Goal: Answer question/provide support: Share knowledge or assist other users

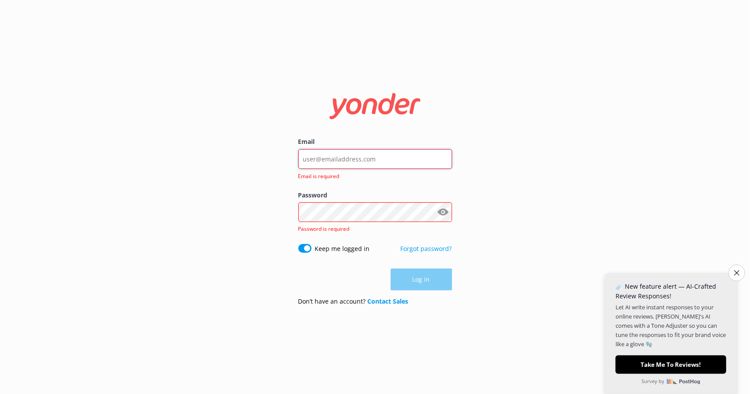
type input "[EMAIL_ADDRESS][DOMAIN_NAME]"
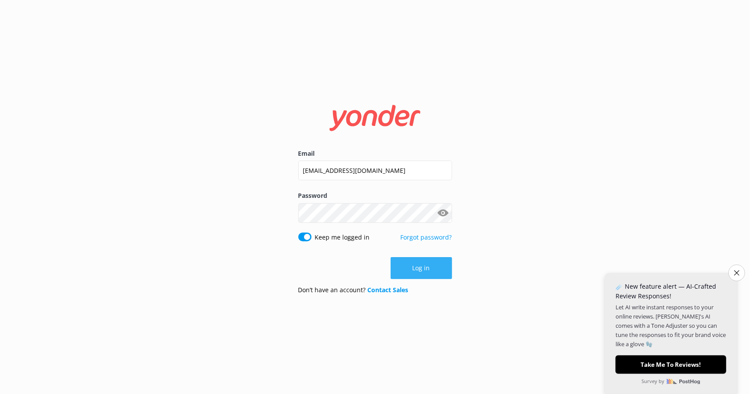
click at [418, 268] on button "Log in" at bounding box center [420, 268] width 61 height 22
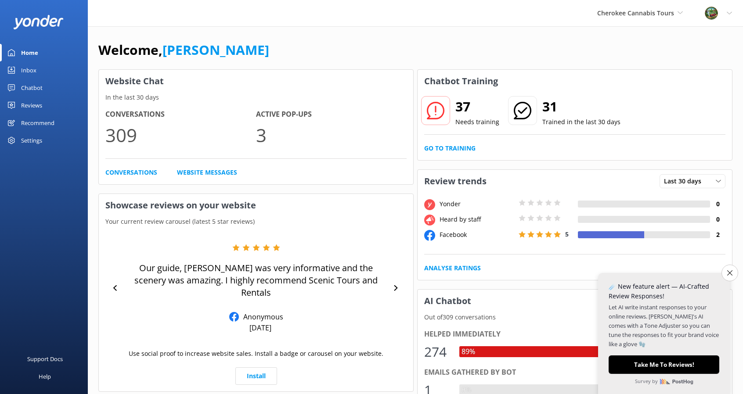
click at [25, 65] on div "Inbox" at bounding box center [28, 70] width 15 height 18
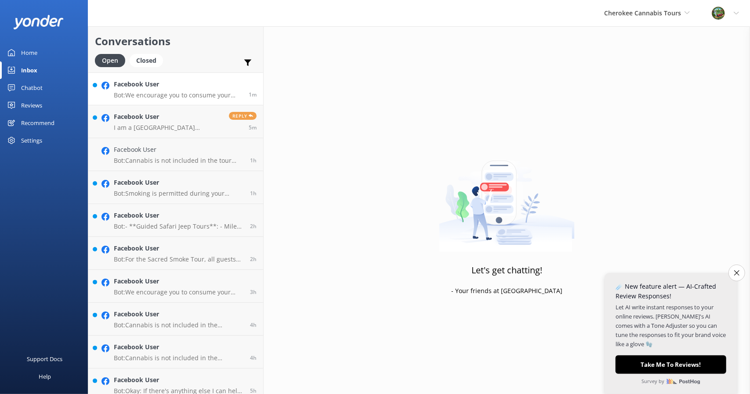
click at [173, 87] on h4 "Facebook User" at bounding box center [178, 84] width 128 height 10
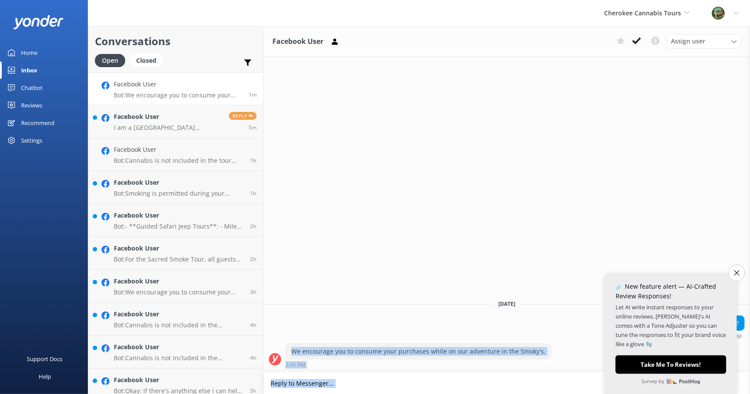
drag, startPoint x: 291, startPoint y: 351, endPoint x: 607, endPoint y: 351, distance: 316.1
click at [607, 351] on body "Cherokee Cannabis Tours Scenic Tours & Adventures Cherokee Cannabis Tours Profi…" at bounding box center [375, 210] width 750 height 368
click at [543, 355] on div "We encourage you to consume your purchases while on our adventure in the Smoky'…" at bounding box center [418, 351] width 265 height 15
drag, startPoint x: 543, startPoint y: 352, endPoint x: 284, endPoint y: 349, distance: 258.6
click at [284, 349] on div "We encourage you to consume your purchases while on our adventure in the Smoky'…" at bounding box center [506, 356] width 486 height 24
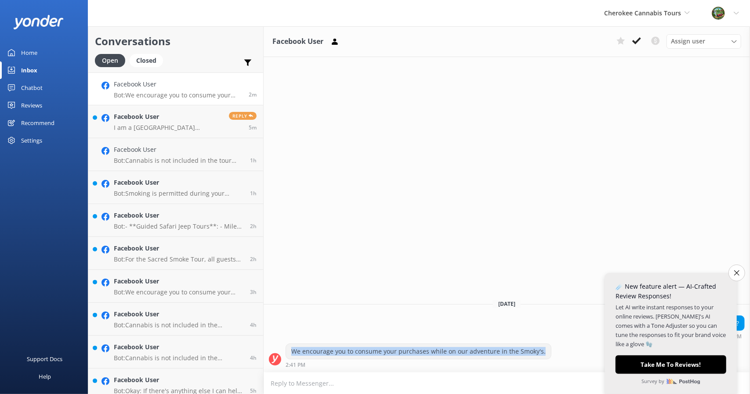
copy div "We encourage you to consume your purchases while on our adventure in the Smoky'…"
click at [34, 86] on div "Chatbot" at bounding box center [32, 88] width 22 height 18
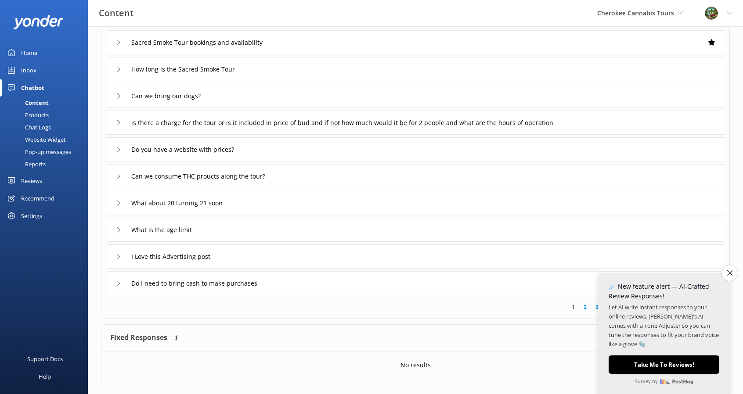
scroll to position [88, 0]
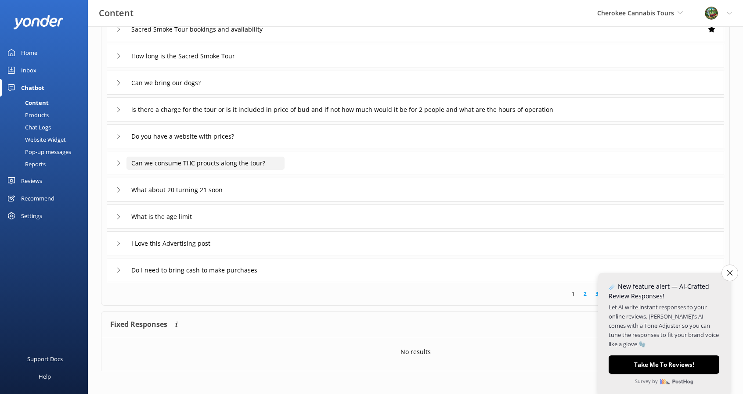
click at [248, 162] on input "Can we consume THC proucts along the tour?" at bounding box center [205, 163] width 158 height 13
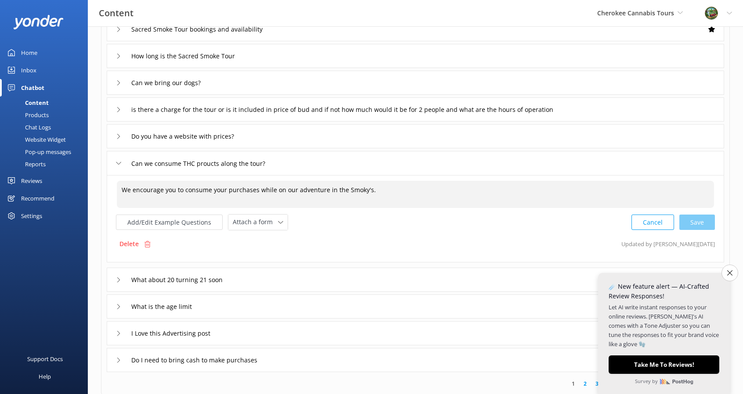
click at [194, 190] on textarea "We encourage you to consume your purchases while on our adventure in the Smoky'…" at bounding box center [415, 194] width 597 height 27
paste textarea "“Guests are welcome to enjoy their purchases during the tour while taking in th…"
click at [698, 220] on div "Cancel Save" at bounding box center [672, 222] width 83 height 16
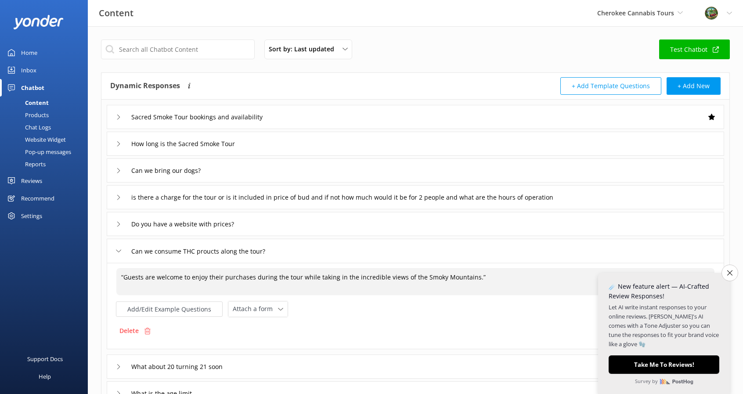
type textarea "“Guests are welcome to enjoy their purchases during the tour while taking in th…"
click at [40, 99] on div "Content" at bounding box center [26, 103] width 43 height 12
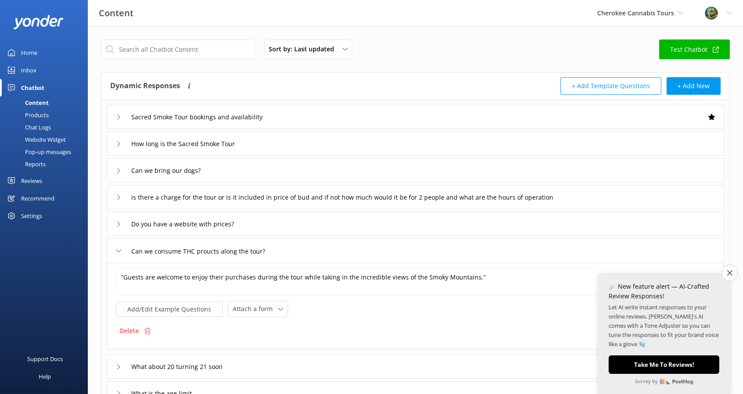
click at [32, 56] on div "Home" at bounding box center [29, 53] width 16 height 18
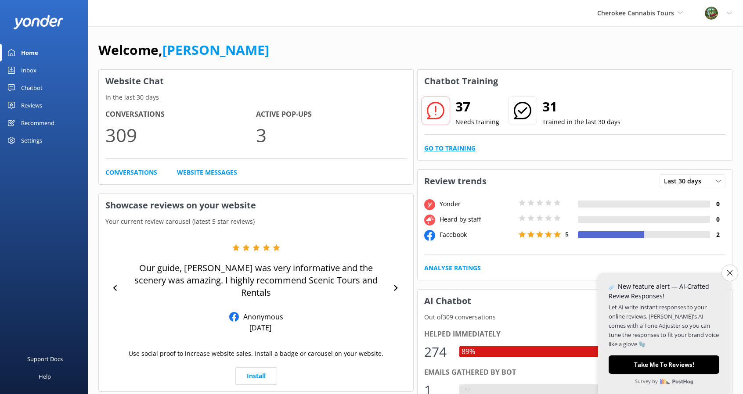
click at [452, 150] on link "Go to Training" at bounding box center [449, 149] width 51 height 10
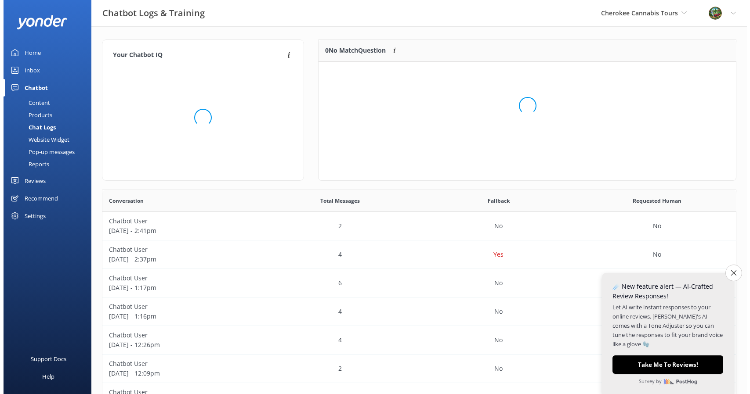
scroll to position [7, 7]
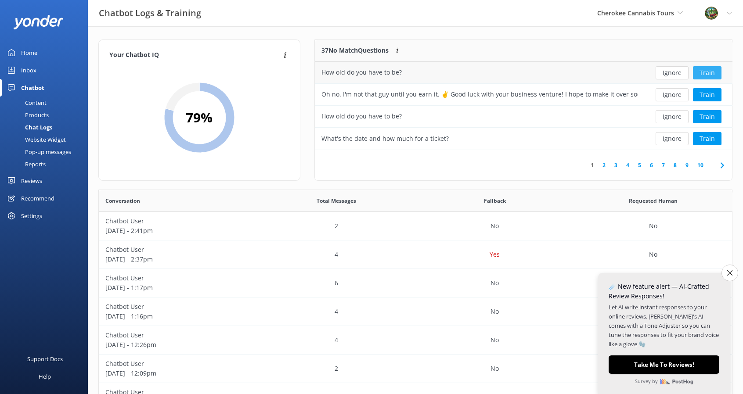
click at [712, 67] on button "Train" at bounding box center [707, 72] width 29 height 13
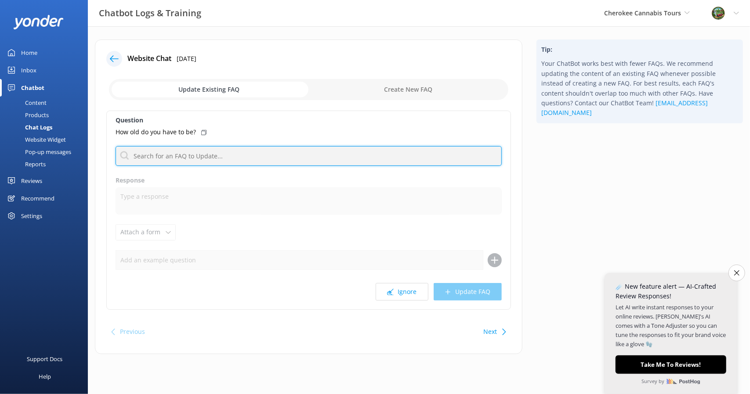
click at [215, 162] on input "text" at bounding box center [308, 156] width 386 height 20
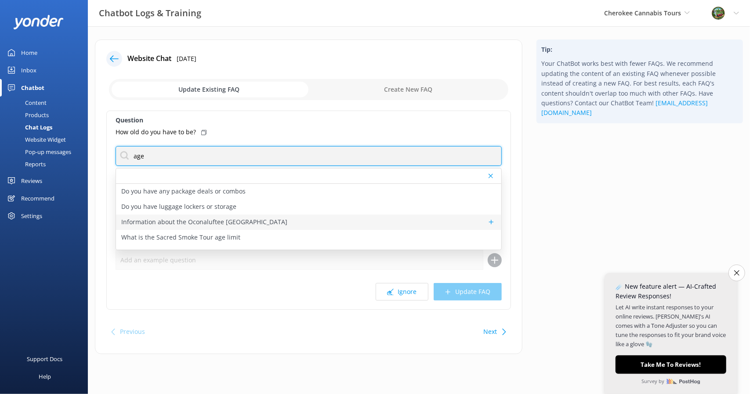
scroll to position [11, 0]
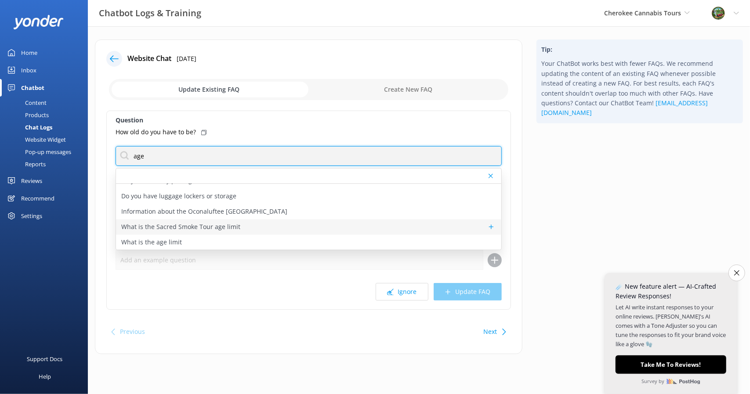
type input "age"
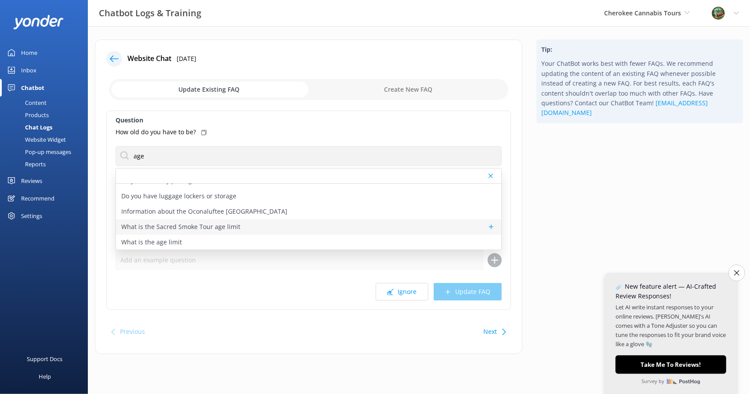
click at [283, 229] on div "What is the Sacred Smoke Tour age limit" at bounding box center [308, 227] width 385 height 15
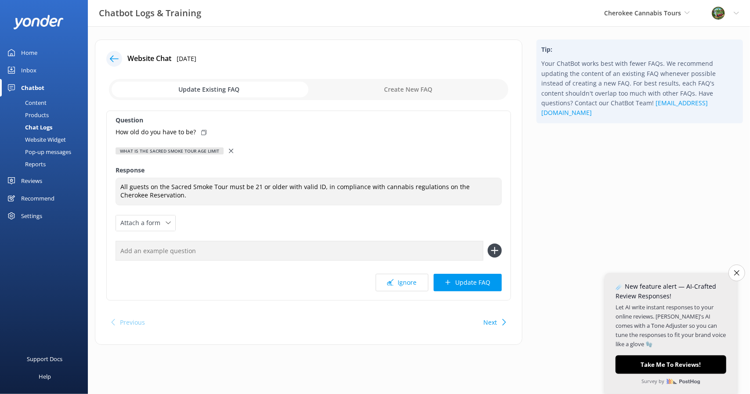
type textarea "All guests on the Sacred Smoke Tour must be 21 or older with valid ID, in compl…"
click at [461, 282] on button "Update FAQ" at bounding box center [467, 283] width 68 height 18
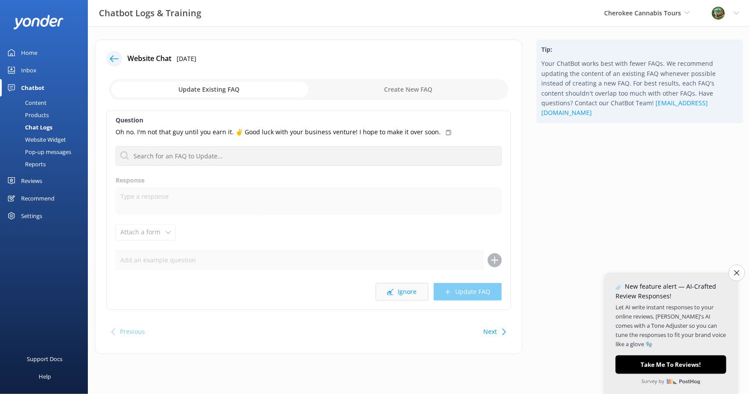
click at [400, 289] on button "Ignore" at bounding box center [401, 292] width 53 height 18
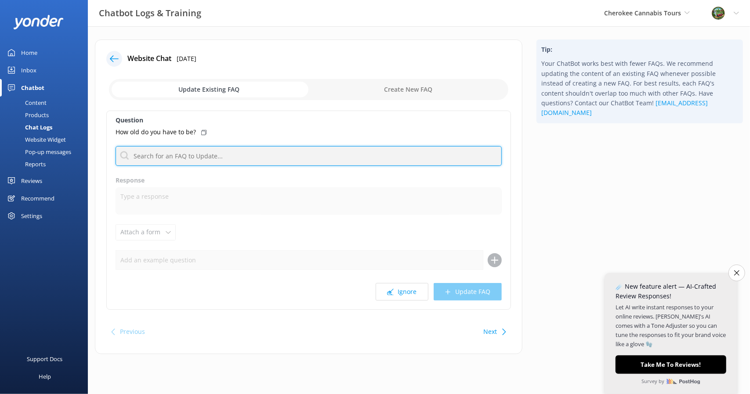
click at [217, 159] on input "text" at bounding box center [308, 156] width 386 height 20
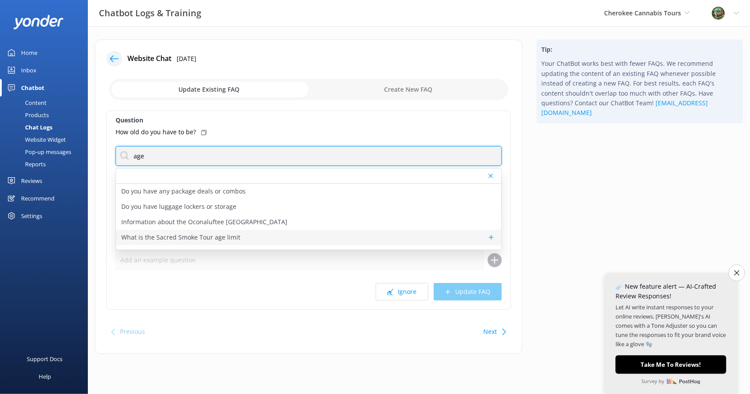
type input "age"
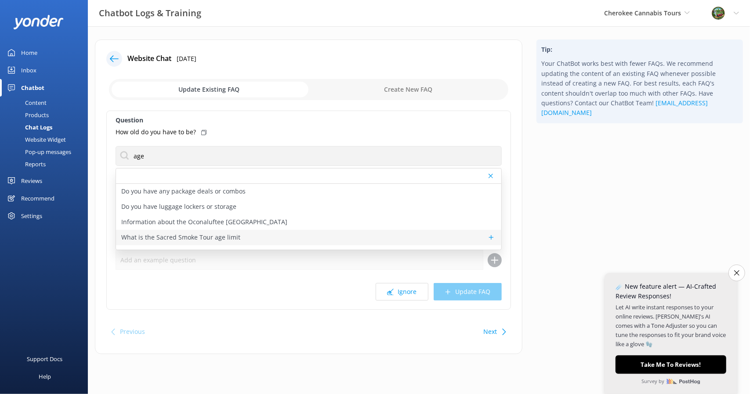
click at [238, 238] on div "What is the Sacred Smoke Tour age limit" at bounding box center [308, 237] width 385 height 15
type textarea "All guests on the Sacred Smoke Tour must be 21 or older with valid ID, in compl…"
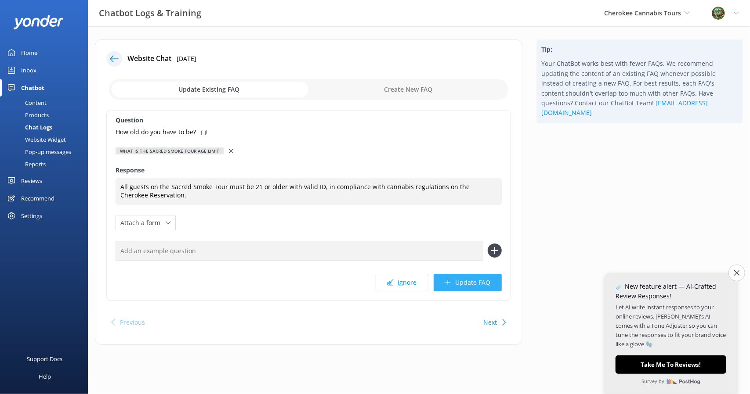
click at [468, 283] on button "Update FAQ" at bounding box center [467, 283] width 68 height 18
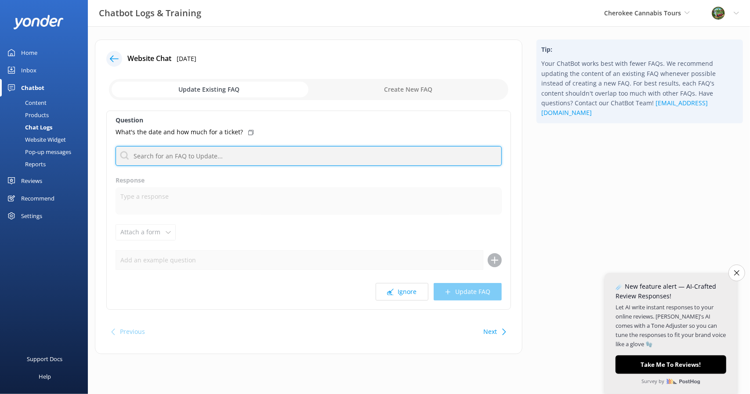
click at [199, 159] on input "text" at bounding box center [308, 156] width 386 height 20
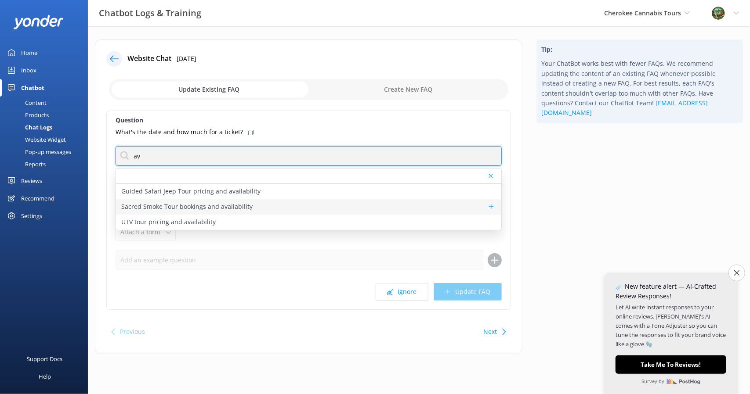
type input "av"
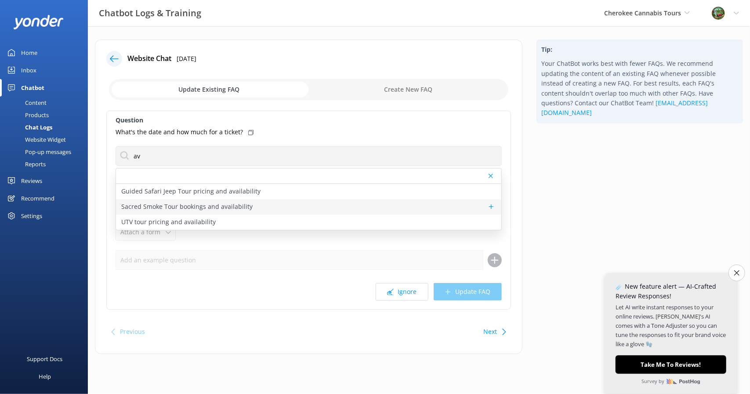
click at [216, 205] on p "Sacred Smoke Tour bookings and availability" at bounding box center [186, 207] width 131 height 10
type textarea "To check availability and book your spot on the Sacred Smoke Tour, click [URL][…"
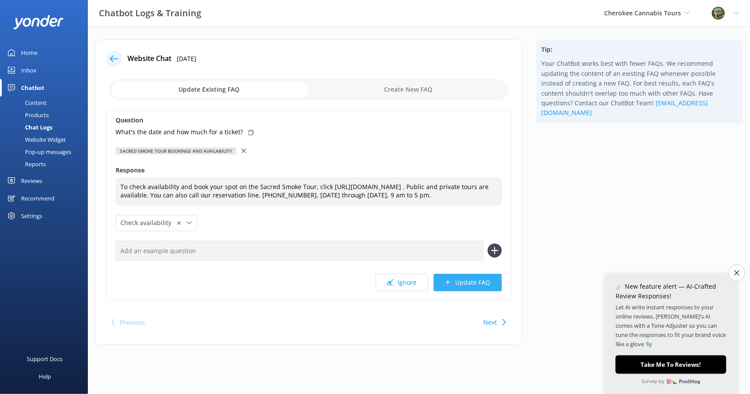
click at [480, 291] on button "Update FAQ" at bounding box center [467, 283] width 68 height 18
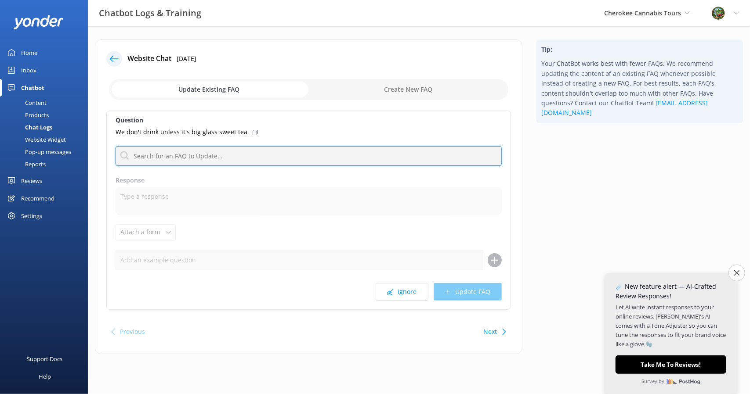
click at [248, 157] on input "text" at bounding box center [308, 156] width 386 height 20
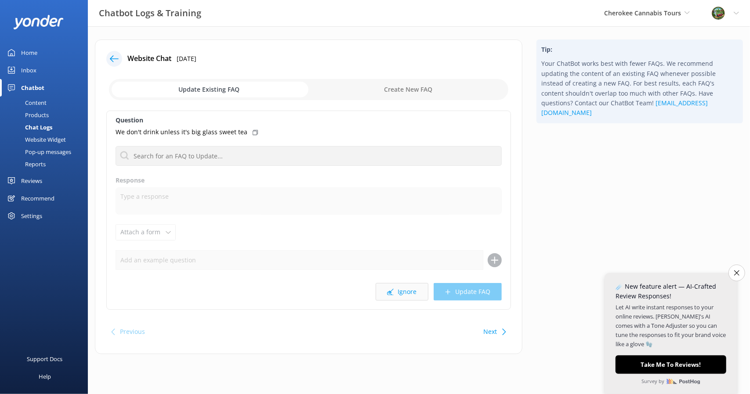
click at [425, 296] on button "Ignore" at bounding box center [401, 292] width 53 height 18
click at [418, 290] on button "Ignore" at bounding box center [401, 292] width 53 height 18
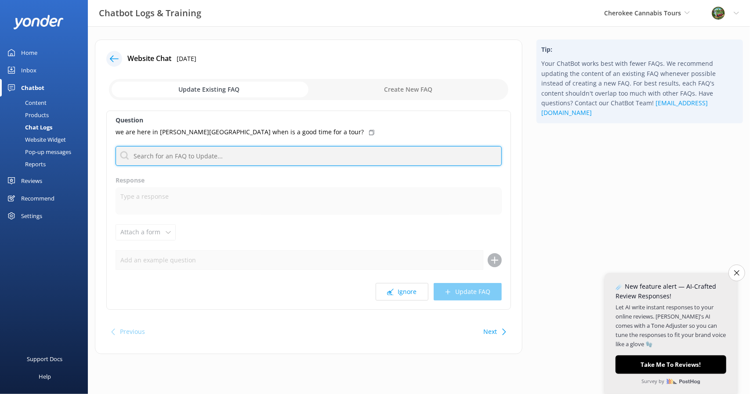
click at [264, 148] on input "text" at bounding box center [308, 156] width 386 height 20
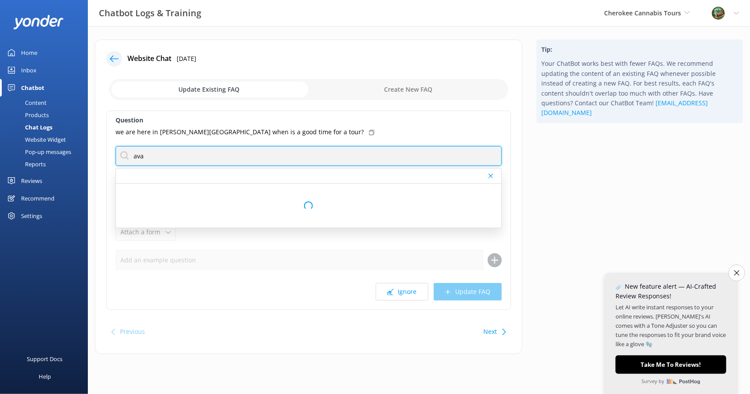
type input "avai"
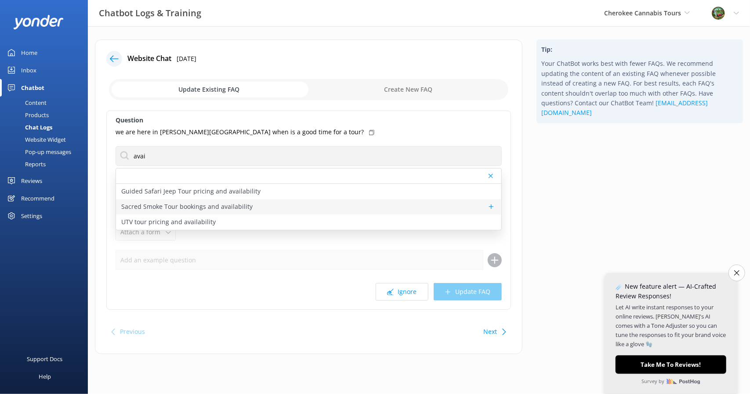
click at [214, 205] on p "Sacred Smoke Tour bookings and availability" at bounding box center [186, 207] width 131 height 10
type textarea "To check availability and book your spot on the Sacred Smoke Tour, click [URL][…"
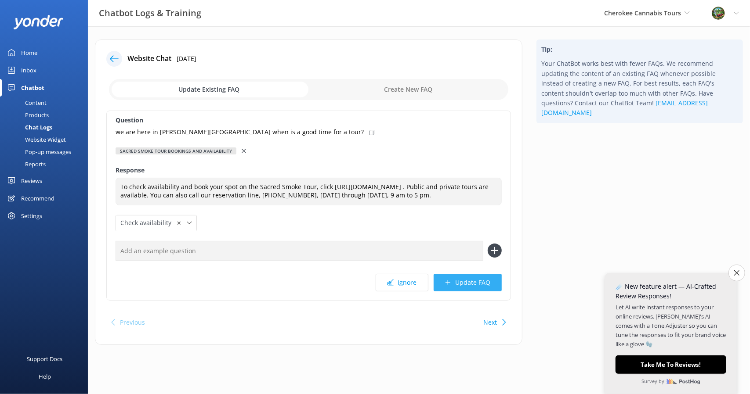
click at [472, 292] on button "Update FAQ" at bounding box center [467, 283] width 68 height 18
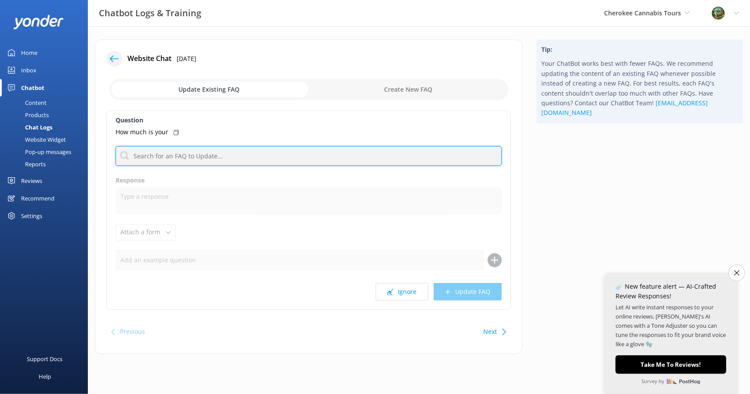
click at [228, 155] on input "text" at bounding box center [308, 156] width 386 height 20
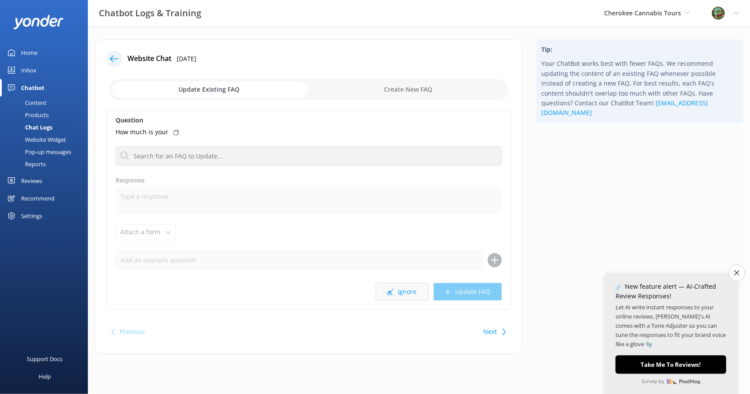
click at [410, 287] on button "Ignore" at bounding box center [401, 292] width 53 height 18
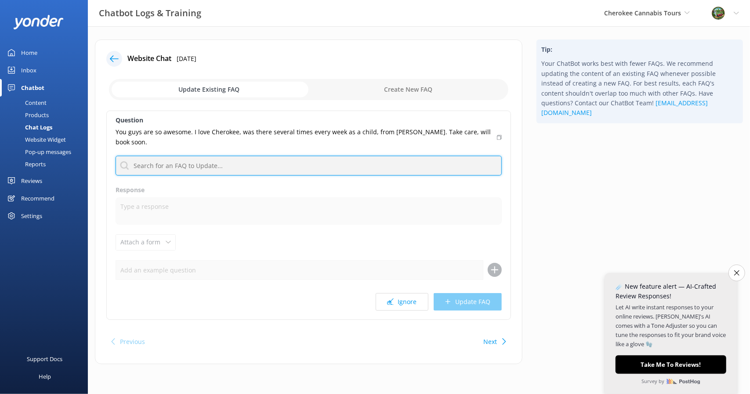
click at [262, 161] on input "text" at bounding box center [308, 166] width 386 height 20
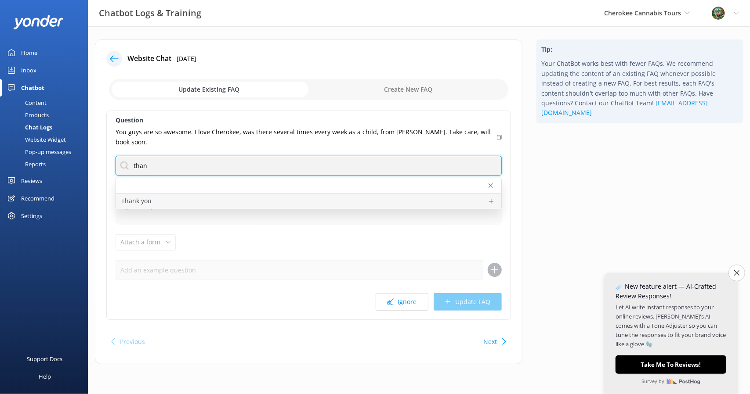
type input "than"
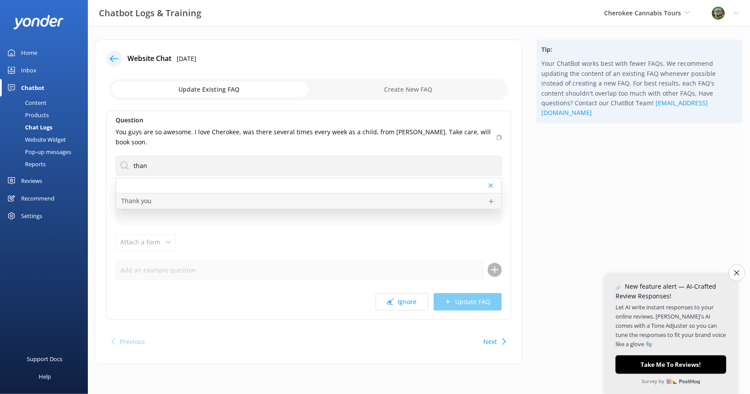
click at [238, 194] on div "Thank you" at bounding box center [308, 201] width 385 height 15
type textarea "You're welcome. We hope to see you at [GEOGRAPHIC_DATA] Tours soon!"
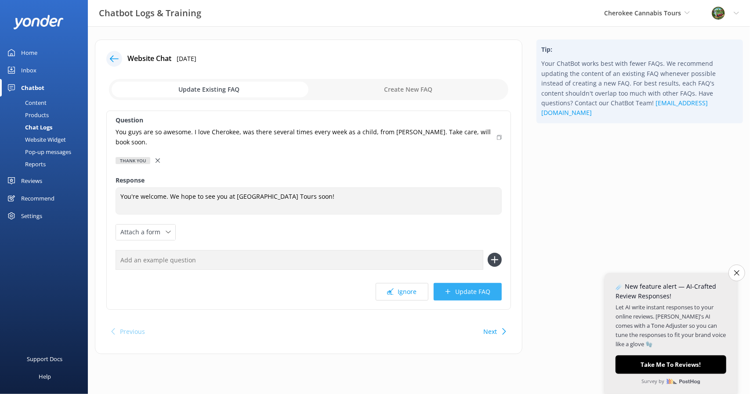
click at [462, 284] on button "Update FAQ" at bounding box center [467, 292] width 68 height 18
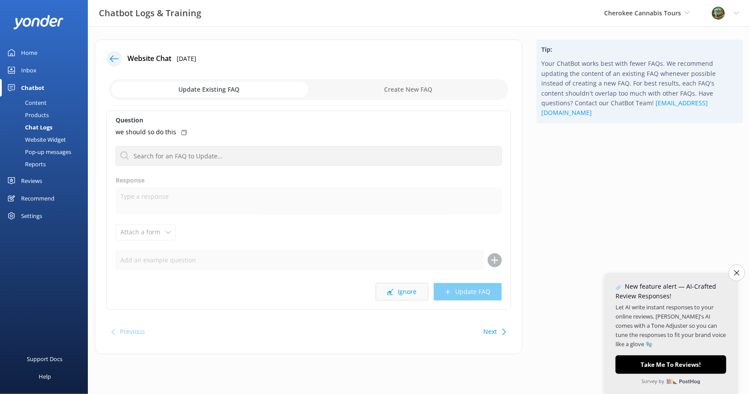
click at [399, 295] on button "Ignore" at bounding box center [401, 292] width 53 height 18
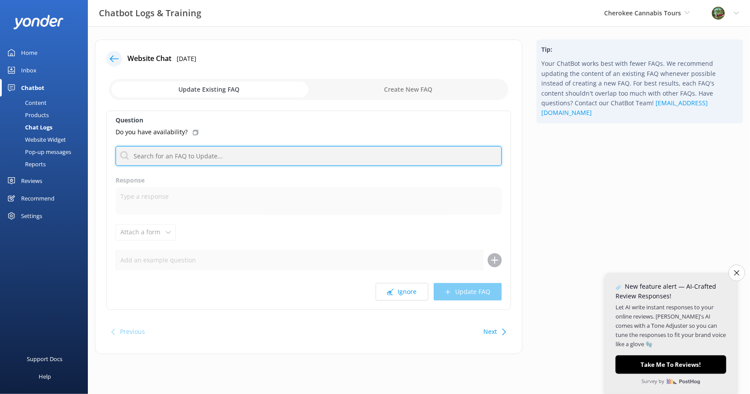
click at [227, 153] on input "text" at bounding box center [308, 156] width 386 height 20
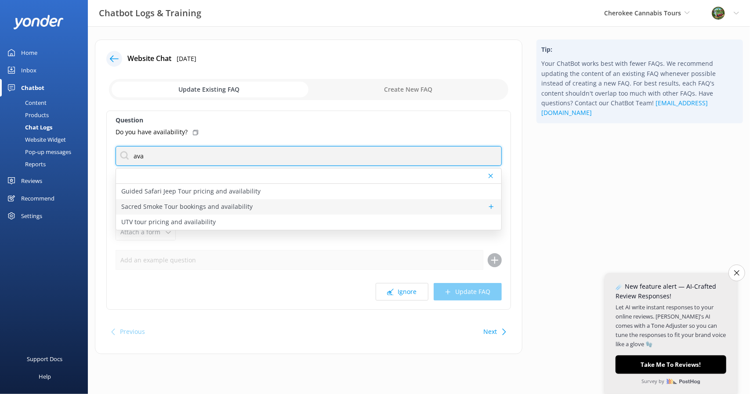
type input "ava"
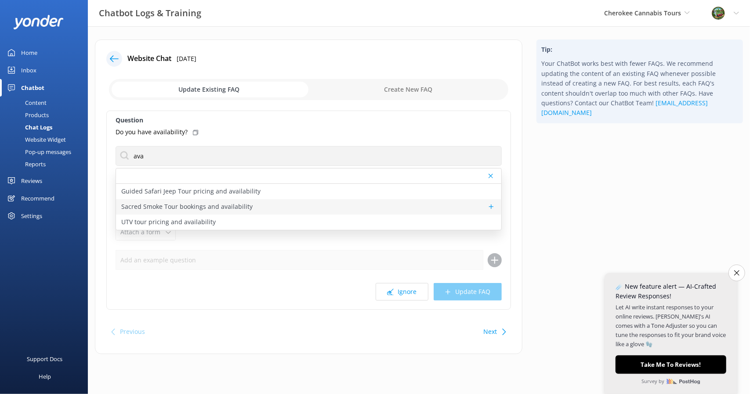
click at [209, 205] on p "Sacred Smoke Tour bookings and availability" at bounding box center [186, 207] width 131 height 10
type textarea "To check availability and book your spot on the Sacred Smoke Tour, click [URL][…"
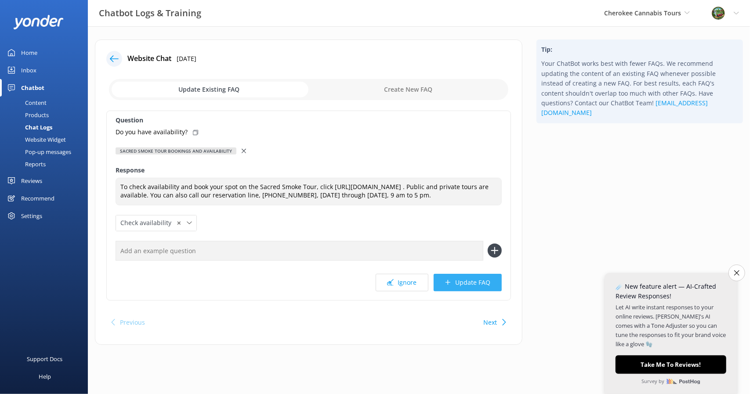
click at [448, 285] on use at bounding box center [447, 282] width 5 height 5
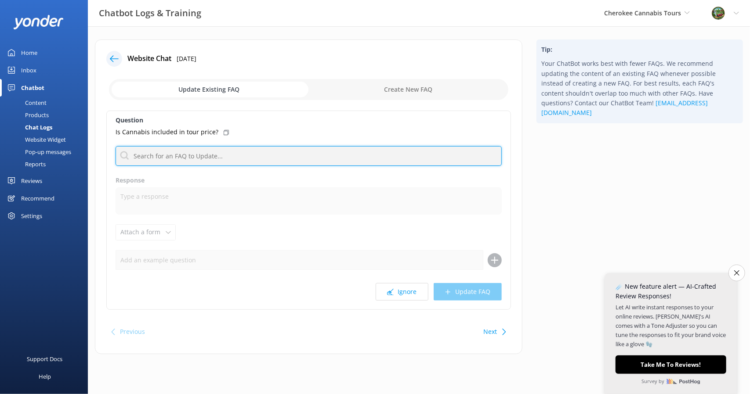
click at [204, 158] on input "text" at bounding box center [308, 156] width 386 height 20
click at [212, 154] on input "text" at bounding box center [308, 156] width 386 height 20
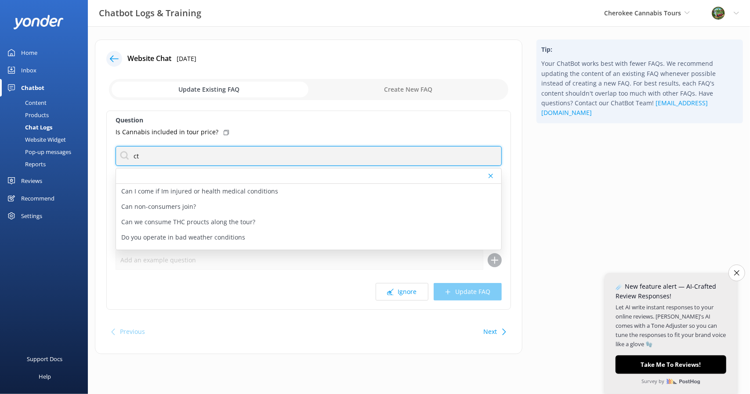
type input "c"
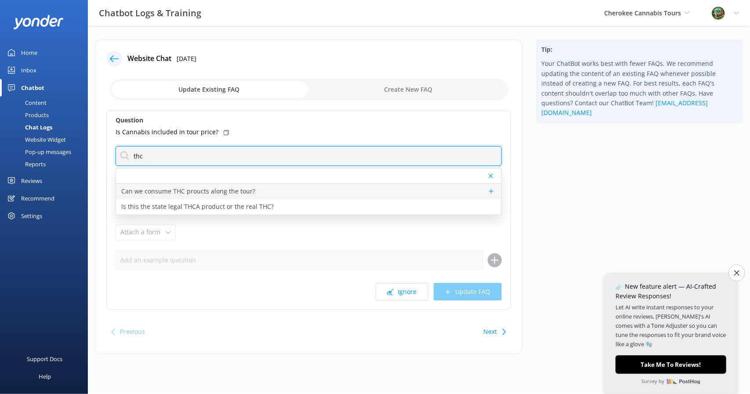
type input "thc"
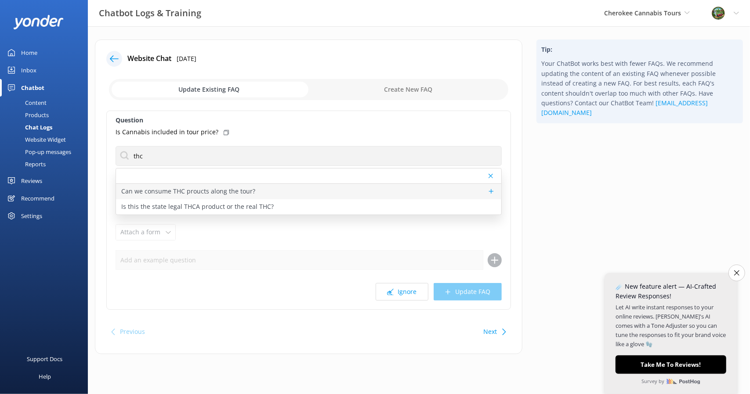
click at [236, 195] on p "Can we consume THC proucts along the tour?" at bounding box center [188, 192] width 134 height 10
type textarea "“Guests are welcome to enjoy their purchases during the tour while taking in th…"
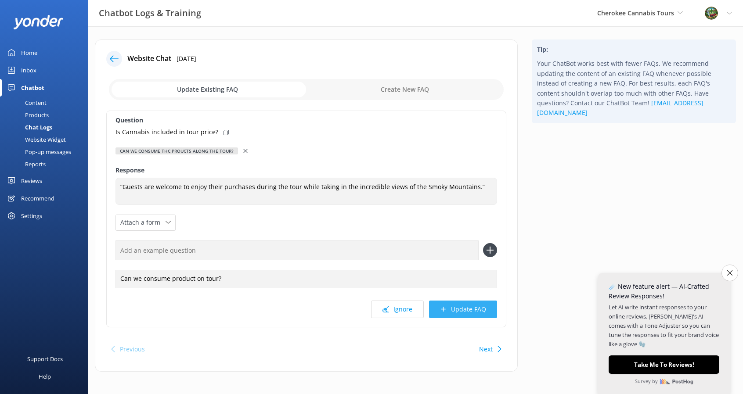
click at [476, 307] on button "Update FAQ" at bounding box center [463, 310] width 68 height 18
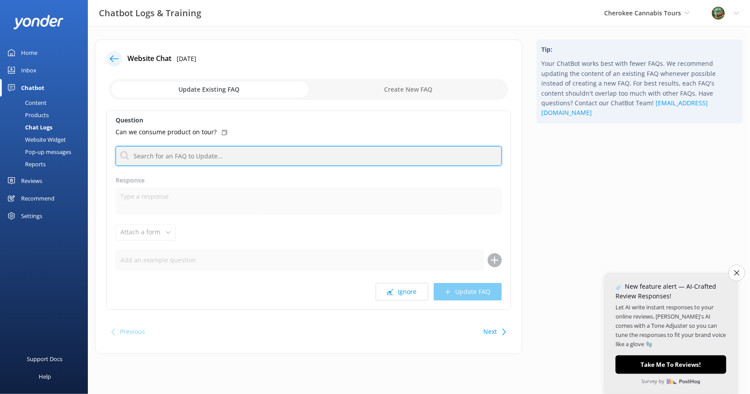
click at [199, 156] on input "text" at bounding box center [308, 156] width 386 height 20
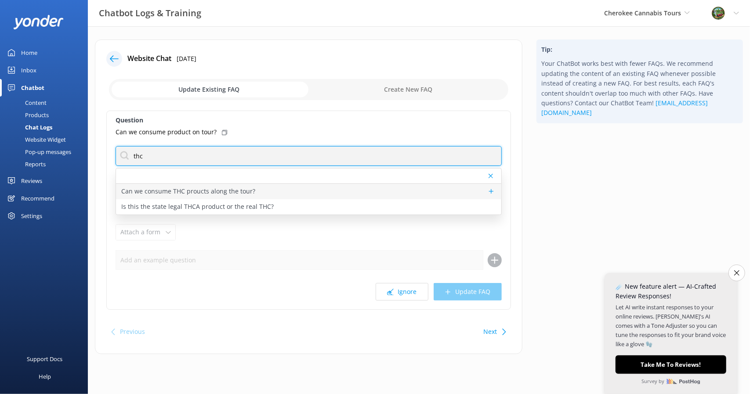
type input "thc"
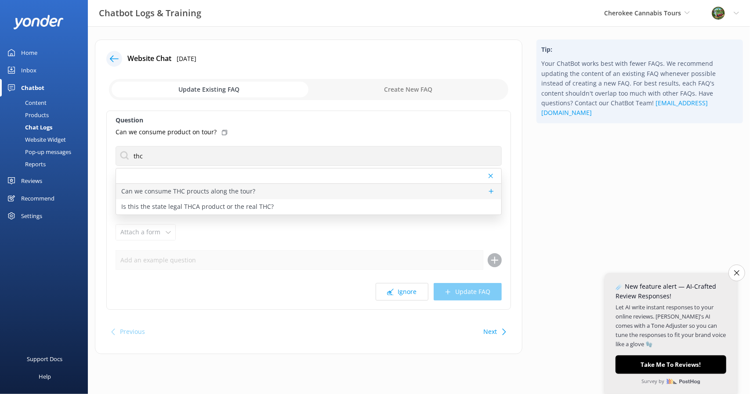
click at [235, 189] on p "Can we consume THC proucts along the tour?" at bounding box center [188, 192] width 134 height 10
type textarea "“Guests are welcome to enjoy their purchases during the tour while taking in th…"
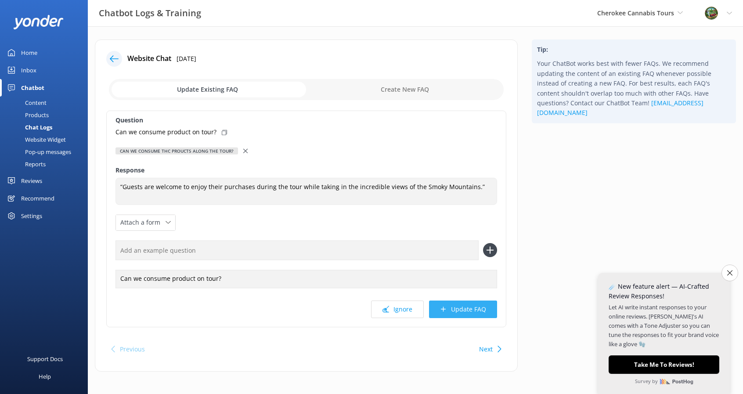
click at [475, 305] on button "Update FAQ" at bounding box center [463, 310] width 68 height 18
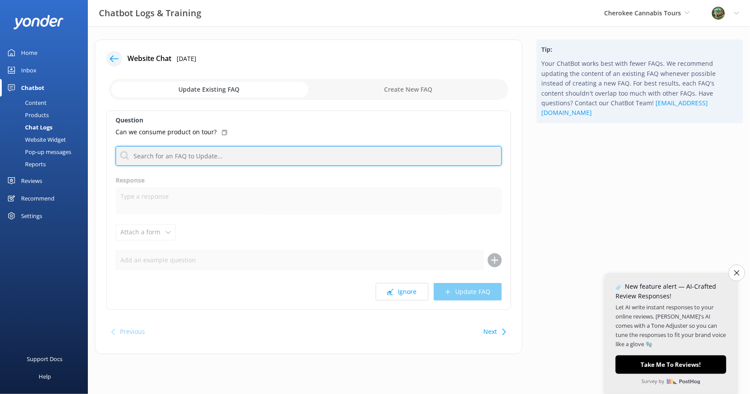
click at [198, 155] on input "text" at bounding box center [308, 156] width 386 height 20
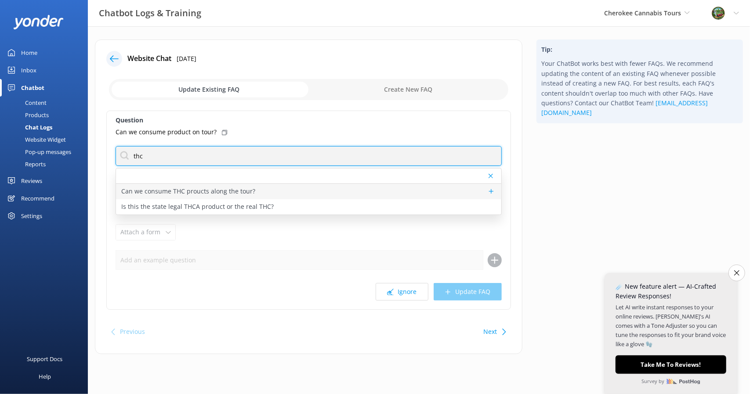
type input "thc"
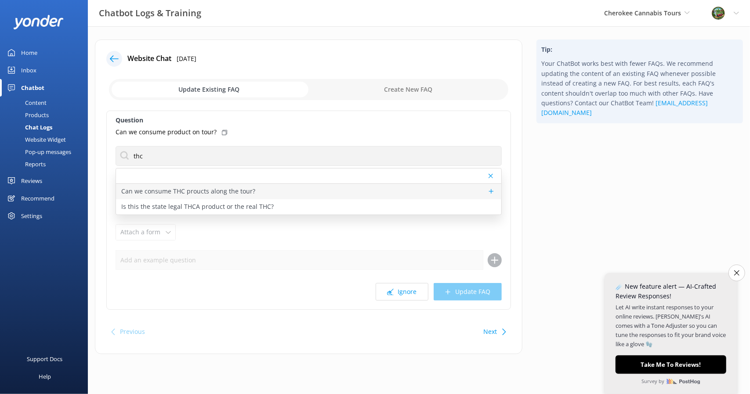
click at [255, 191] on div "Can we consume THC proucts along the tour?" at bounding box center [308, 191] width 385 height 15
type textarea "“Guests are welcome to enjoy their purchases during the tour while taking in th…"
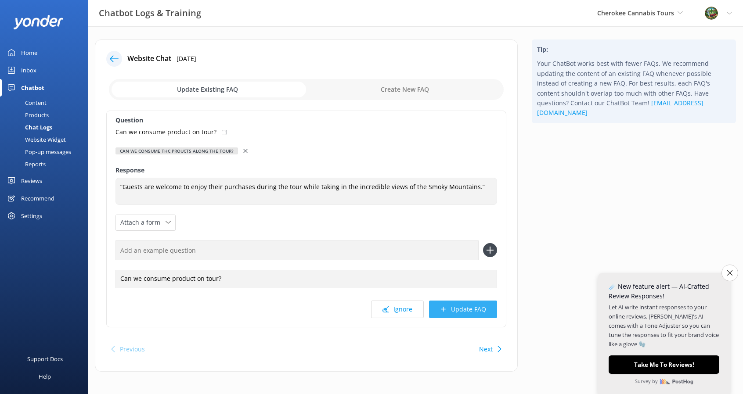
click at [467, 304] on button "Update FAQ" at bounding box center [463, 310] width 68 height 18
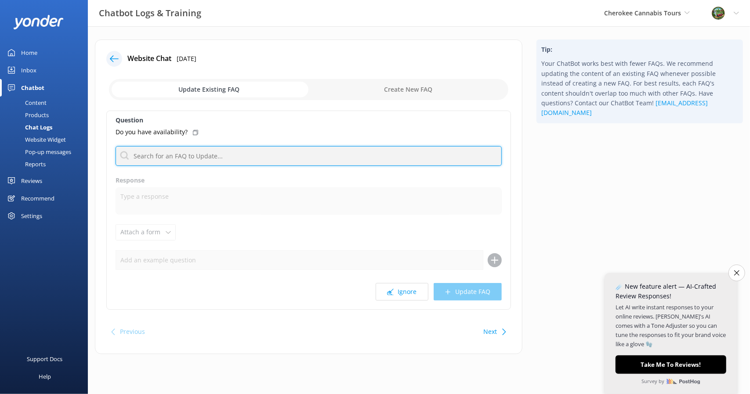
click at [231, 161] on input "text" at bounding box center [308, 156] width 386 height 20
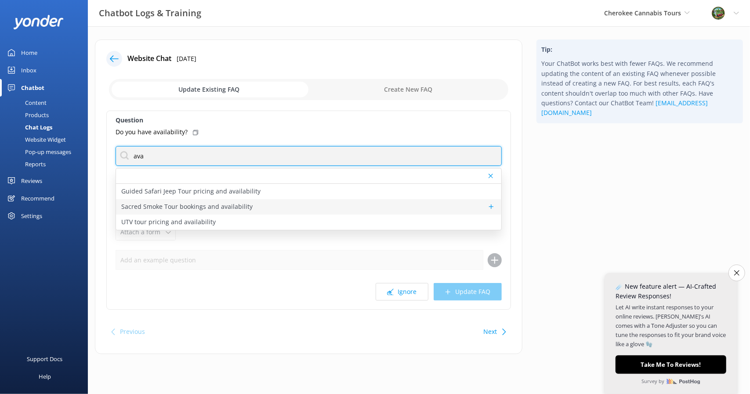
type input "ava"
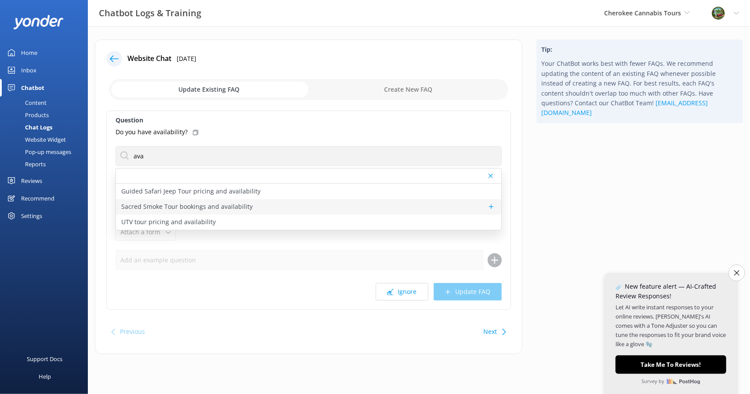
click at [208, 209] on p "Sacred Smoke Tour bookings and availability" at bounding box center [186, 207] width 131 height 10
type textarea "To check availability and book your spot on the Sacred Smoke Tour, click [URL][…"
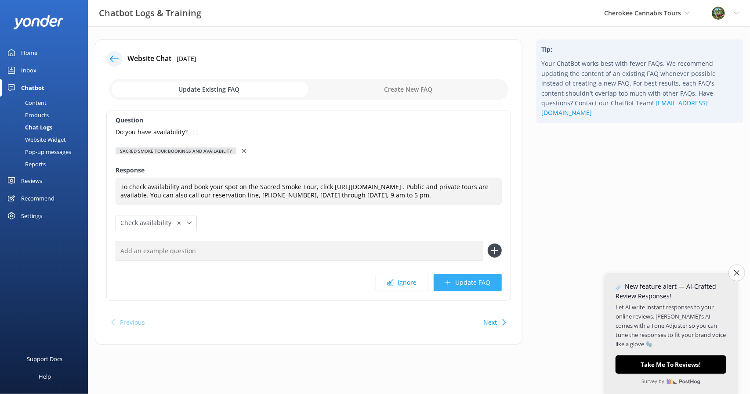
click at [456, 291] on button "Update FAQ" at bounding box center [467, 283] width 68 height 18
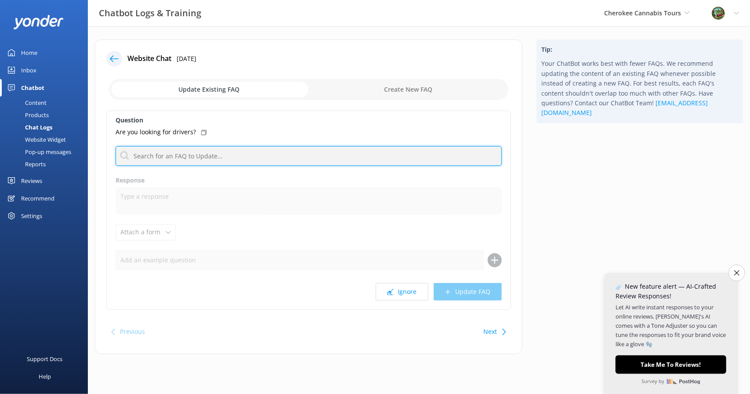
click at [217, 157] on input "text" at bounding box center [308, 156] width 386 height 20
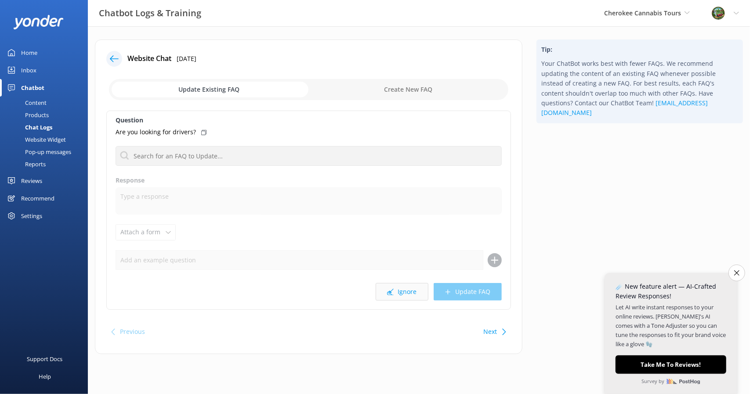
click at [395, 289] on button "Ignore" at bounding box center [401, 292] width 53 height 18
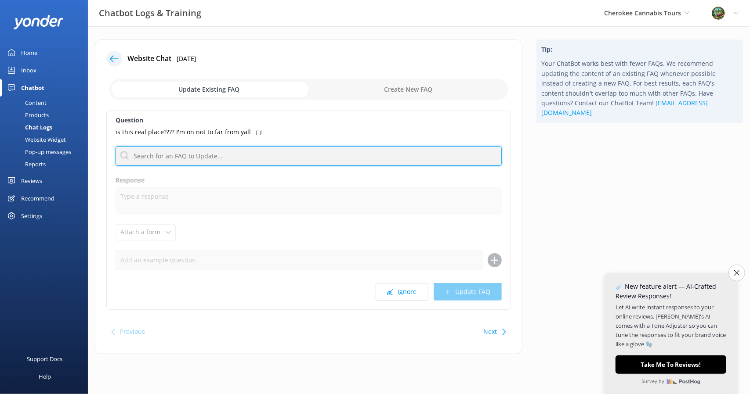
click at [197, 152] on input "text" at bounding box center [308, 156] width 386 height 20
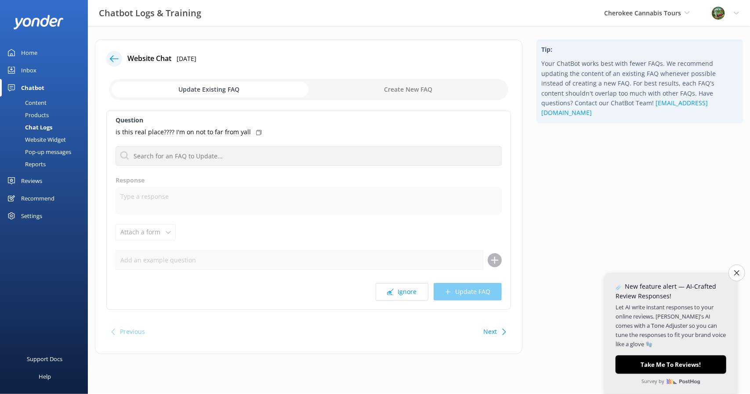
click at [401, 84] on input "checkbox" at bounding box center [308, 89] width 399 height 21
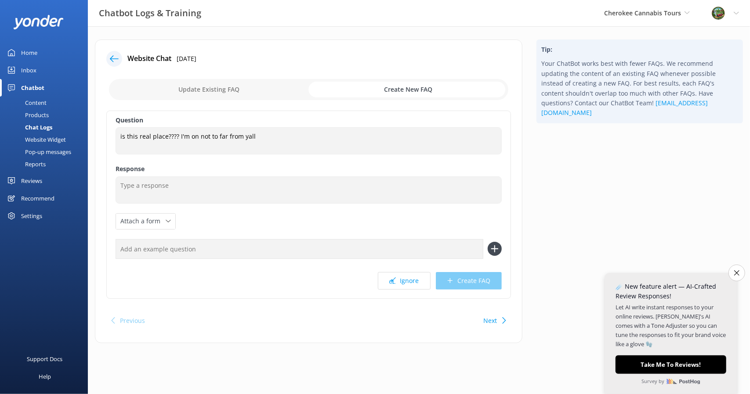
click at [231, 88] on input "checkbox" at bounding box center [308, 89] width 399 height 21
checkbox input "false"
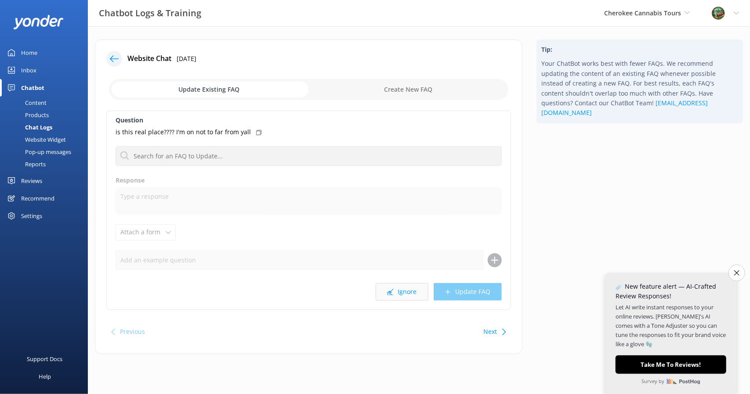
click at [422, 292] on button "Ignore" at bounding box center [401, 292] width 53 height 18
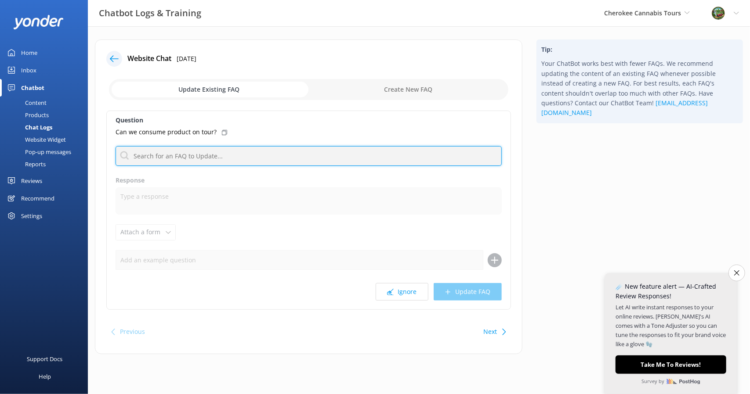
click at [274, 151] on input "text" at bounding box center [308, 156] width 386 height 20
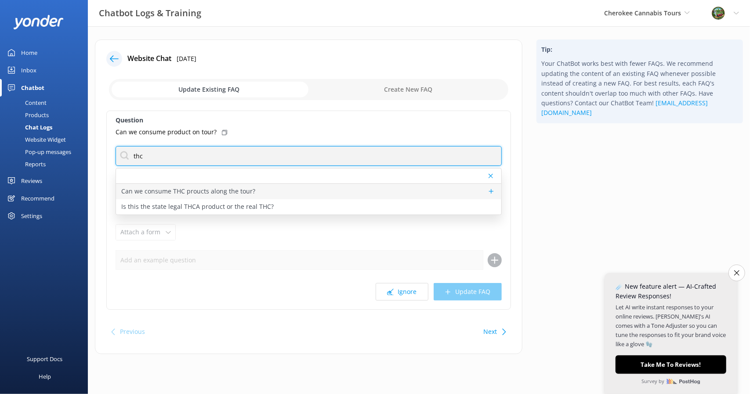
type input "thc"
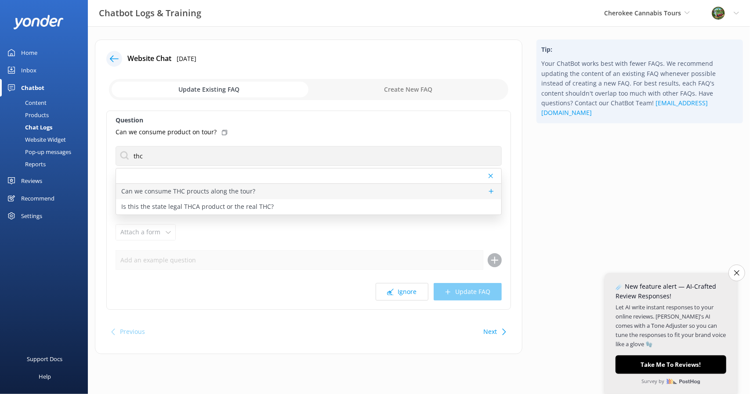
click at [260, 192] on div "Can we consume THC proucts along the tour?" at bounding box center [308, 191] width 385 height 15
type textarea "“Guests are welcome to enjoy their purchases during the tour while taking in th…"
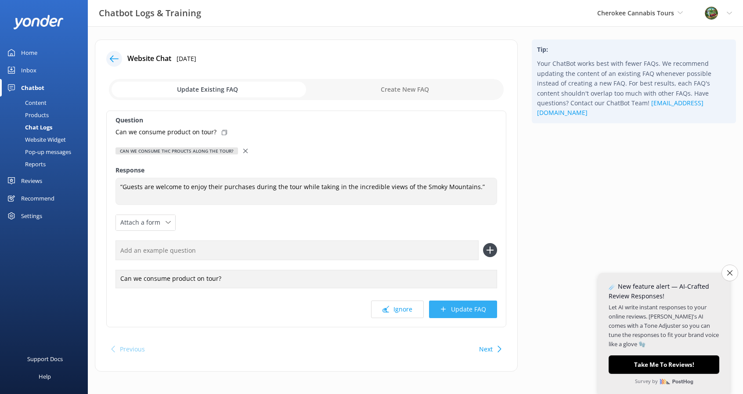
click at [454, 303] on button "Update FAQ" at bounding box center [463, 310] width 68 height 18
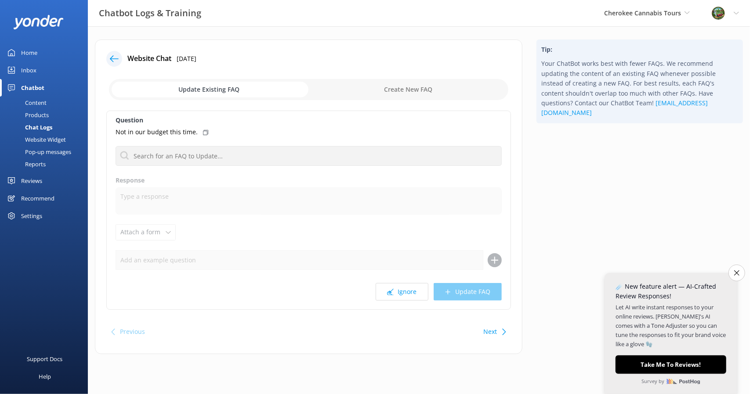
drag, startPoint x: 407, startPoint y: 292, endPoint x: 383, endPoint y: 97, distance: 196.4
click at [383, 97] on div "Website Chat [DATE] Update Existing FAQ Create New FAQ Question Not in our budg…" at bounding box center [308, 197] width 427 height 315
click at [401, 89] on input "checkbox" at bounding box center [308, 89] width 399 height 21
checkbox input "true"
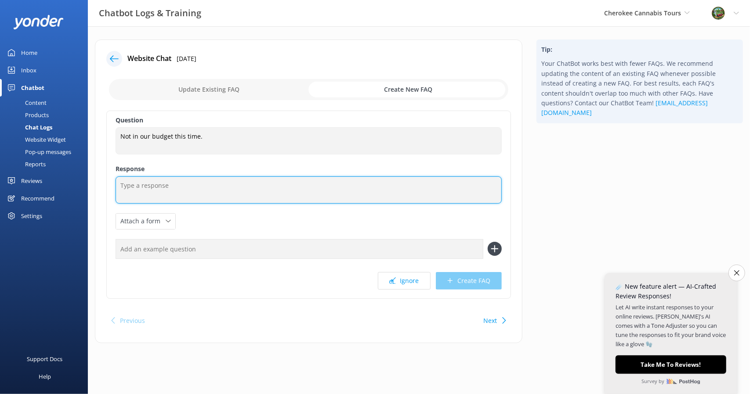
click at [263, 178] on textarea at bounding box center [308, 190] width 386 height 27
type textarea "Sorry, maybe next time. Keep on the lookout for deals and discounts."
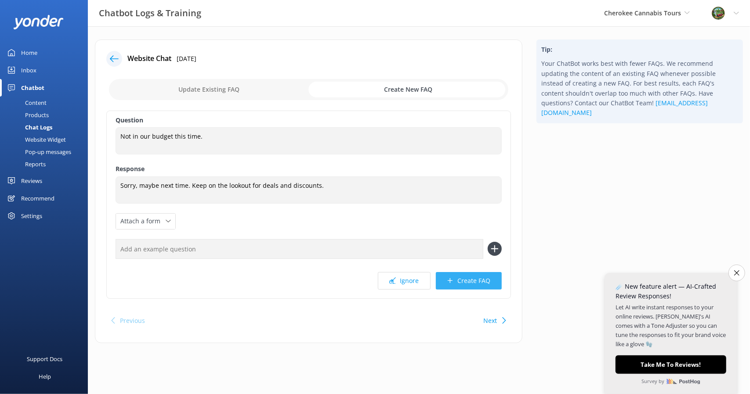
click at [486, 278] on button "Create FAQ" at bounding box center [469, 281] width 66 height 18
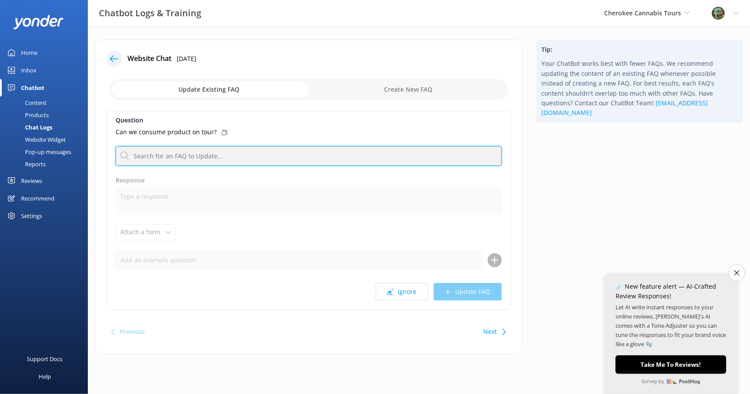
click at [218, 148] on input "text" at bounding box center [308, 156] width 386 height 20
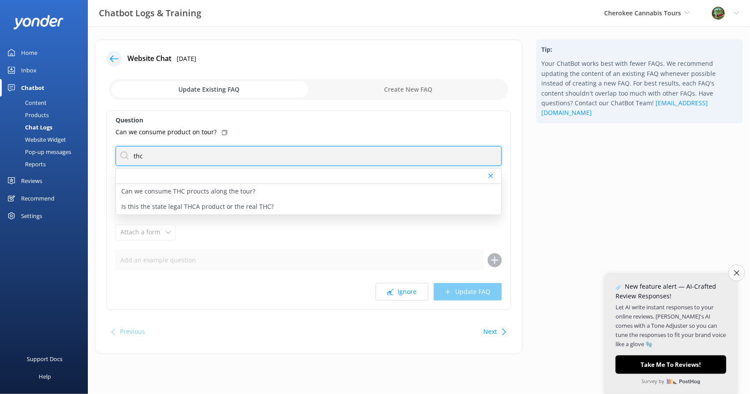
type input "thc"
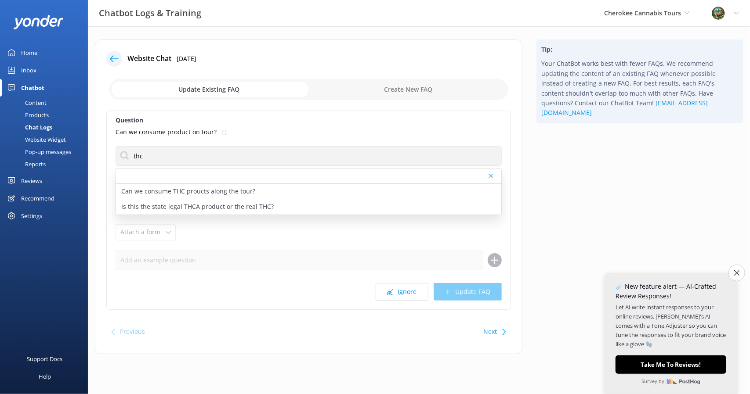
click at [213, 195] on p "Can we consume THC proucts along the tour?" at bounding box center [188, 192] width 134 height 10
type textarea "“Guests are welcome to enjoy their purchases during the tour while taking in th…"
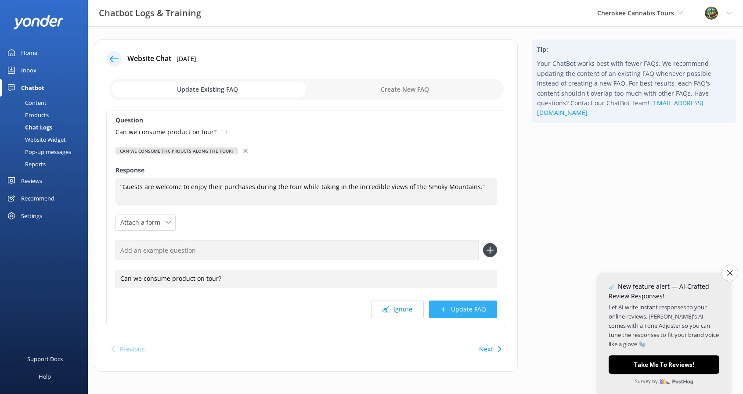
click at [449, 307] on button "Update FAQ" at bounding box center [463, 310] width 68 height 18
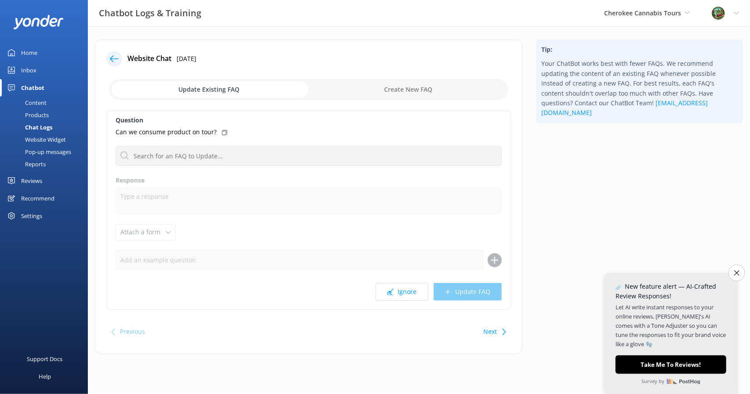
click at [204, 145] on div "Question Can we consume product on tour? Can we consume THC proucts along the t…" at bounding box center [308, 210] width 404 height 199
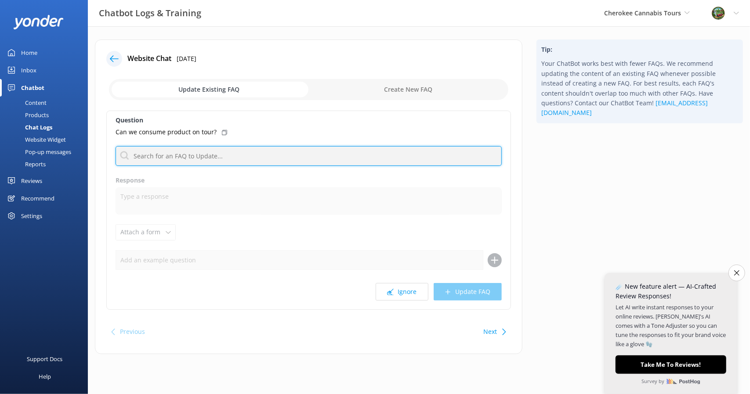
click at [203, 153] on input "text" at bounding box center [308, 156] width 386 height 20
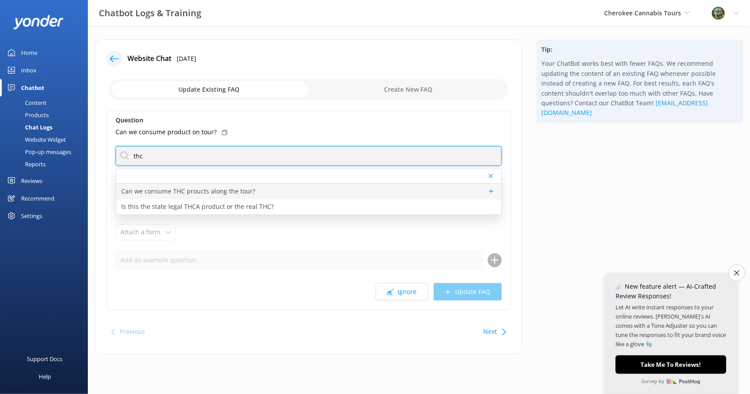
type input "thc"
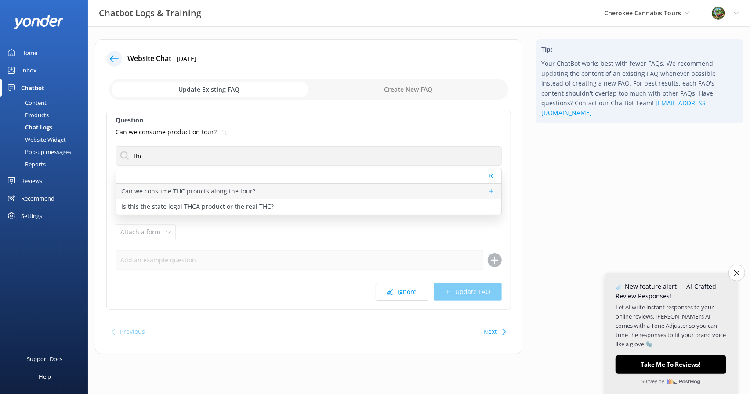
click at [202, 192] on p "Can we consume THC proucts along the tour?" at bounding box center [188, 192] width 134 height 10
type textarea "“Guests are welcome to enjoy their purchases during the tour while taking in th…"
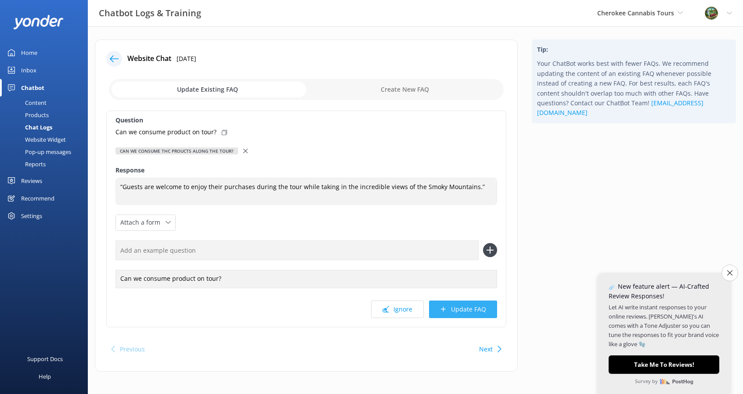
click at [460, 310] on button "Update FAQ" at bounding box center [463, 310] width 68 height 18
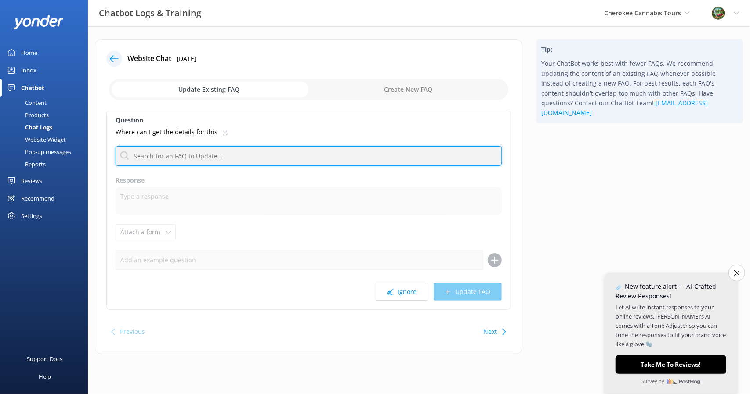
click at [205, 159] on input "text" at bounding box center [308, 156] width 386 height 20
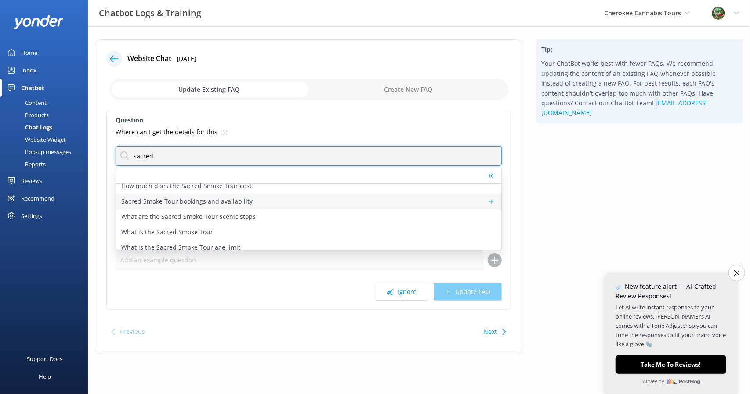
scroll to position [44, 0]
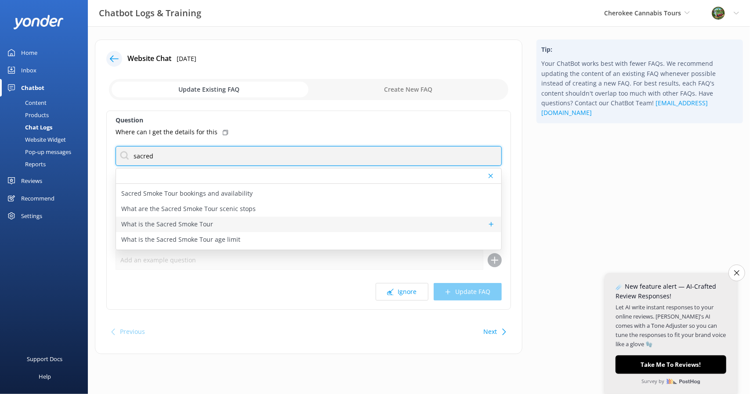
type input "sacred"
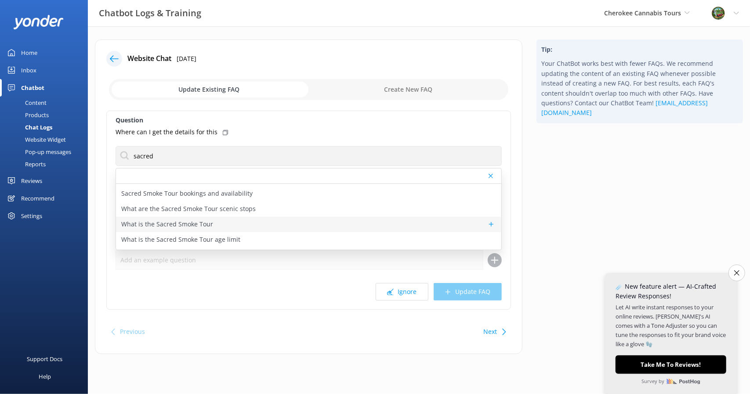
click at [189, 223] on p "What is the Sacred Smoke Tour" at bounding box center [167, 225] width 92 height 10
type textarea "The Sacred Smoke Tour is a cannabis-friendly Safari Jeep adventure through the …"
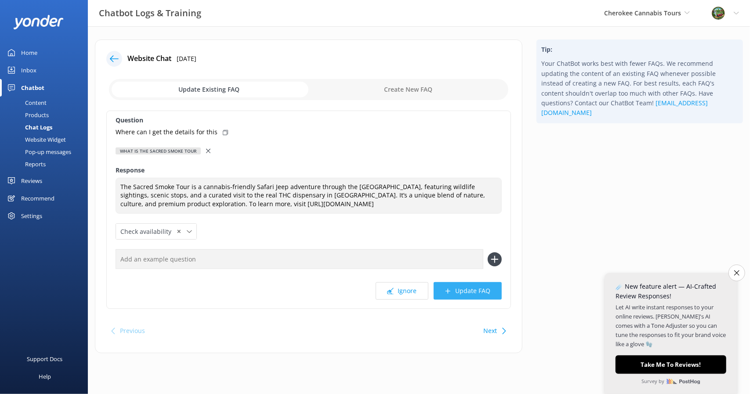
click at [466, 289] on button "Update FAQ" at bounding box center [467, 291] width 68 height 18
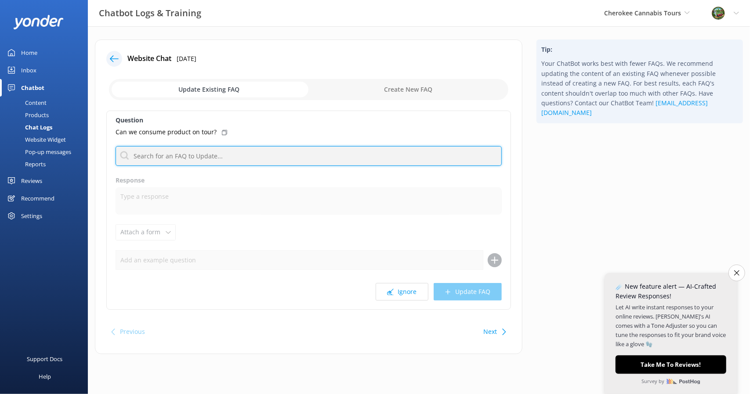
click at [162, 146] on input "text" at bounding box center [308, 156] width 386 height 20
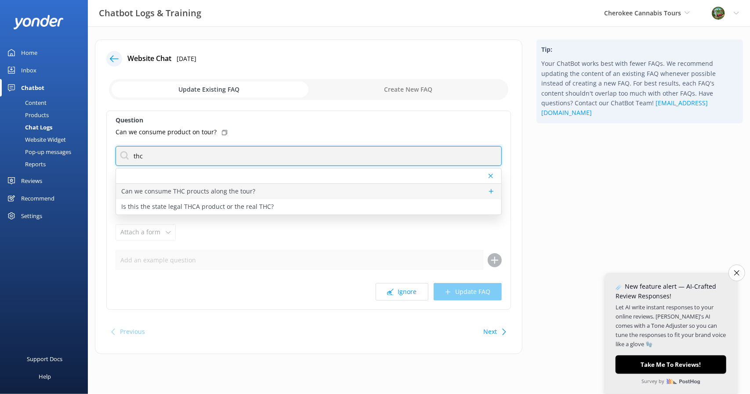
type input "thc"
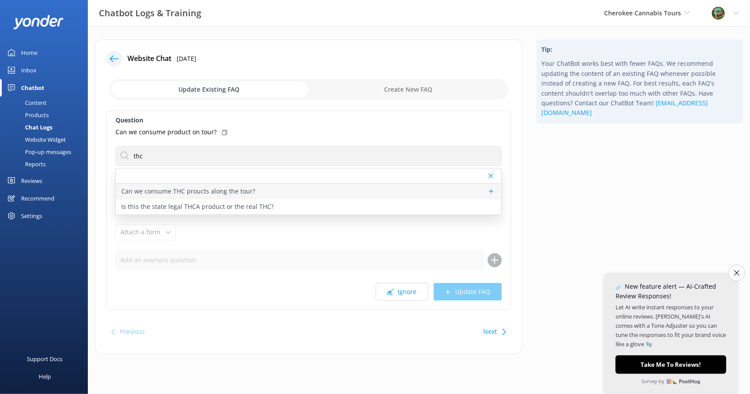
click at [174, 187] on p "Can we consume THC proucts along the tour?" at bounding box center [188, 192] width 134 height 10
type textarea "“Guests are welcome to enjoy their purchases during the tour while taking in th…"
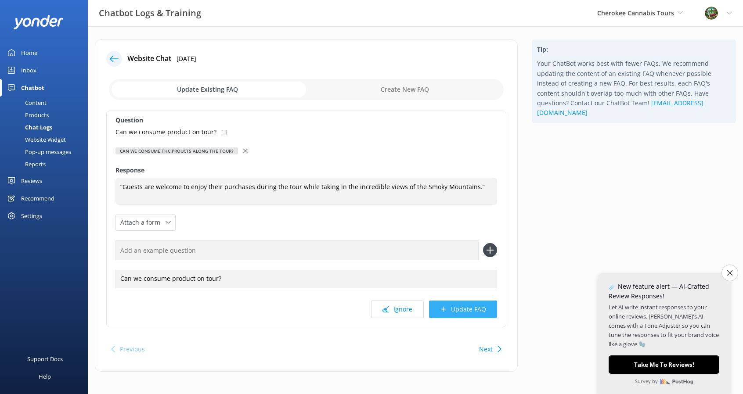
click at [474, 314] on button "Update FAQ" at bounding box center [463, 310] width 68 height 18
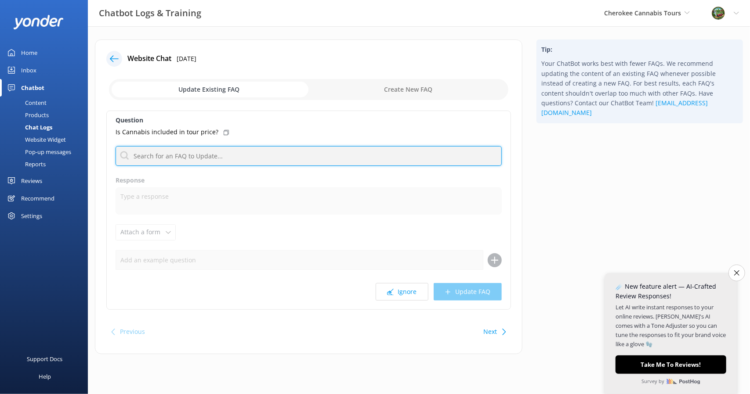
click at [228, 158] on input "text" at bounding box center [308, 156] width 386 height 20
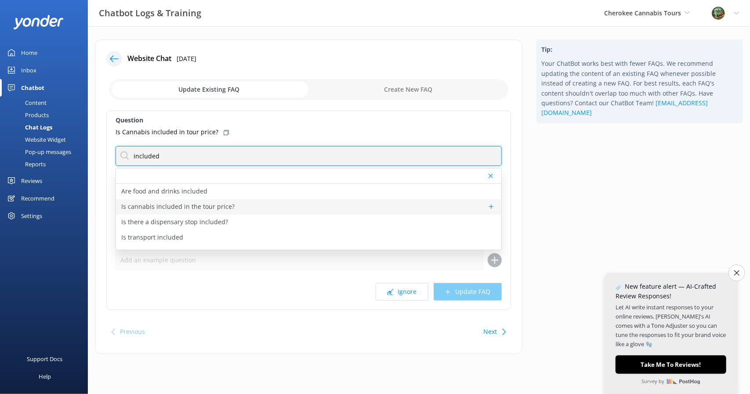
type input "included"
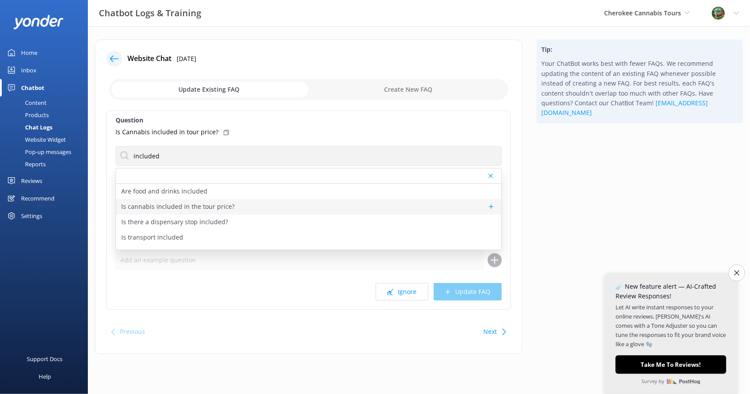
click at [225, 205] on p "Is cannabis included in the tour price?" at bounding box center [177, 207] width 113 height 10
type textarea "Cannabis is not included in the Medicine Man Tour price. Guests can purchase pr…"
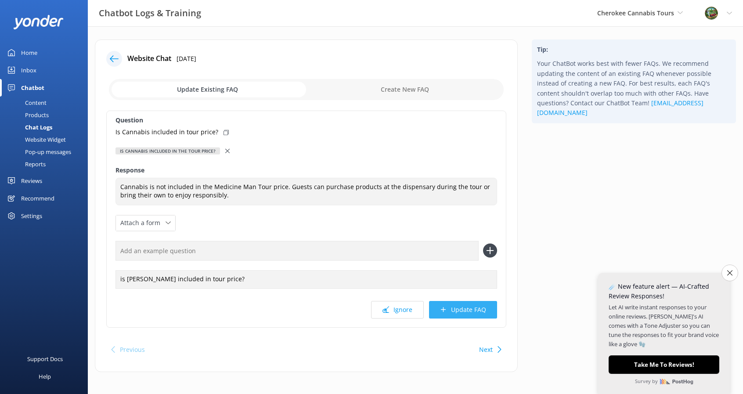
click at [468, 306] on button "Update FAQ" at bounding box center [463, 310] width 68 height 18
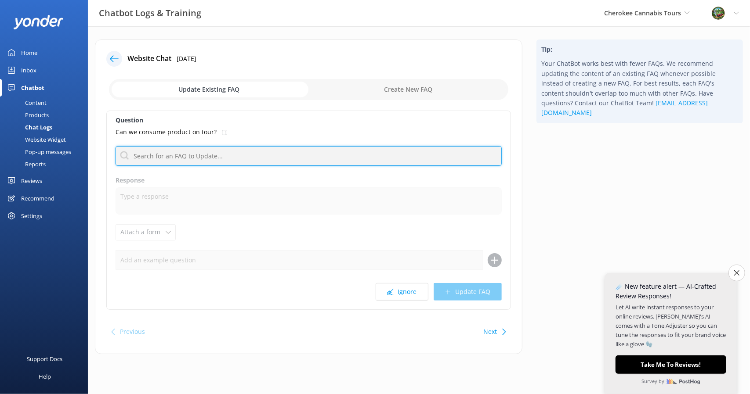
click at [247, 159] on input "text" at bounding box center [308, 156] width 386 height 20
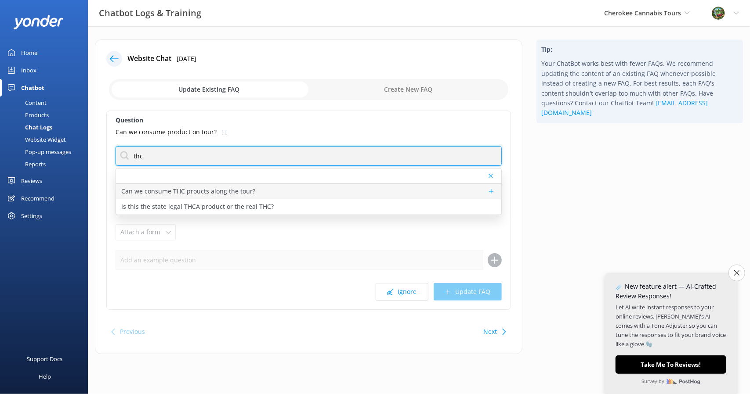
type input "thc"
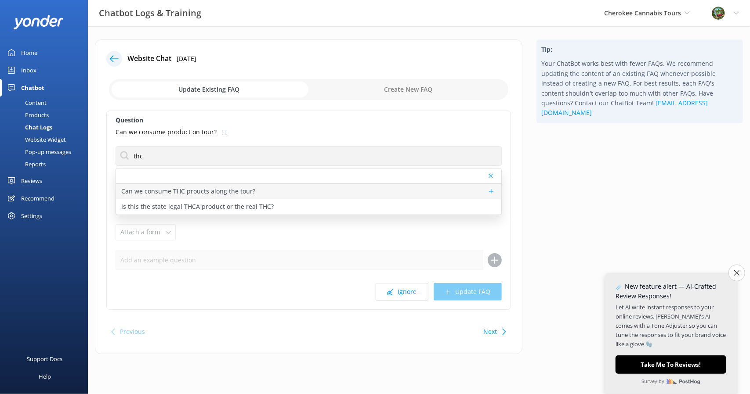
click at [230, 195] on p "Can we consume THC proucts along the tour?" at bounding box center [188, 192] width 134 height 10
type textarea "“Guests are welcome to enjoy their purchases during the tour while taking in th…"
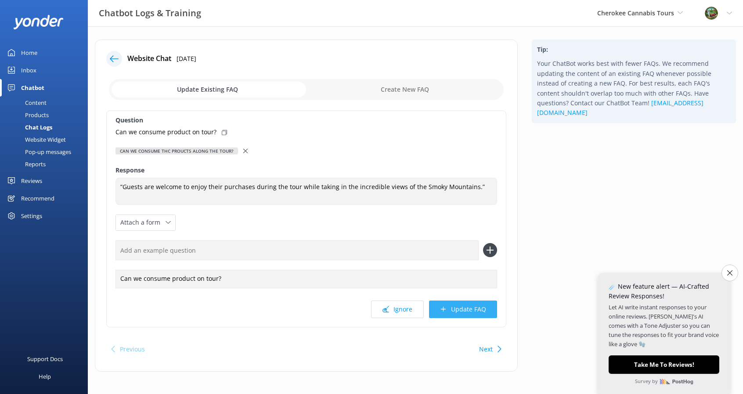
click at [482, 313] on button "Update FAQ" at bounding box center [463, 310] width 68 height 18
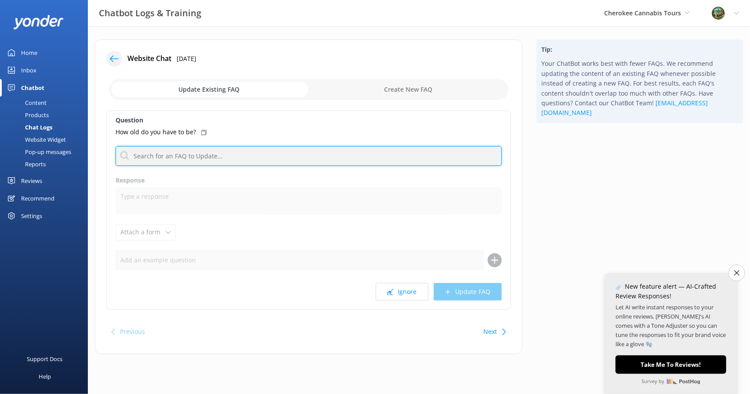
click at [232, 161] on input "text" at bounding box center [308, 156] width 386 height 20
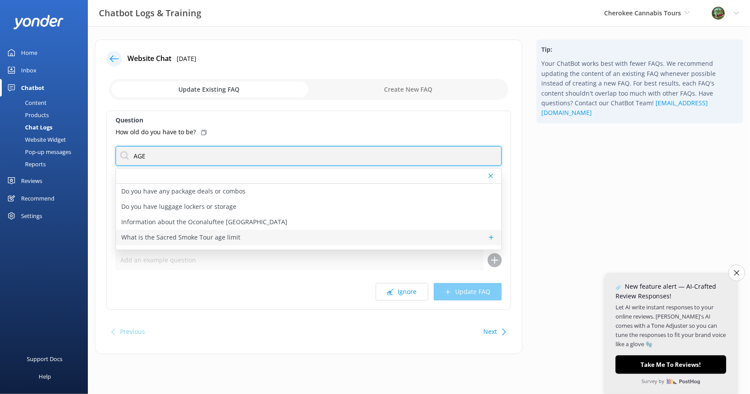
type input "AGE"
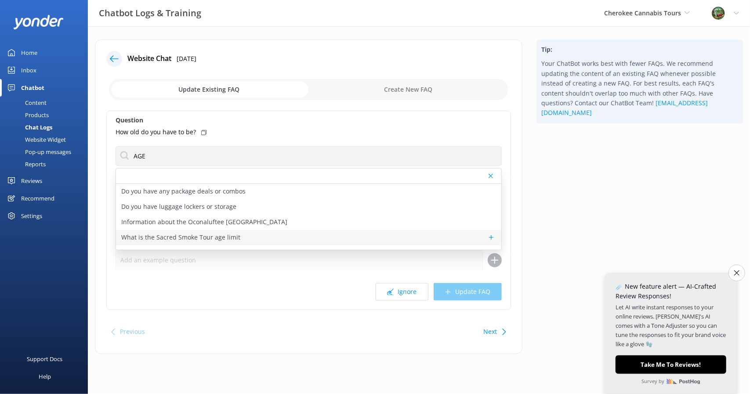
click at [226, 236] on p "What is the Sacred Smoke Tour age limit" at bounding box center [180, 238] width 119 height 10
type textarea "All guests on the Sacred Smoke Tour must be 21 or older with valid ID, in compl…"
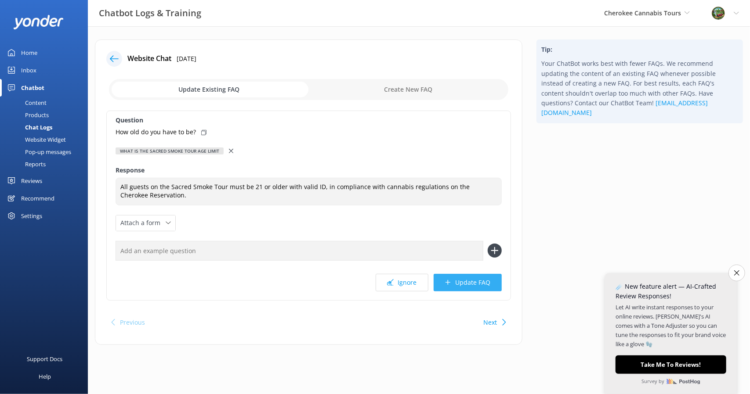
click at [476, 286] on button "Update FAQ" at bounding box center [467, 283] width 68 height 18
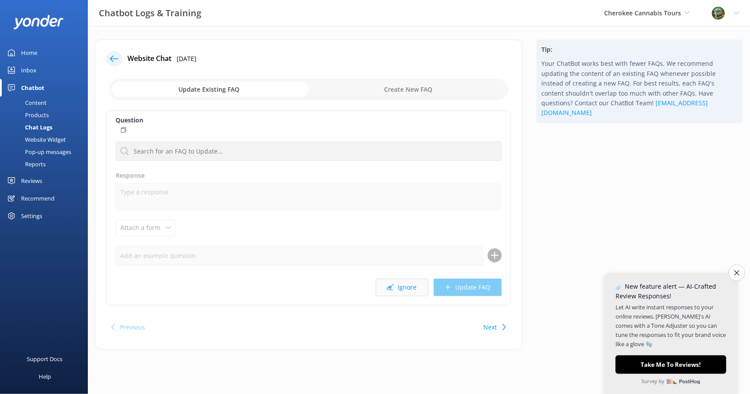
click at [397, 290] on button "Ignore" at bounding box center [401, 288] width 53 height 18
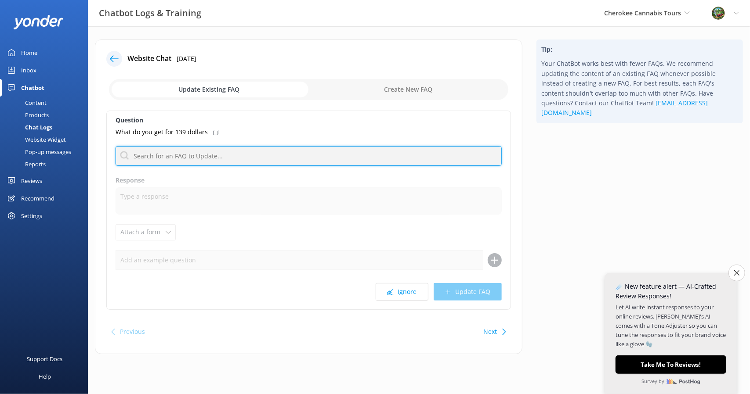
click at [307, 153] on input "text" at bounding box center [308, 156] width 386 height 20
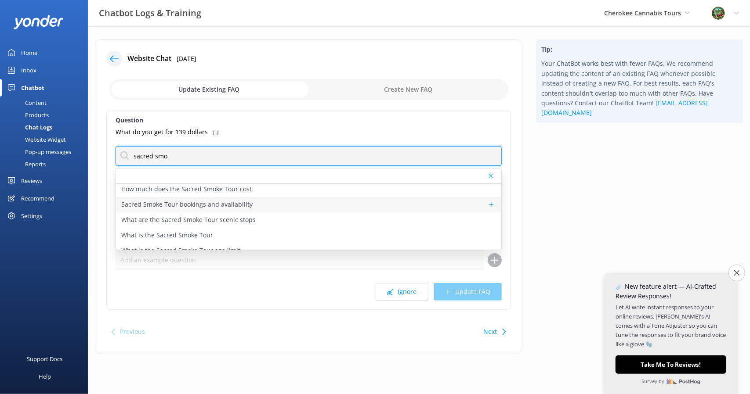
scroll to position [44, 0]
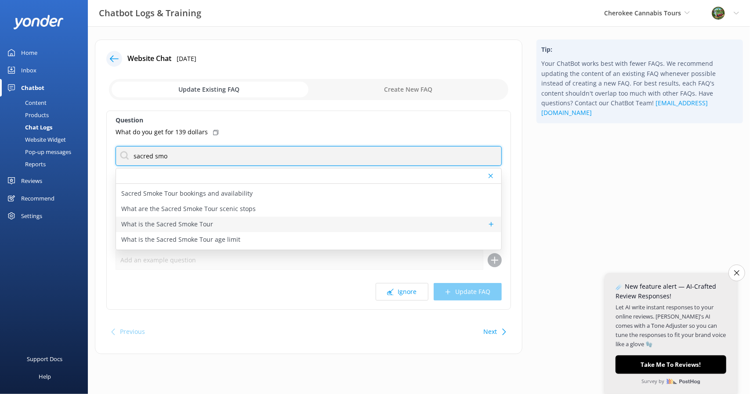
type input "sacred smo"
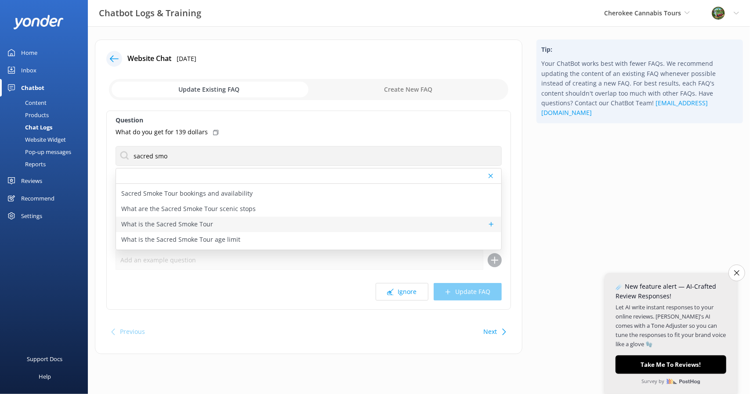
click at [229, 221] on div "What is the Sacred Smoke Tour" at bounding box center [308, 224] width 385 height 15
type textarea "The Sacred Smoke Tour is a cannabis-friendly Safari Jeep adventure through the …"
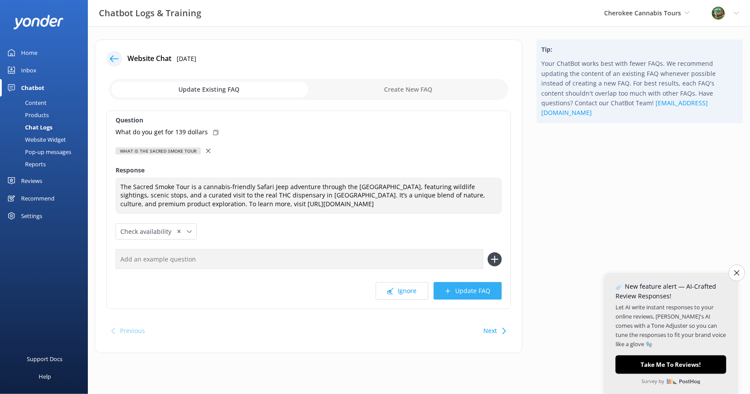
click at [458, 286] on button "Update FAQ" at bounding box center [467, 291] width 68 height 18
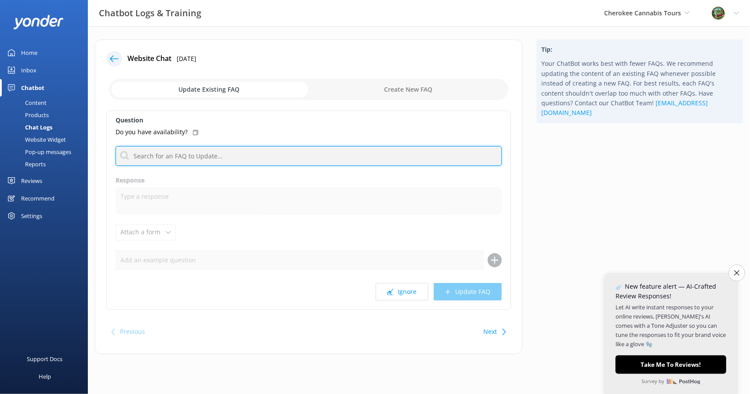
click at [171, 154] on input "text" at bounding box center [308, 156] width 386 height 20
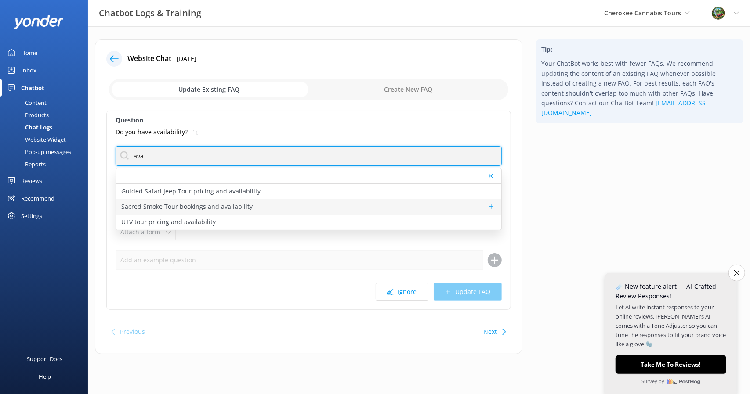
type input "ava"
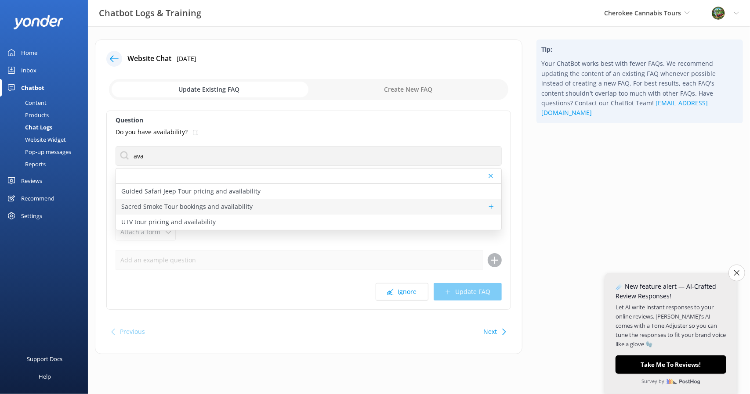
click at [183, 203] on p "Sacred Smoke Tour bookings and availability" at bounding box center [186, 207] width 131 height 10
type textarea "To check availability and book your spot on the Sacred Smoke Tour, click [URL][…"
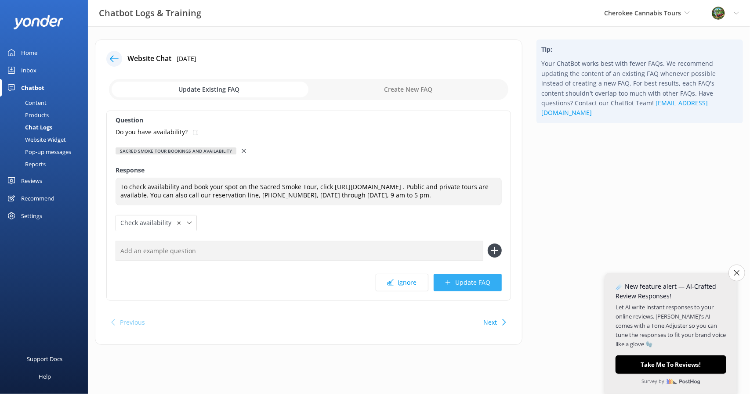
click at [469, 288] on button "Update FAQ" at bounding box center [467, 283] width 68 height 18
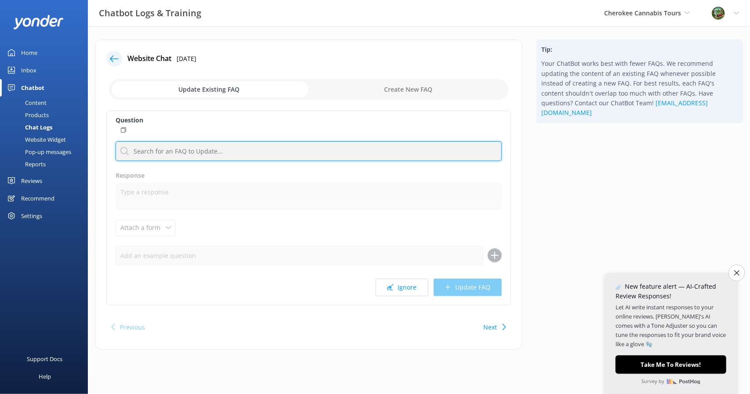
click at [178, 155] on input "text" at bounding box center [308, 151] width 386 height 20
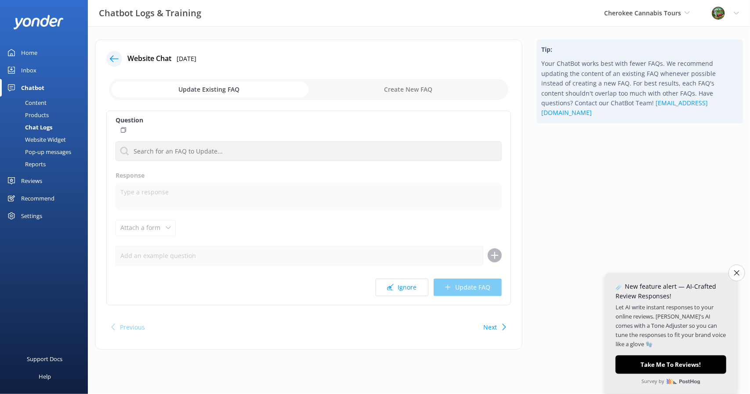
click at [394, 276] on div "Question Guided Safari Jeep Tour pricing and availability Sacred Smoke Tour boo…" at bounding box center [308, 208] width 404 height 195
click at [396, 280] on button "Ignore" at bounding box center [401, 288] width 53 height 18
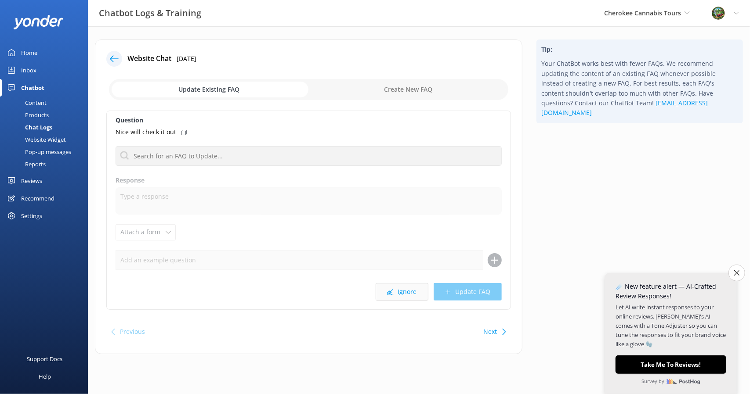
click at [406, 288] on button "Ignore" at bounding box center [401, 292] width 53 height 18
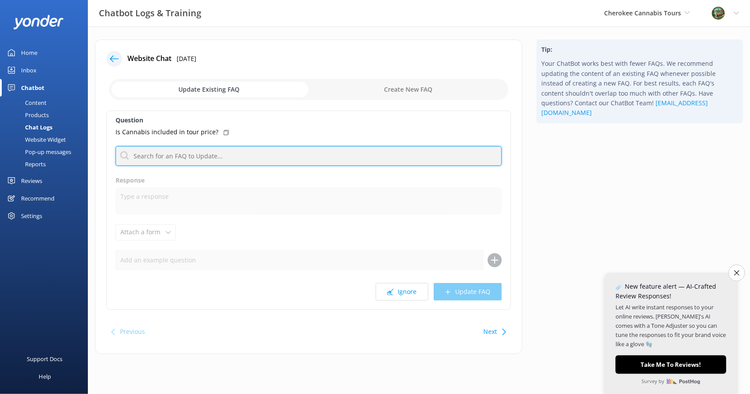
click at [209, 158] on input "text" at bounding box center [308, 156] width 386 height 20
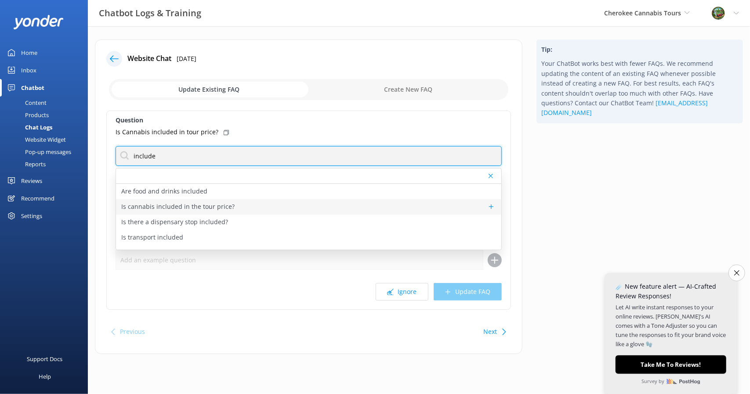
type input "include"
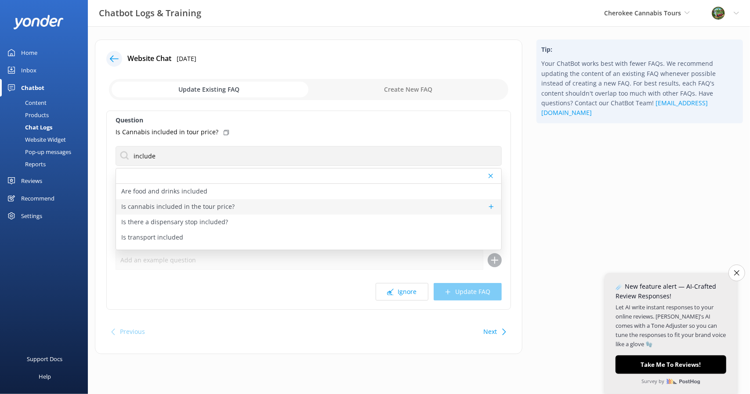
click at [216, 208] on p "Is cannabis included in the tour price?" at bounding box center [177, 207] width 113 height 10
type textarea "Cannabis is not included in the Medicine Man Tour price. Guests can purchase pr…"
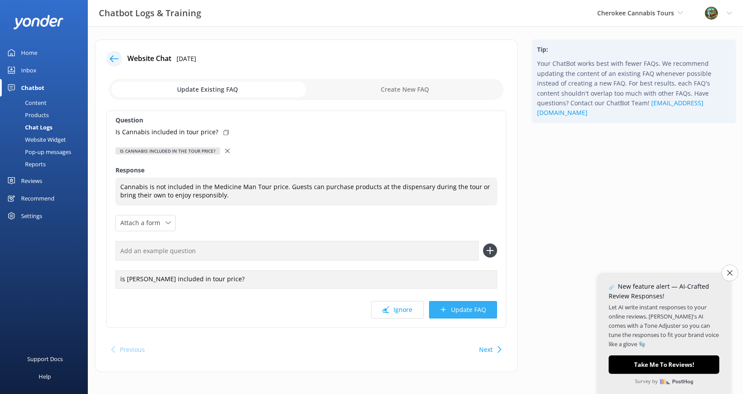
click at [441, 307] on icon at bounding box center [443, 309] width 7 height 7
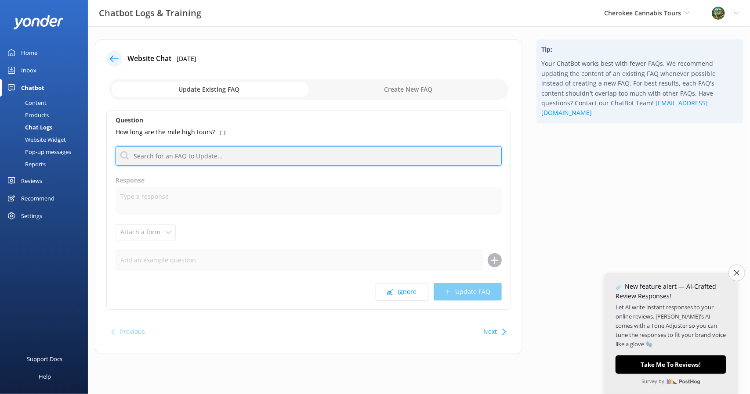
click at [227, 159] on input "text" at bounding box center [308, 156] width 386 height 20
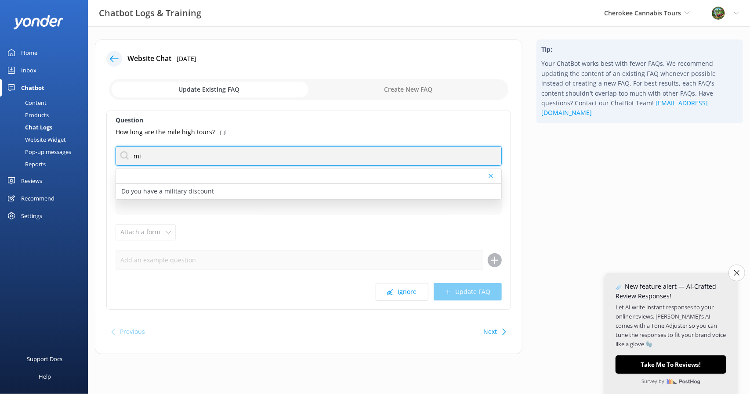
type input "m"
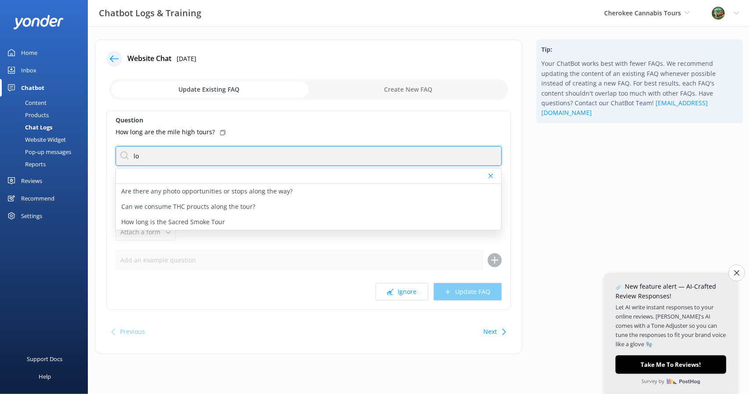
type input "l"
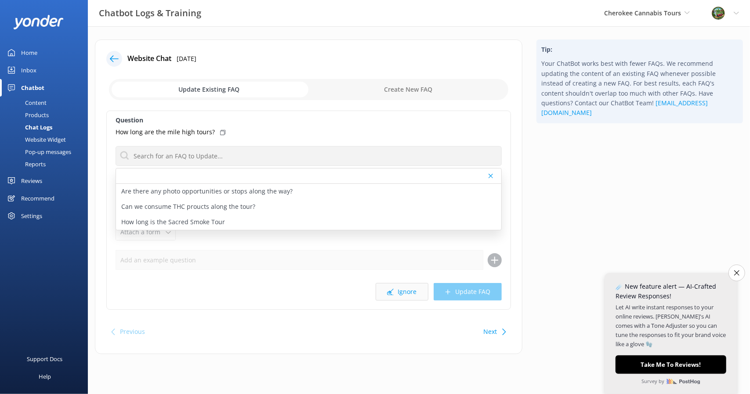
click at [416, 288] on button "Ignore" at bounding box center [401, 292] width 53 height 18
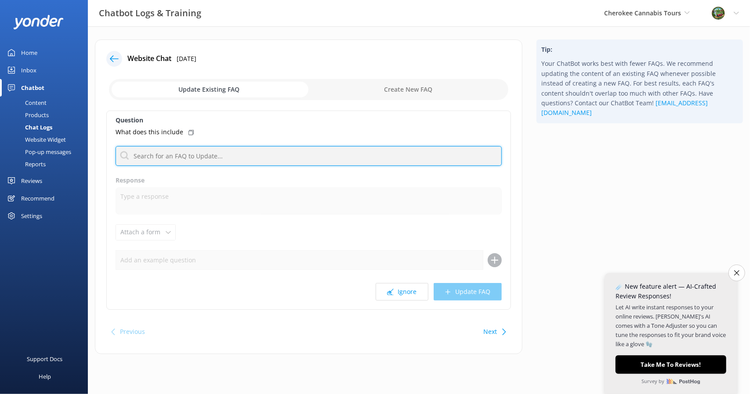
click at [192, 160] on input "text" at bounding box center [308, 156] width 386 height 20
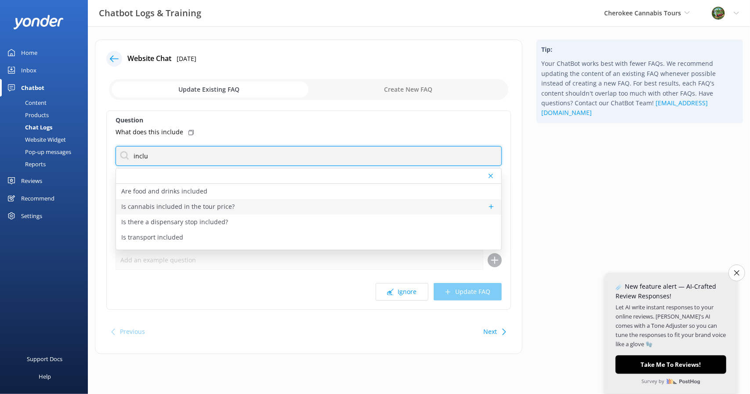
scroll to position [26, 0]
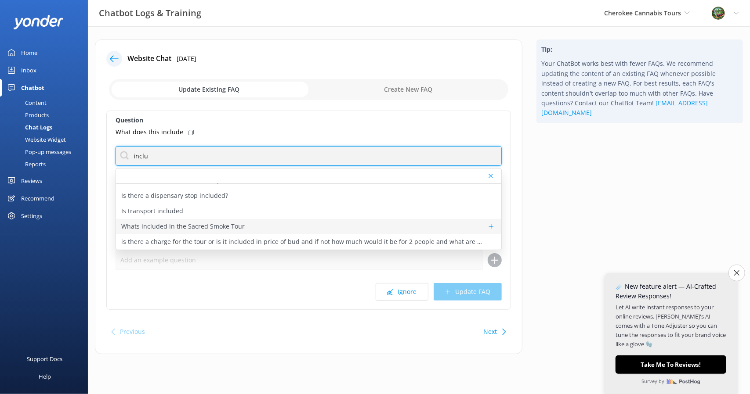
type input "inclu"
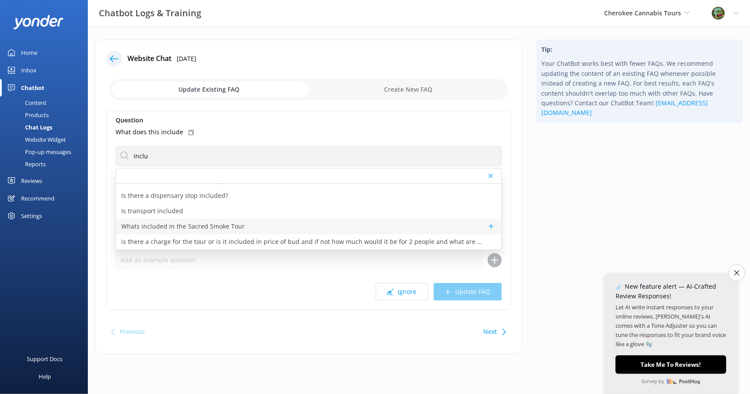
click at [225, 225] on p "Whats included in the Sacred Smoke Tour" at bounding box center [182, 227] width 123 height 10
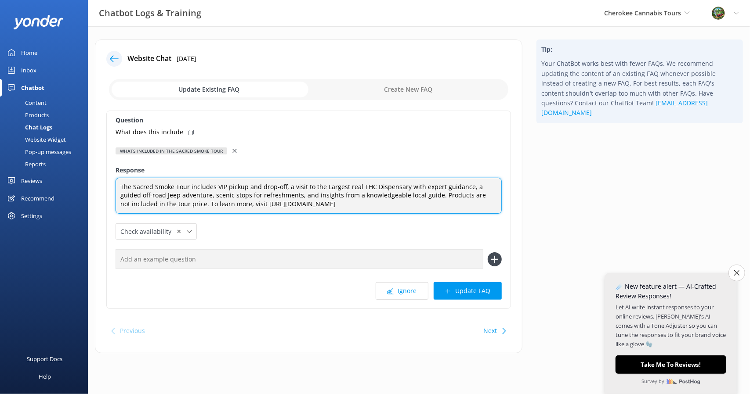
click at [263, 195] on textarea "The Sacred Smoke Tour includes VIP pickup and drop-off, a visit to the Largest …" at bounding box center [308, 196] width 386 height 36
click at [257, 194] on textarea "The Sacred Smoke Tour includes VIP pickup and drop-off, a visit to the Largest …" at bounding box center [308, 196] width 386 height 36
drag, startPoint x: 275, startPoint y: 194, endPoint x: 192, endPoint y: 192, distance: 83.0
click at [192, 192] on textarea "The Sacred Smoke Tour includes VIP pickup and drop-off, a visit to the Largest …" at bounding box center [308, 196] width 386 height 36
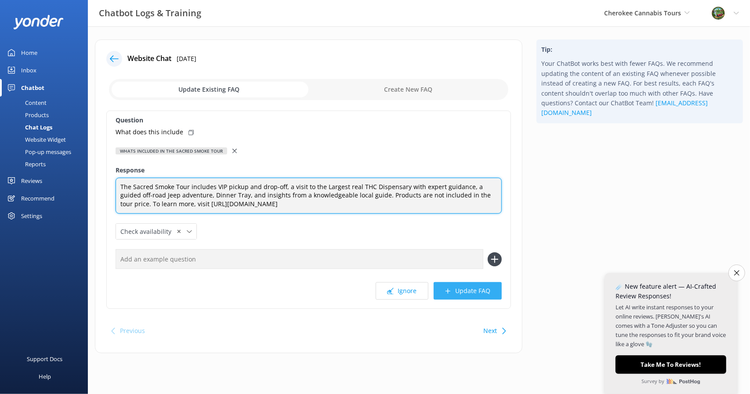
type textarea "The Sacred Smoke Tour includes VIP pickup and drop-off, a visit to the Largest …"
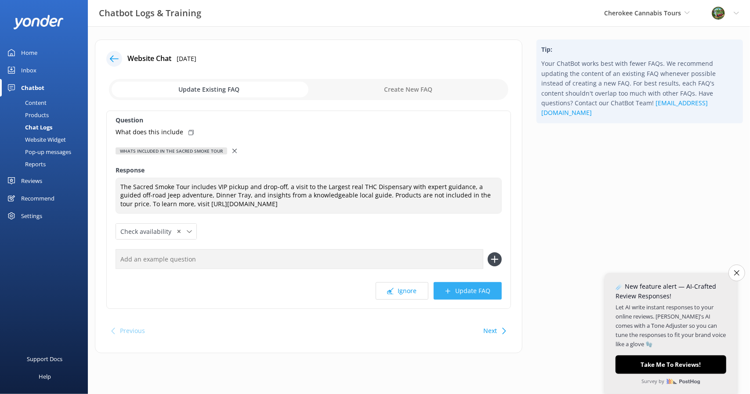
click at [463, 288] on button "Update FAQ" at bounding box center [467, 291] width 68 height 18
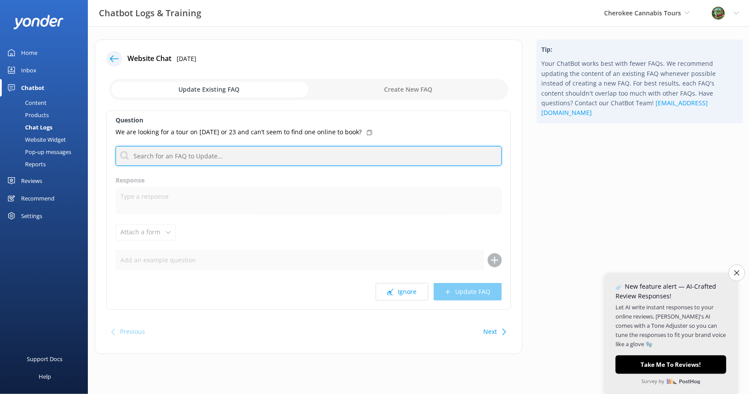
click at [237, 158] on input "text" at bounding box center [308, 156] width 386 height 20
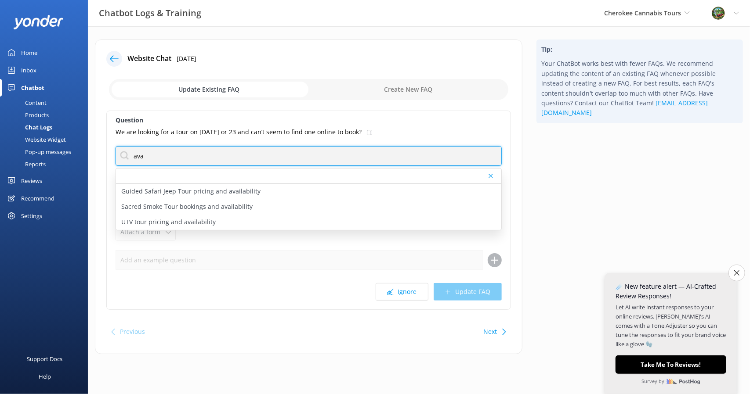
type input "ava"
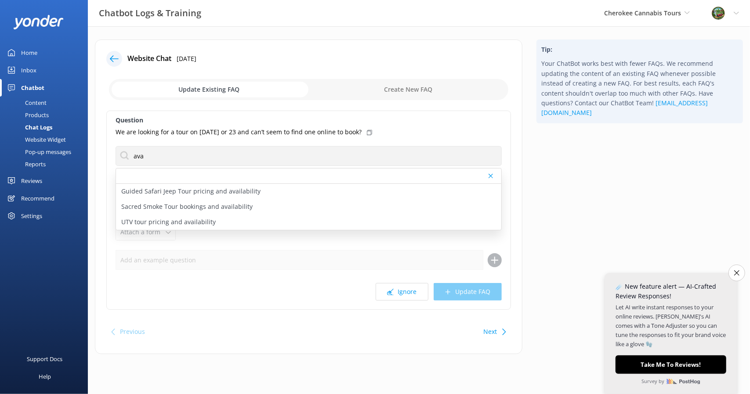
click at [231, 203] on p "Sacred Smoke Tour bookings and availability" at bounding box center [186, 207] width 131 height 10
type textarea "To check availability and book your spot on the Sacred Smoke Tour, click [URL][…"
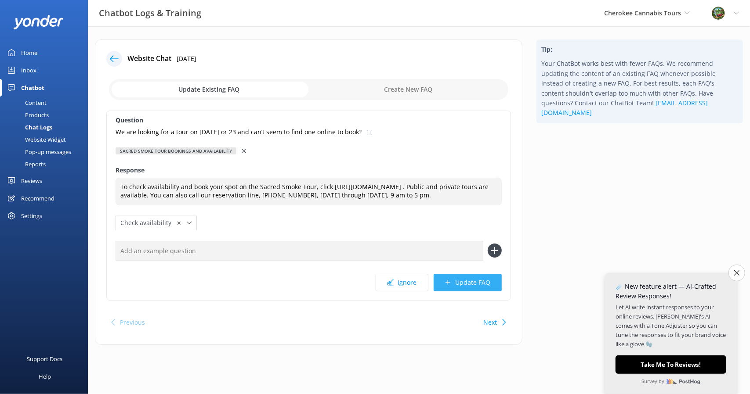
click at [477, 288] on button "Update FAQ" at bounding box center [467, 283] width 68 height 18
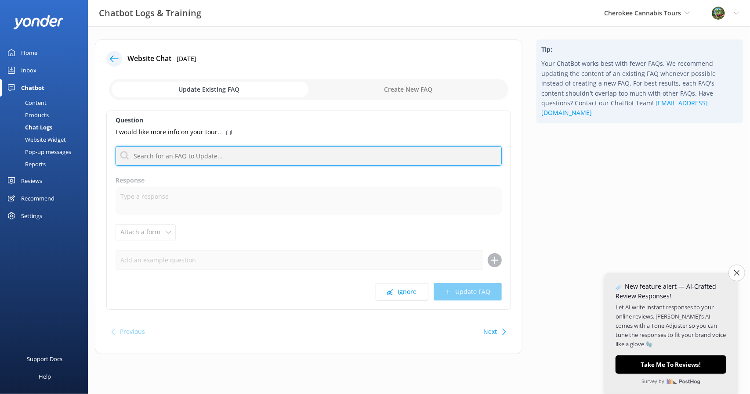
click at [168, 159] on input "text" at bounding box center [308, 156] width 386 height 20
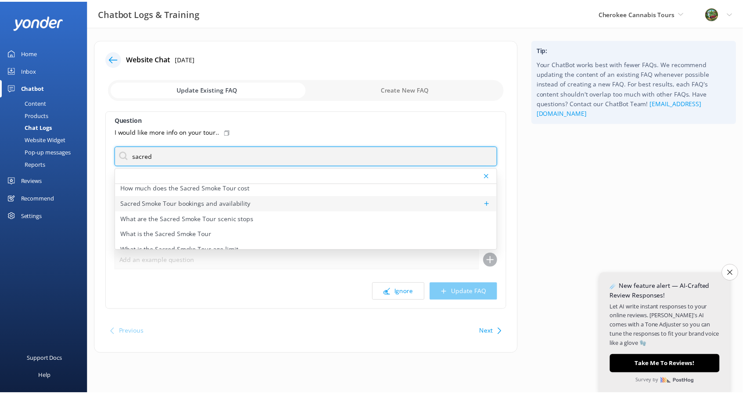
scroll to position [44, 0]
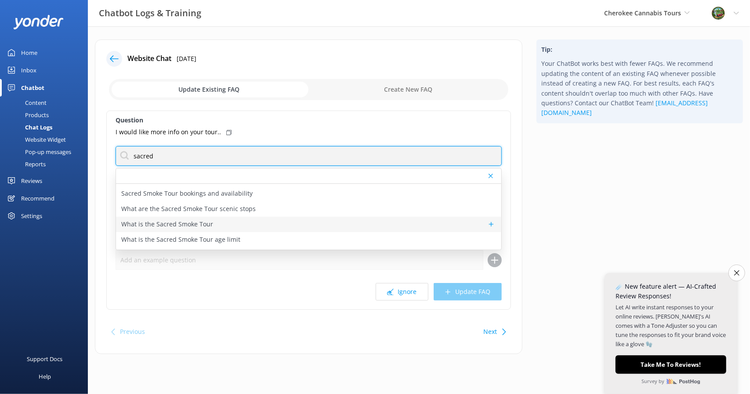
type input "sacred"
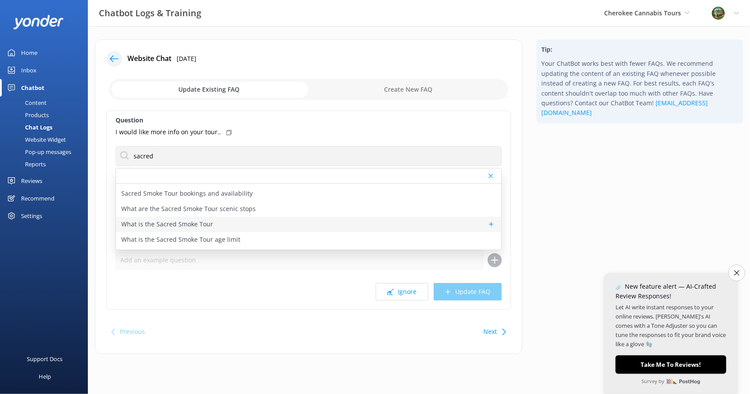
click at [254, 223] on div "What is the Sacred Smoke Tour" at bounding box center [308, 224] width 385 height 15
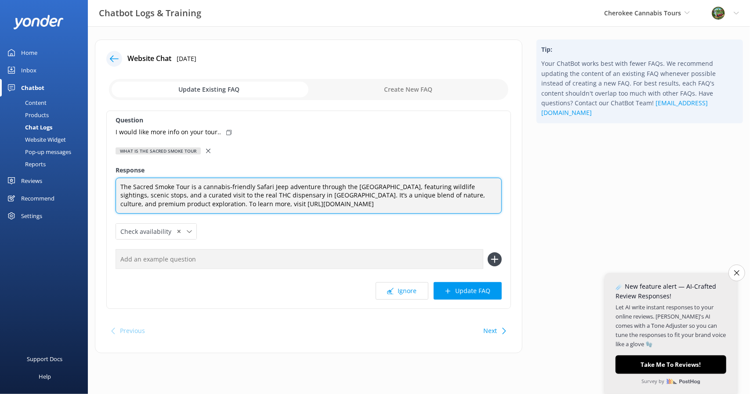
click at [157, 195] on textarea "The Sacred Smoke Tour is a cannabis-friendly Safari Jeep adventure through the …" at bounding box center [308, 196] width 386 height 36
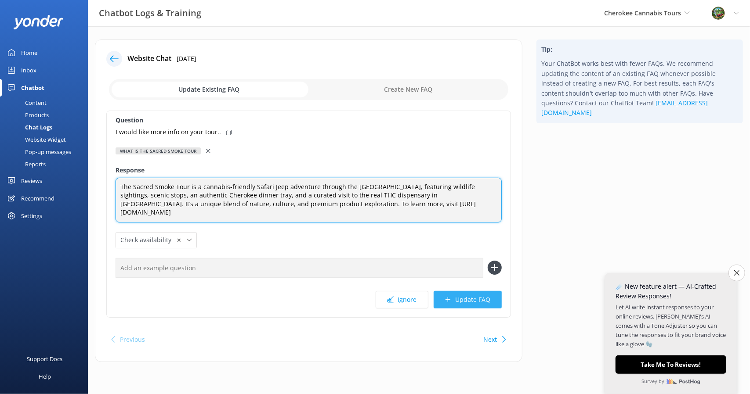
type textarea "The Sacred Smoke Tour is a cannabis-friendly Safari Jeep adventure through the …"
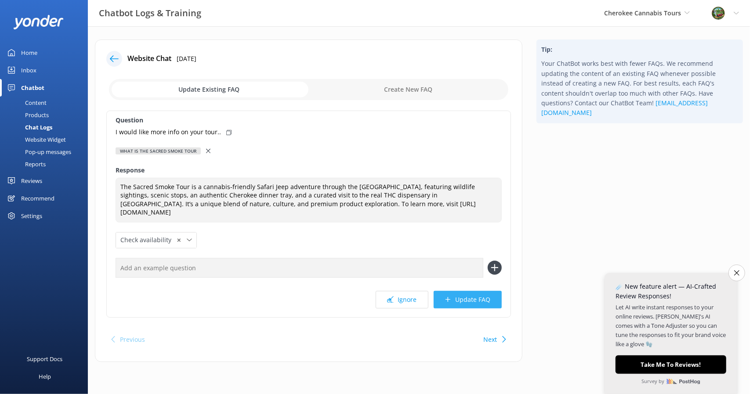
click at [472, 294] on button "Update FAQ" at bounding box center [467, 300] width 68 height 18
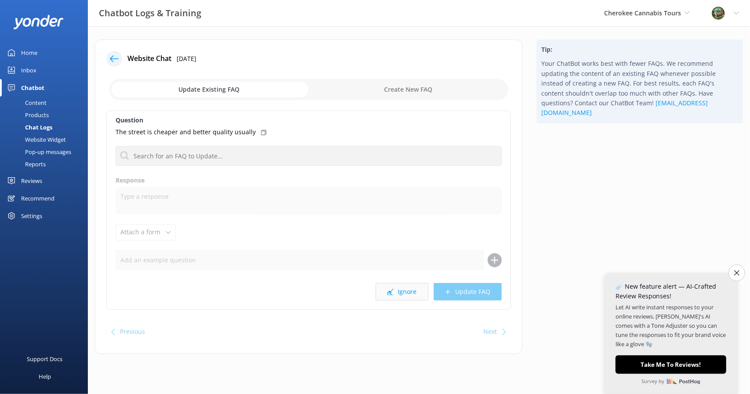
click at [414, 291] on button "Ignore" at bounding box center [401, 292] width 53 height 18
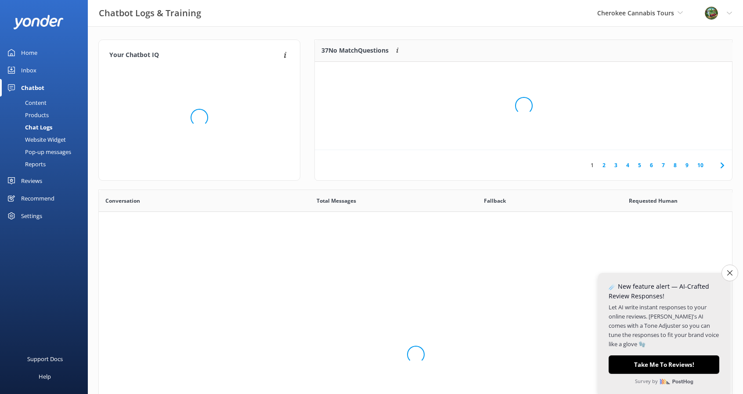
scroll to position [103, 411]
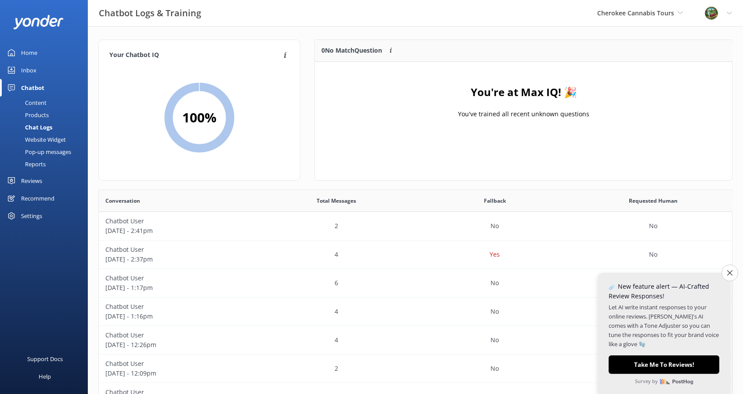
click at [40, 103] on div "Content" at bounding box center [25, 103] width 41 height 12
click at [41, 99] on div "Content" at bounding box center [25, 103] width 41 height 12
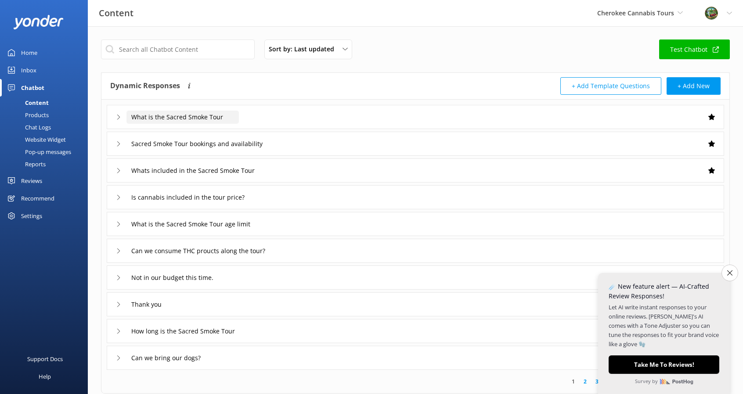
click at [140, 119] on input "What is the Sacred Smoke Tour" at bounding box center [182, 117] width 112 height 13
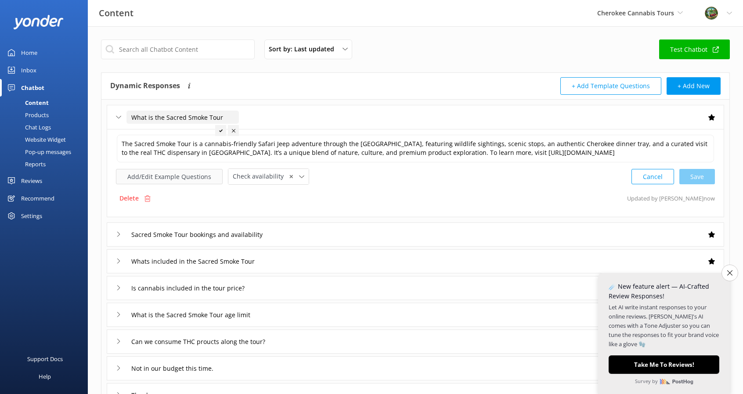
click at [192, 173] on button "Add/Edit Example Questions" at bounding box center [169, 176] width 107 height 15
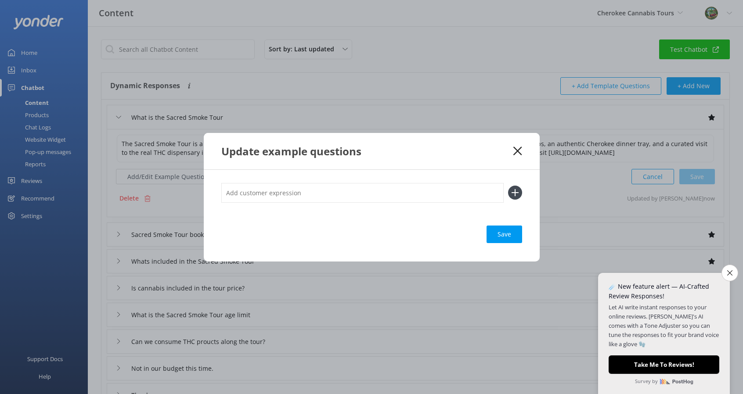
click at [268, 190] on input "text" at bounding box center [362, 193] width 282 height 20
type input "I want to learn more"
click at [506, 237] on div "Loading.." at bounding box center [504, 235] width 35 height 18
click at [515, 194] on use at bounding box center [514, 192] width 7 height 7
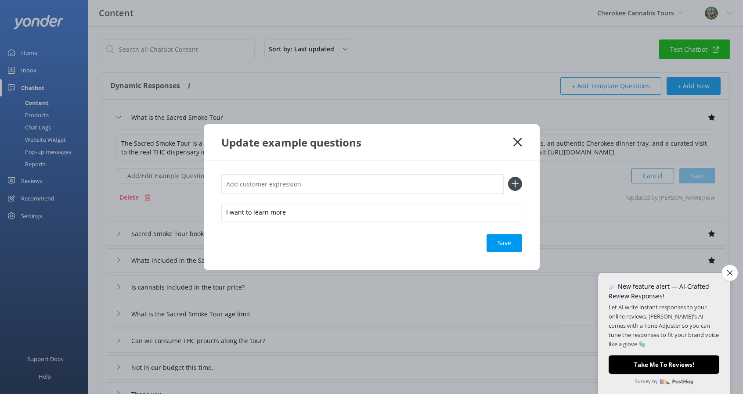
click at [294, 185] on input "text" at bounding box center [362, 184] width 282 height 20
type input "Tell me more"
click at [503, 246] on div "Save" at bounding box center [504, 243] width 36 height 18
click at [523, 142] on div "Update example questions" at bounding box center [372, 142] width 336 height 36
click at [519, 142] on icon at bounding box center [517, 142] width 8 height 9
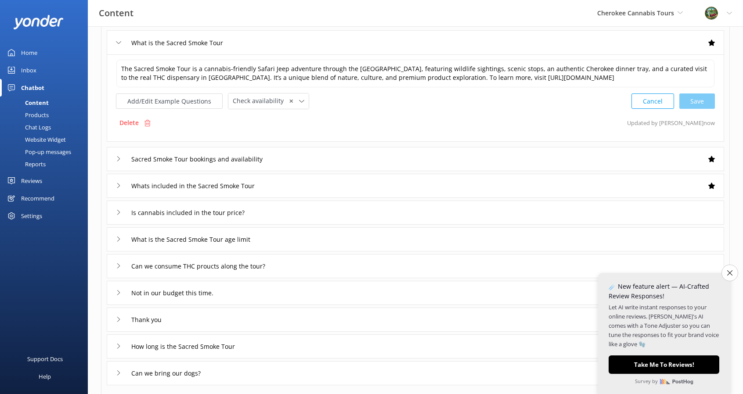
scroll to position [88, 0]
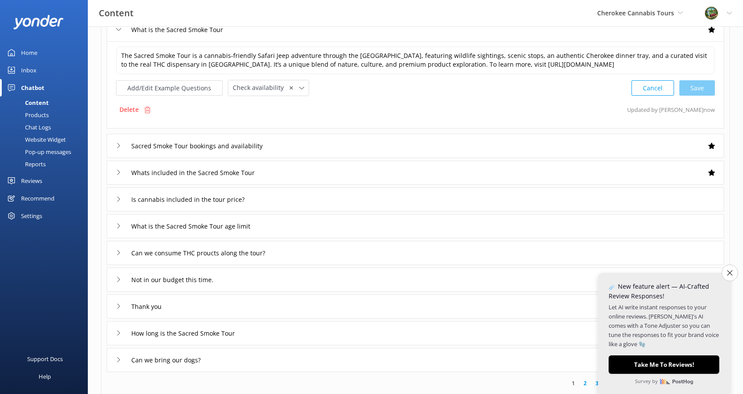
click at [321, 145] on div "Sacred Smoke Tour bookings and availability" at bounding box center [415, 146] width 617 height 24
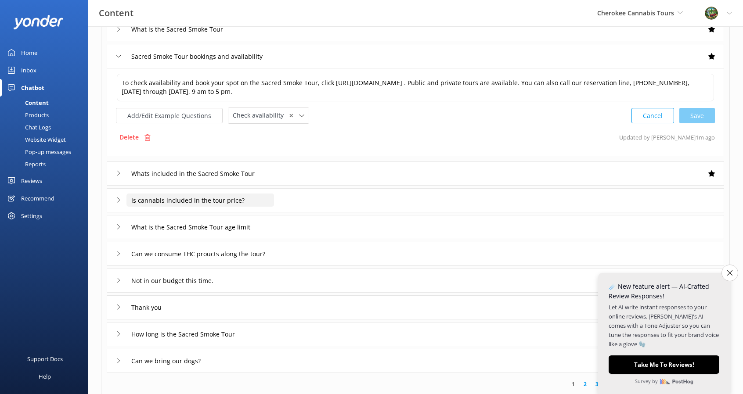
click at [261, 200] on input "Is cannabis included in the tour price?" at bounding box center [200, 200] width 148 height 13
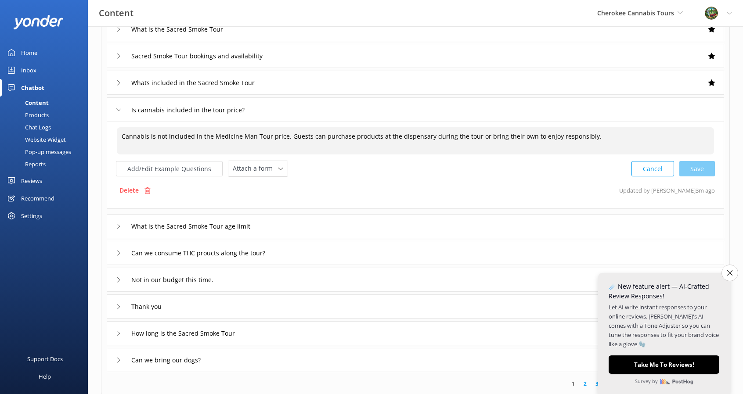
drag, startPoint x: 212, startPoint y: 134, endPoint x: 249, endPoint y: 139, distance: 38.0
click at [249, 139] on textarea "Cannabis is not included in the Medicine Man Tour price. Guests can purchase pr…" at bounding box center [415, 140] width 597 height 27
click at [703, 169] on div "Cancel Save" at bounding box center [672, 169] width 83 height 16
type textarea "Cannabis is not included in the Sacred Smoke Tour price. Guests can purchase pr…"
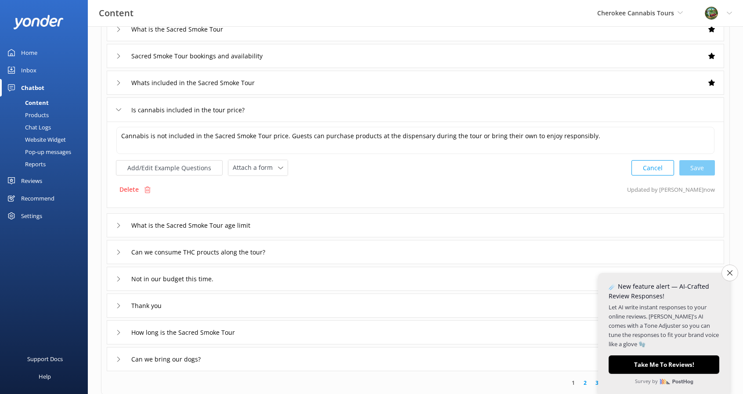
click at [112, 222] on div "What is the Sacred Smoke Tour age limit" at bounding box center [415, 225] width 617 height 24
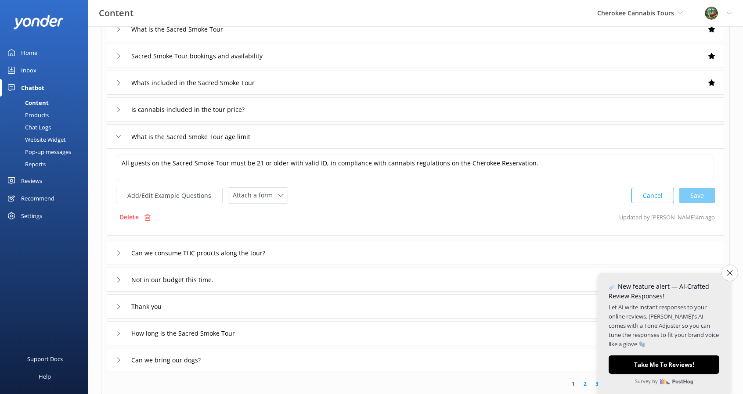
click at [119, 109] on icon at bounding box center [118, 109] width 5 height 5
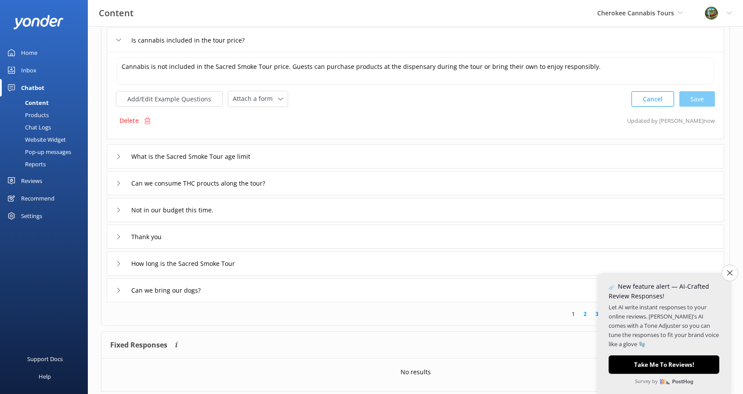
scroll to position [176, 0]
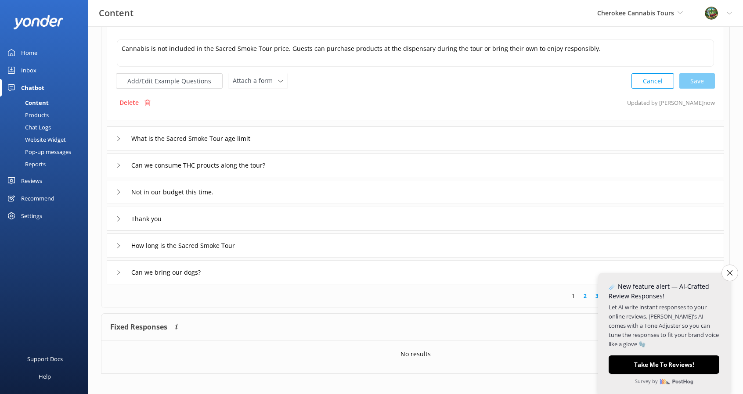
click at [283, 137] on div "What is the Sacred Smoke Tour age limit" at bounding box center [415, 138] width 617 height 24
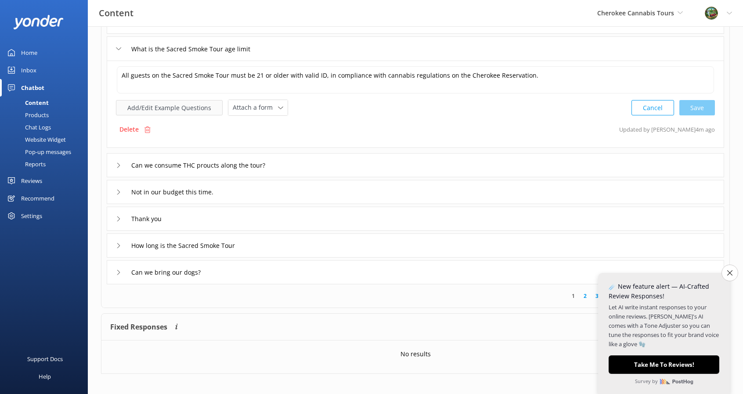
click at [199, 108] on button "Add/Edit Example Questions" at bounding box center [169, 107] width 107 height 15
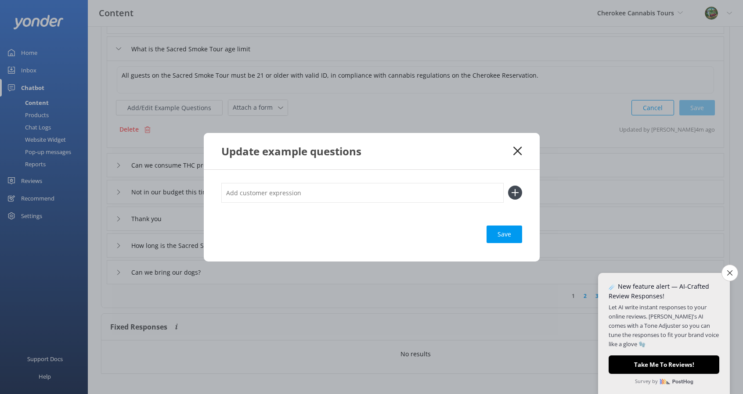
click at [262, 192] on input "text" at bounding box center [362, 193] width 282 height 20
type input "How old do you have to be"
click at [503, 231] on div "Loading.." at bounding box center [504, 235] width 35 height 18
click at [520, 152] on icon at bounding box center [517, 151] width 8 height 9
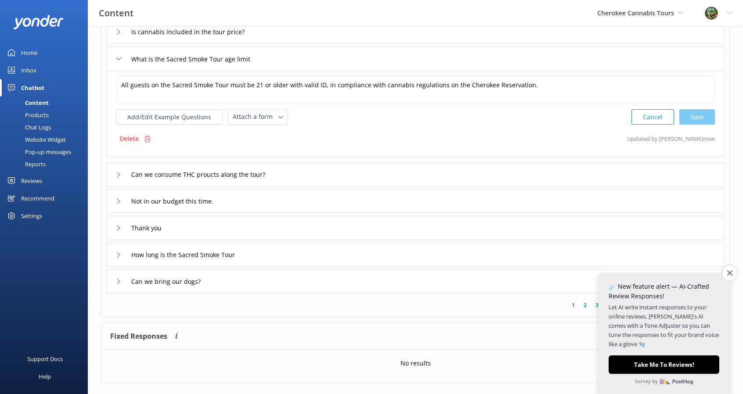
scroll to position [176, 0]
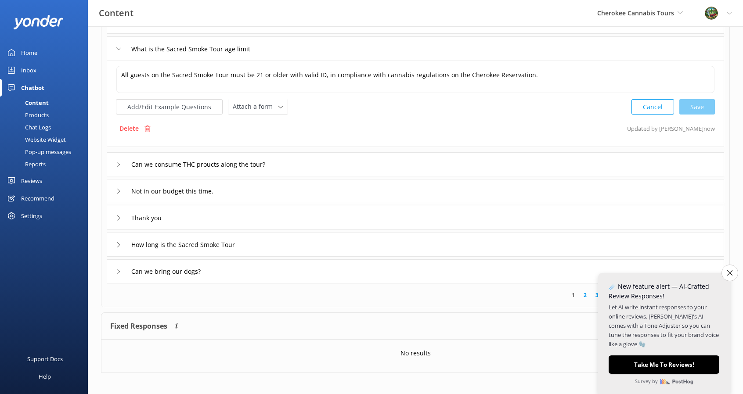
click at [316, 164] on div "Can we consume THC proucts along the tour?" at bounding box center [415, 164] width 617 height 24
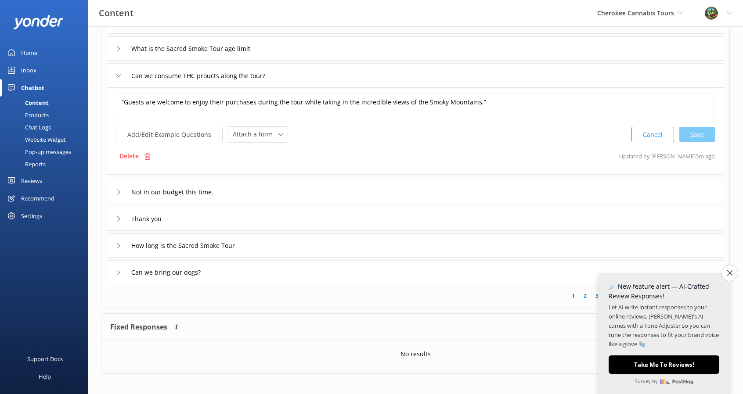
click at [31, 56] on div "Home" at bounding box center [29, 53] width 16 height 18
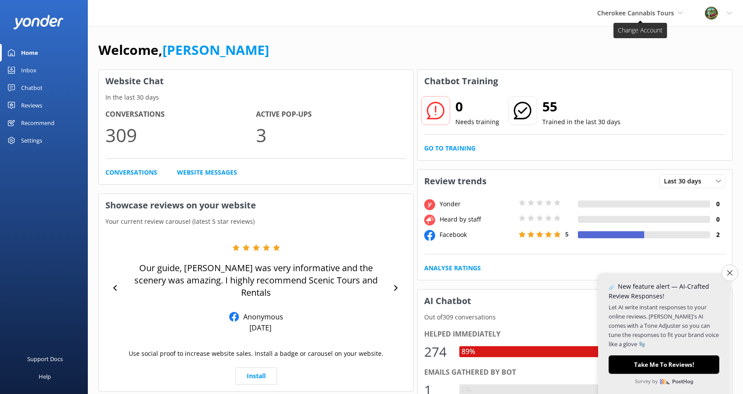
click at [670, 12] on span "Cherokee Cannabis Tours" at bounding box center [635, 13] width 77 height 8
click at [635, 38] on link "Scenic Tours & Adventures" at bounding box center [650, 37] width 88 height 21
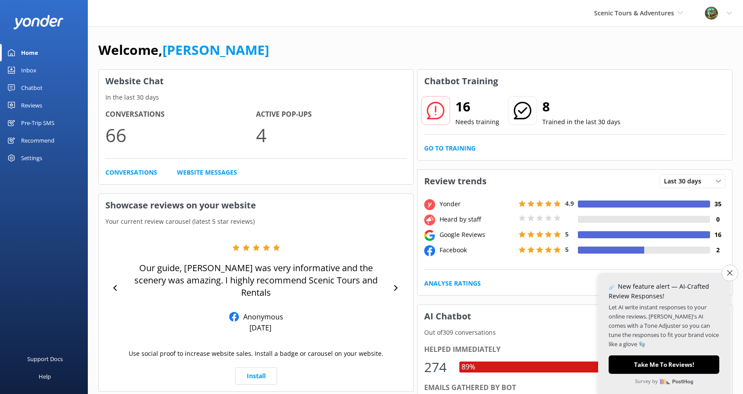
click at [471, 114] on h2 "16" at bounding box center [477, 106] width 44 height 21
click at [461, 149] on link "Go to Training" at bounding box center [449, 149] width 51 height 10
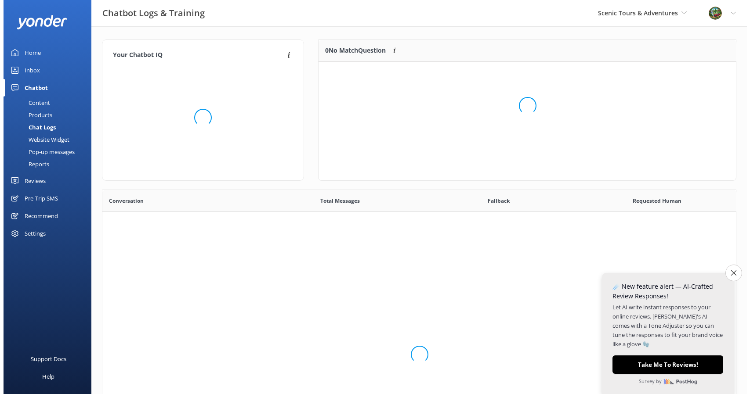
scroll to position [103, 411]
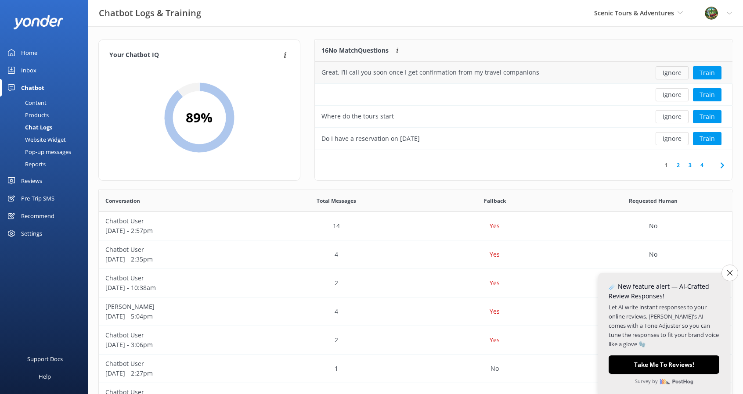
click at [670, 73] on button "Ignore" at bounding box center [672, 72] width 33 height 13
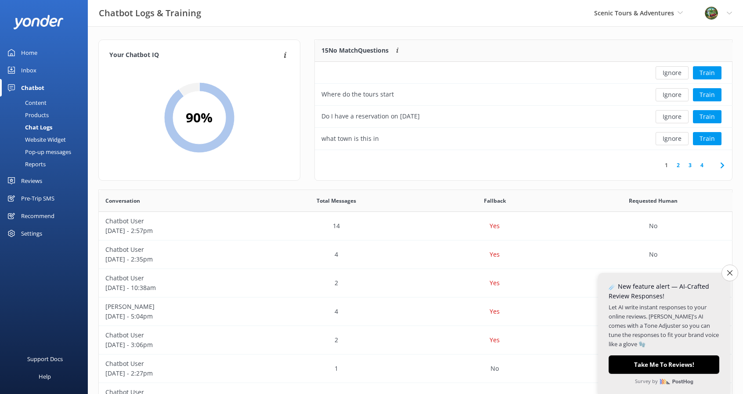
click at [670, 73] on button "Ignore" at bounding box center [672, 72] width 33 height 13
click at [378, 70] on div "Where do the tours start" at bounding box center [357, 73] width 72 height 10
click at [704, 75] on button "Train" at bounding box center [707, 72] width 29 height 13
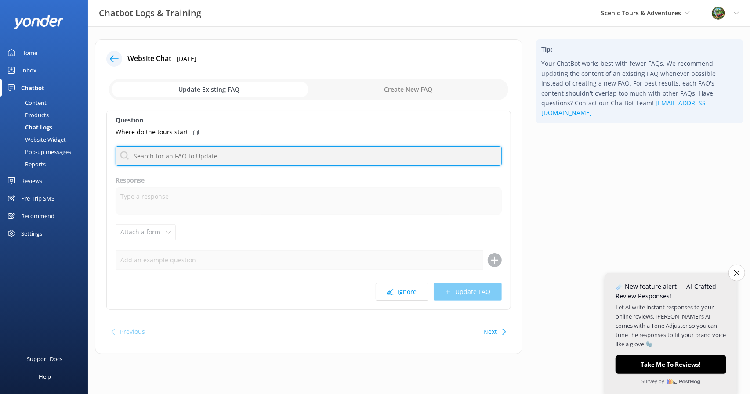
click at [177, 157] on input "text" at bounding box center [308, 156] width 386 height 20
type input "2961"
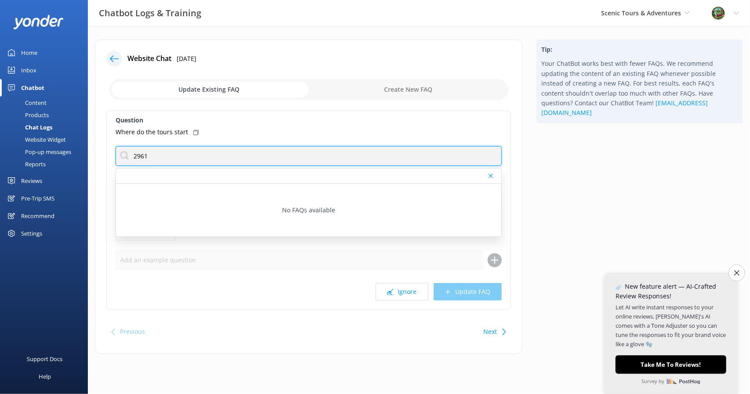
drag, startPoint x: 177, startPoint y: 157, endPoint x: 31, endPoint y: 164, distance: 145.5
click at [31, 164] on div "Chatbot Logs & Training Scenic Tours & Adventures Scenic Tours & Adventures Che…" at bounding box center [375, 203] width 750 height 354
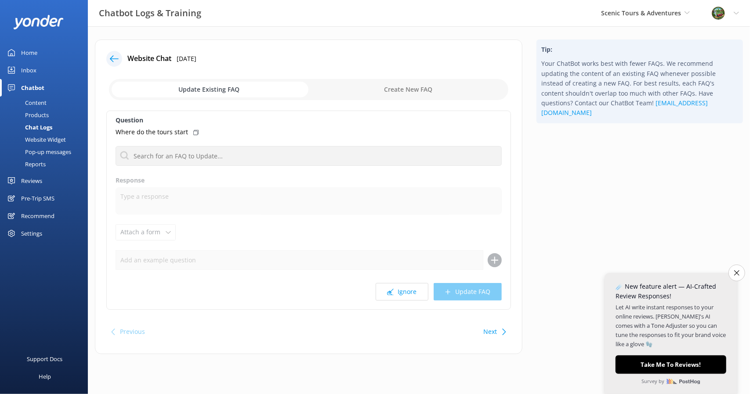
click at [422, 86] on input "checkbox" at bounding box center [308, 89] width 399 height 21
checkbox input "true"
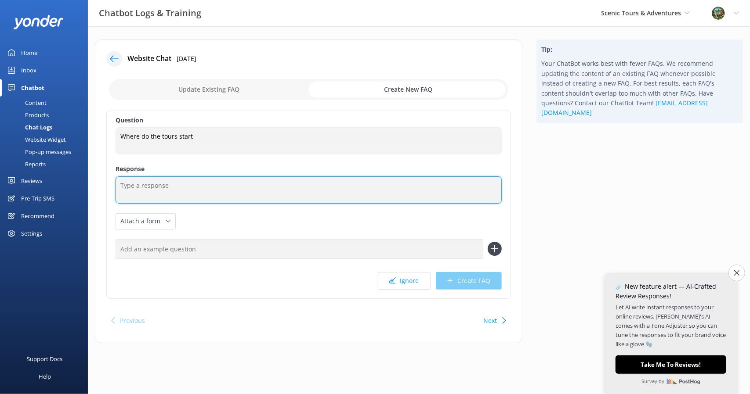
click at [210, 188] on textarea at bounding box center [308, 190] width 386 height 27
type textarea "Scenic Tours and Adventures [STREET_ADDRESS][PERSON_NAME]"
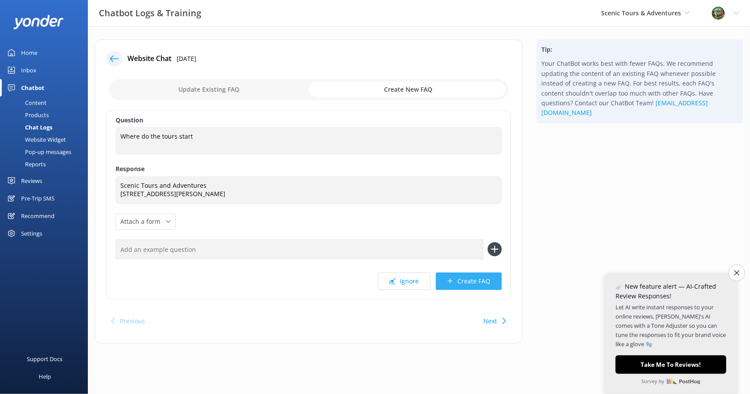
click at [455, 287] on button "Create FAQ" at bounding box center [469, 282] width 66 height 18
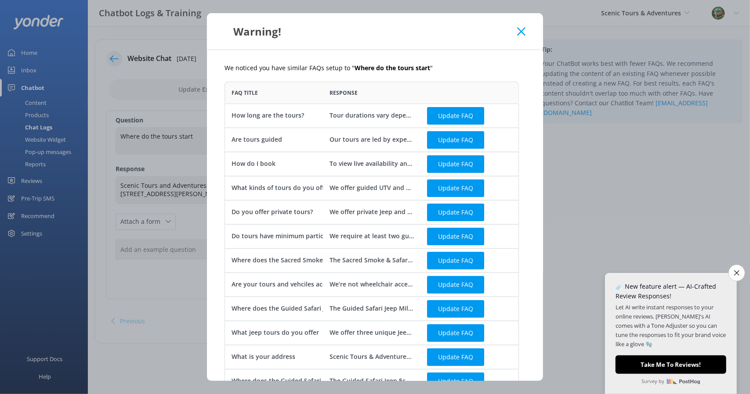
scroll to position [323, 287]
click at [526, 35] on div "Warning!" at bounding box center [375, 31] width 336 height 36
click at [519, 35] on icon at bounding box center [521, 31] width 8 height 9
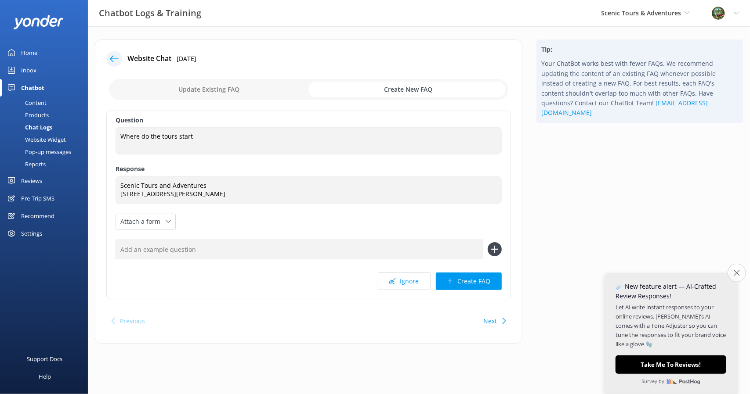
click at [737, 272] on icon "Close survey" at bounding box center [736, 273] width 6 height 6
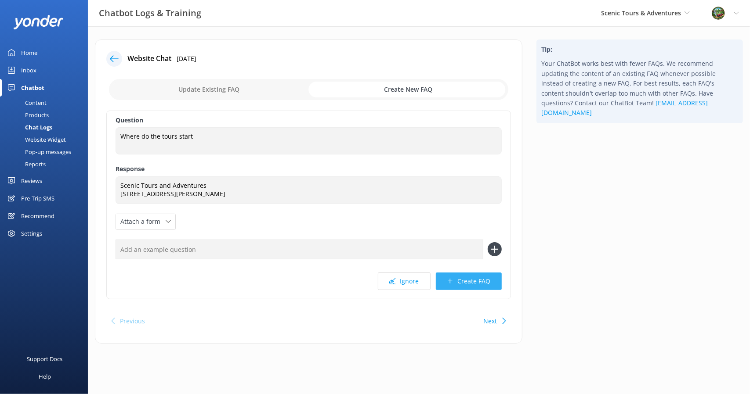
click at [477, 289] on button "Create FAQ" at bounding box center [469, 282] width 66 height 18
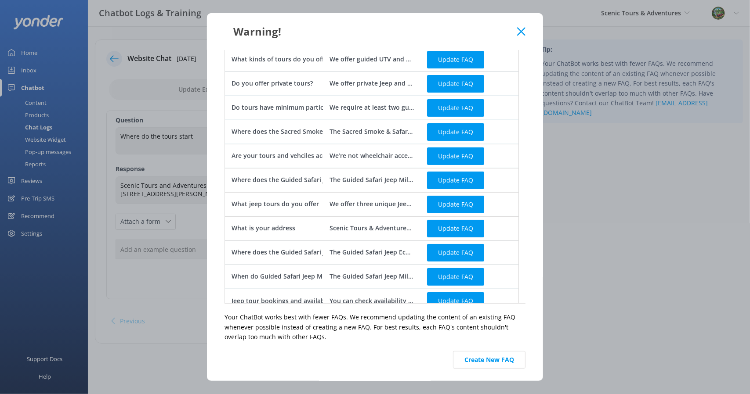
scroll to position [31, 0]
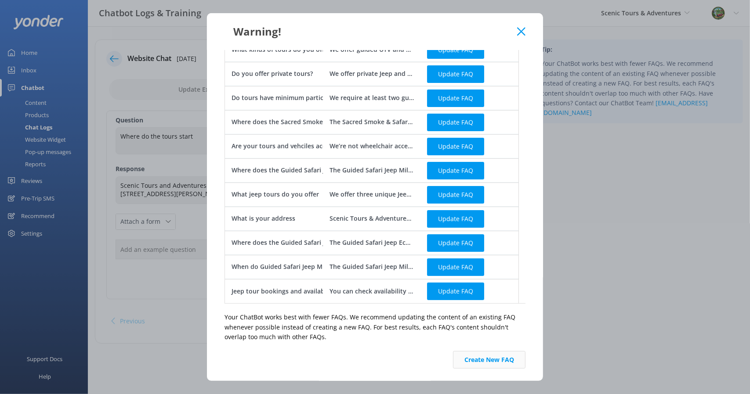
click at [505, 362] on button "Create New FAQ" at bounding box center [489, 360] width 72 height 18
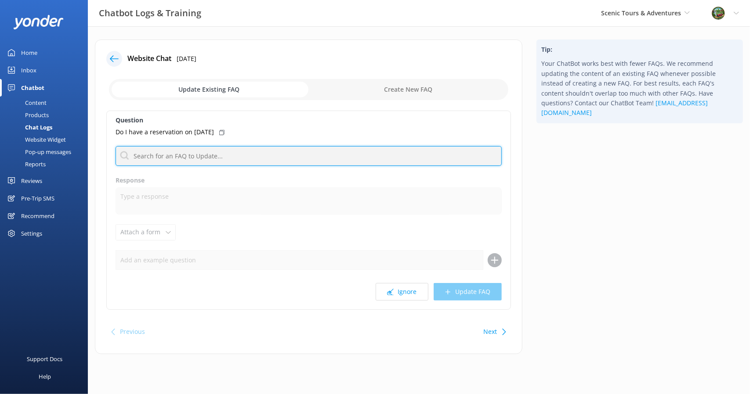
click at [200, 153] on input "text" at bounding box center [308, 156] width 386 height 20
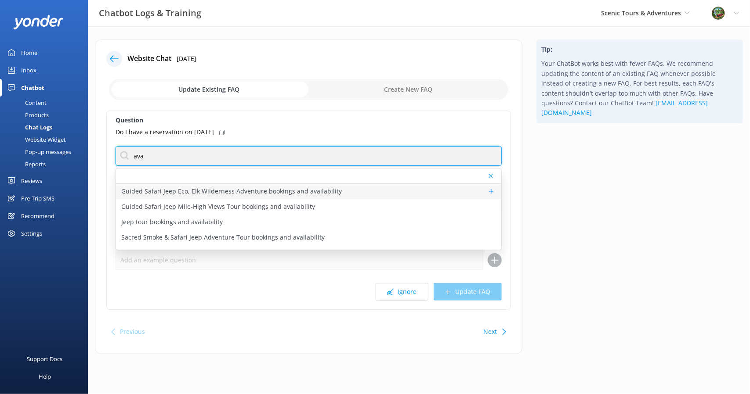
type input "ava"
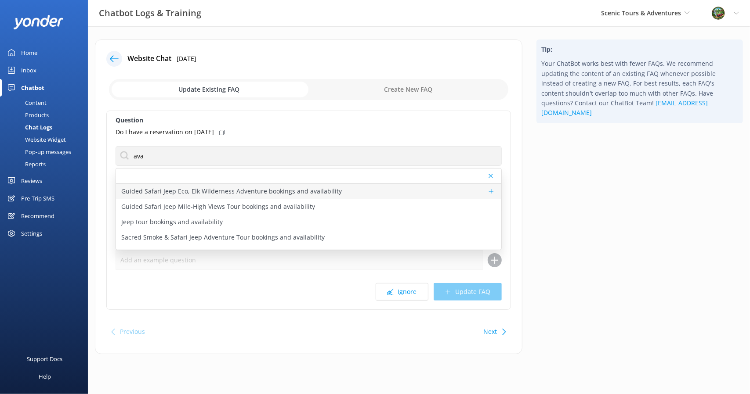
click at [201, 190] on p "Guided Safari Jeep Eco, Elk Wilderness Adventure bookings and availability" at bounding box center [231, 192] width 220 height 10
type textarea "To view real-time availability and book the Guided Safari Jeep Eco, Elk Wildern…"
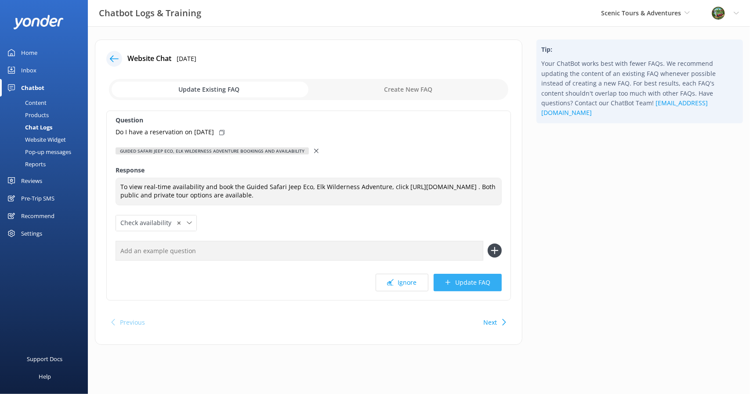
click at [469, 292] on button "Update FAQ" at bounding box center [467, 283] width 68 height 18
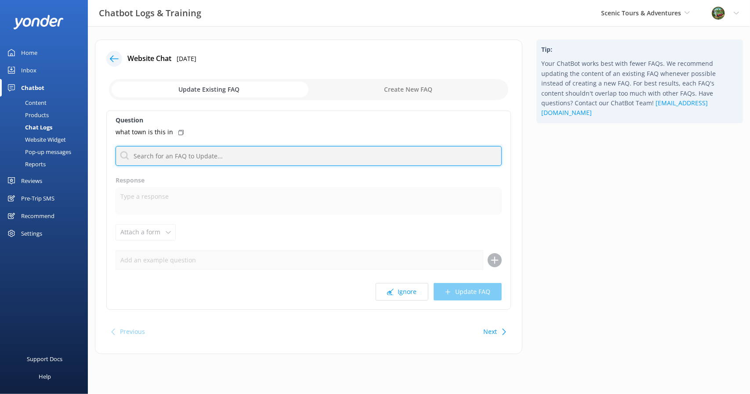
click at [350, 156] on input "text" at bounding box center [308, 156] width 386 height 20
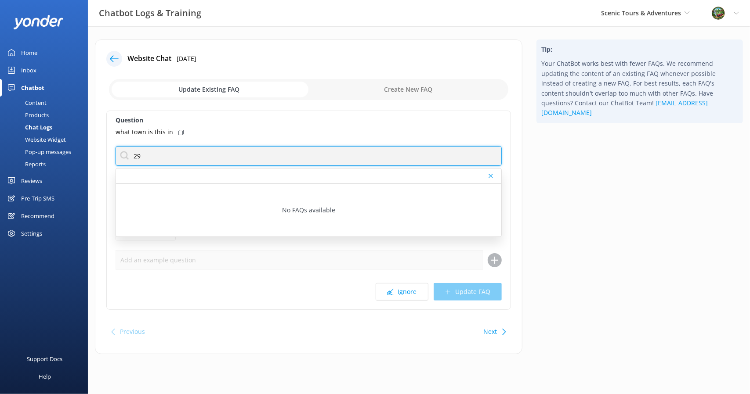
type input "2"
type input "s"
click at [204, 152] on input "text" at bounding box center [308, 156] width 386 height 20
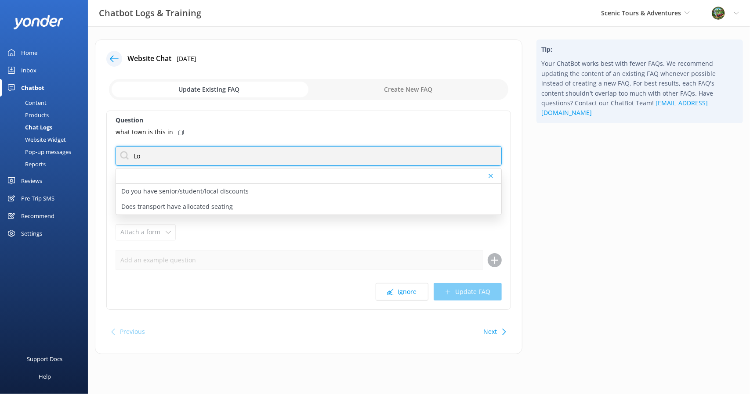
type input "L"
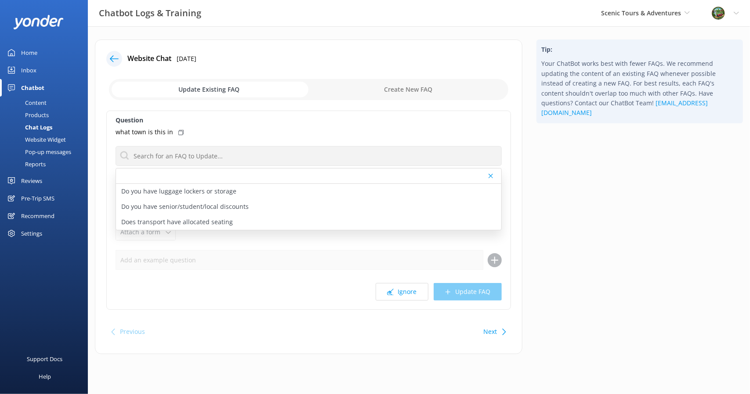
click at [422, 91] on input "checkbox" at bounding box center [308, 89] width 399 height 21
checkbox input "true"
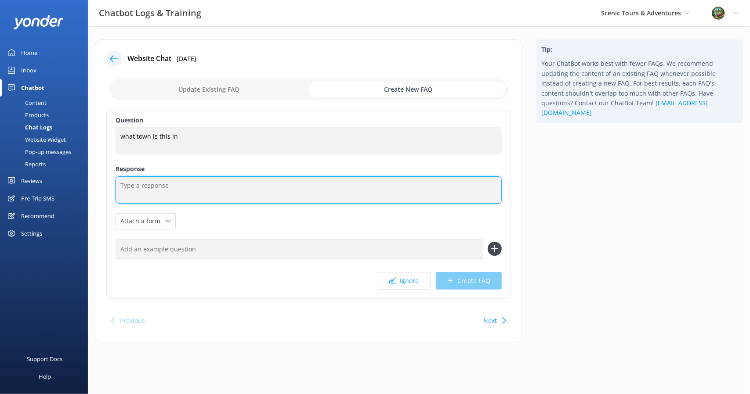
click at [159, 183] on textarea at bounding box center [308, 190] width 386 height 27
click at [159, 183] on textarea "Scenic Tours and Adventures" at bounding box center [308, 190] width 386 height 27
click at [220, 187] on textarea "Scenic Tours and Adventures" at bounding box center [308, 190] width 386 height 27
type textarea "Scenic Tours and Adventures [STREET_ADDRESS][PERSON_NAME]"
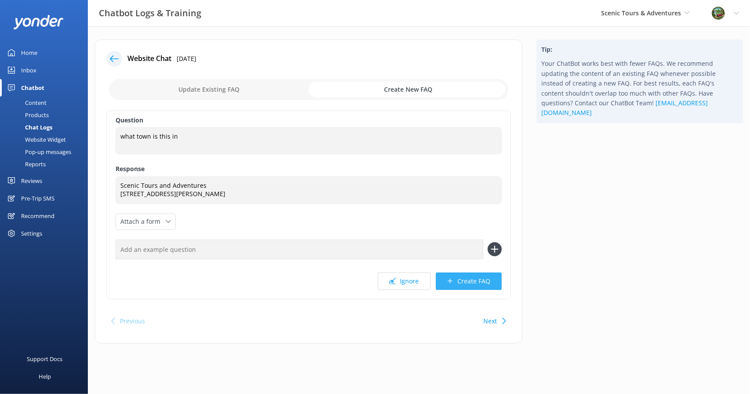
click at [459, 290] on button "Create FAQ" at bounding box center [469, 282] width 66 height 18
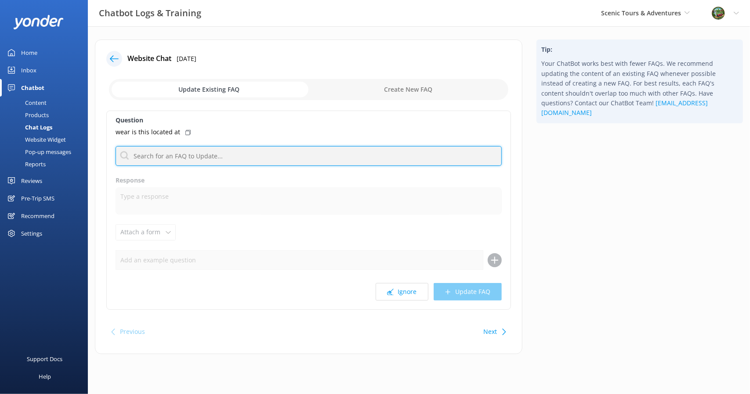
click at [224, 154] on input "text" at bounding box center [308, 156] width 386 height 20
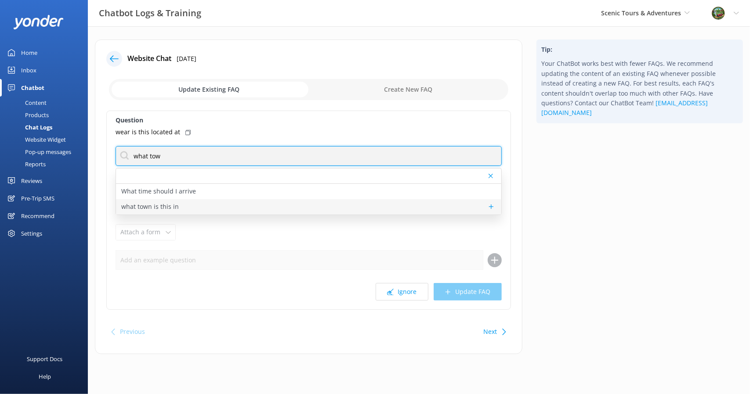
type input "what tow"
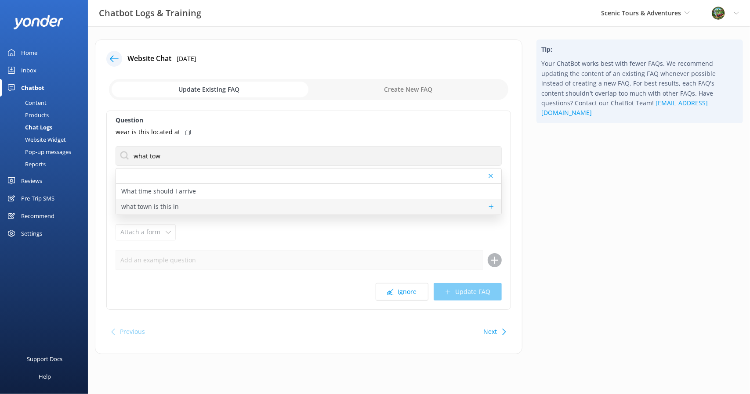
click at [180, 202] on div "what town is this in" at bounding box center [308, 206] width 385 height 15
type textarea "Scenic Tours and Adventures [STREET_ADDRESS][PERSON_NAME]"
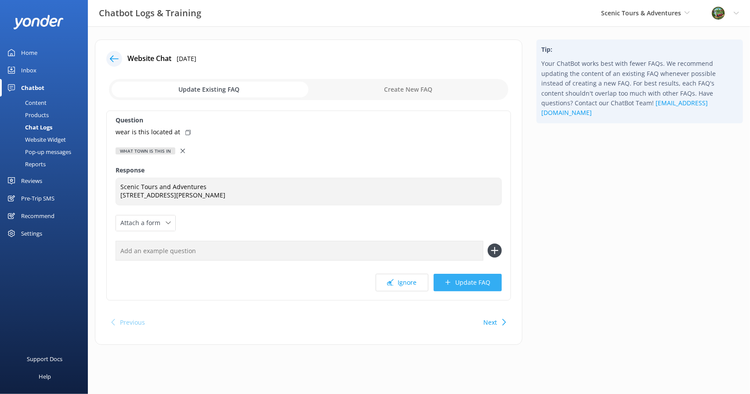
click at [458, 291] on button "Update FAQ" at bounding box center [467, 283] width 68 height 18
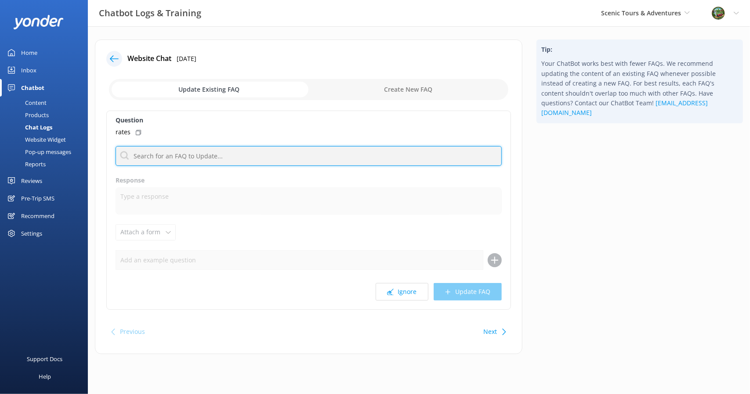
click at [187, 154] on input "text" at bounding box center [308, 156] width 386 height 20
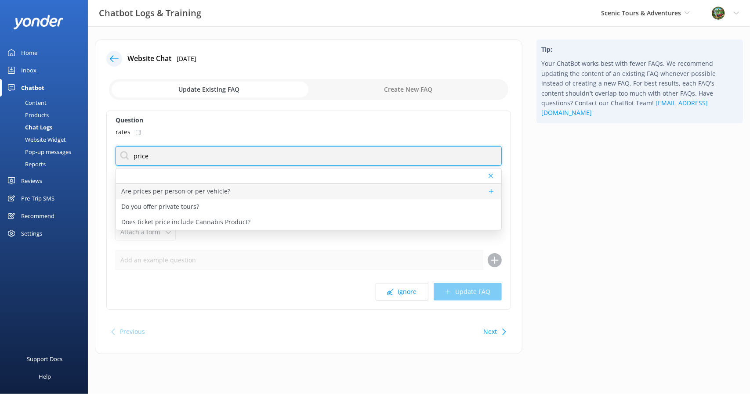
type input "price"
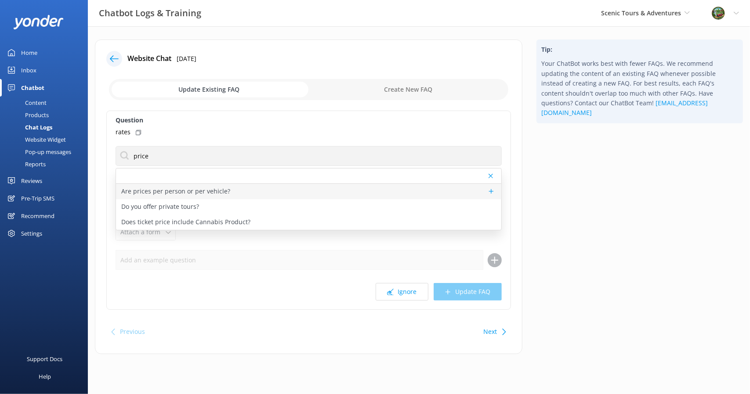
click at [223, 191] on p "Are prices per person or per vehicle?" at bounding box center [175, 192] width 109 height 10
type textarea "Jeep tour prices are per person, while UTV tours are priced per vehicle based o…"
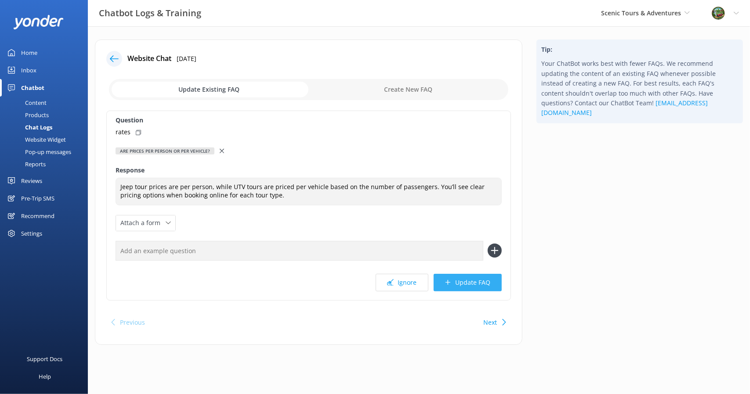
click at [462, 281] on button "Update FAQ" at bounding box center [467, 283] width 68 height 18
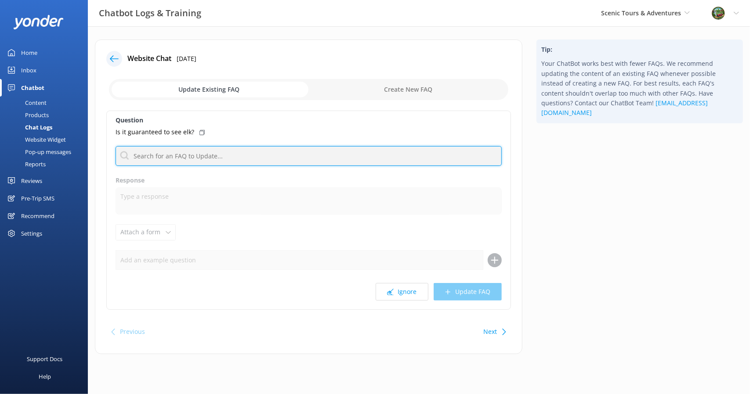
click at [244, 158] on input "text" at bounding box center [308, 156] width 386 height 20
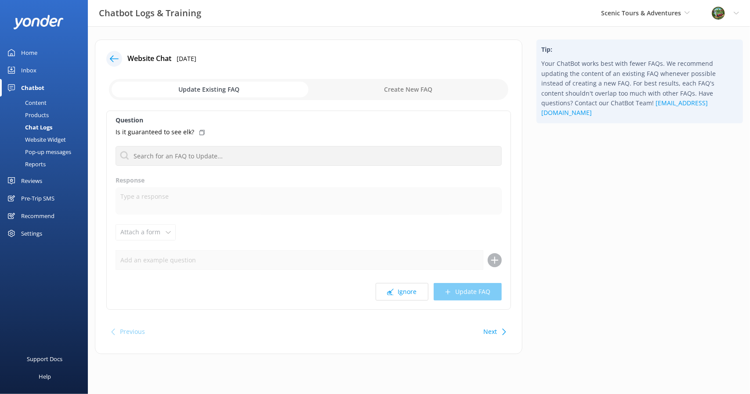
click at [397, 84] on input "checkbox" at bounding box center [308, 89] width 399 height 21
checkbox input "true"
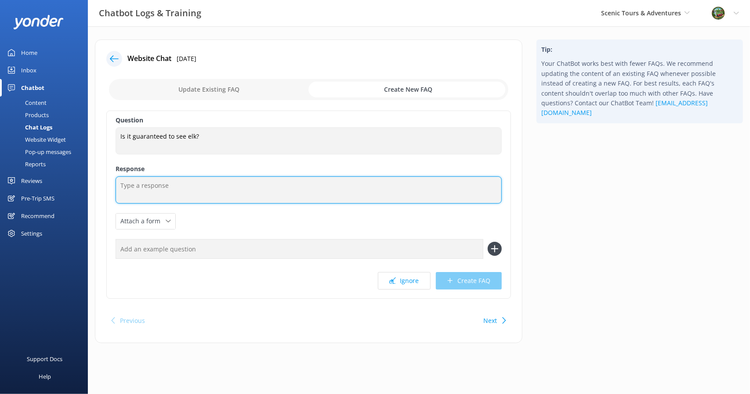
click at [199, 188] on textarea at bounding box center [308, 190] width 386 height 27
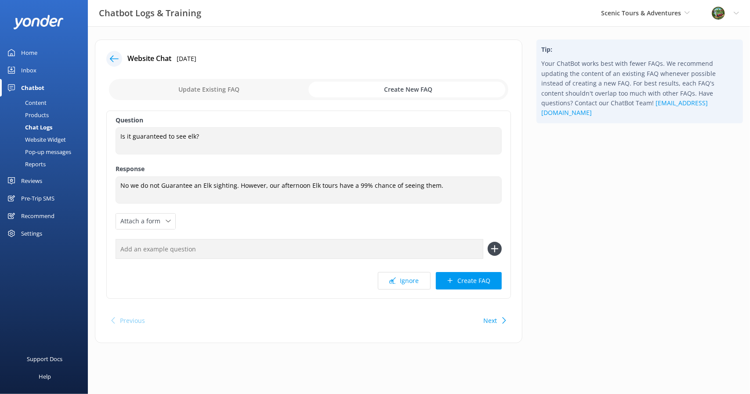
click at [185, 209] on div "Question Is it guaranteed to see elk? Is it guaranteed to see elk? Response No …" at bounding box center [308, 205] width 404 height 188
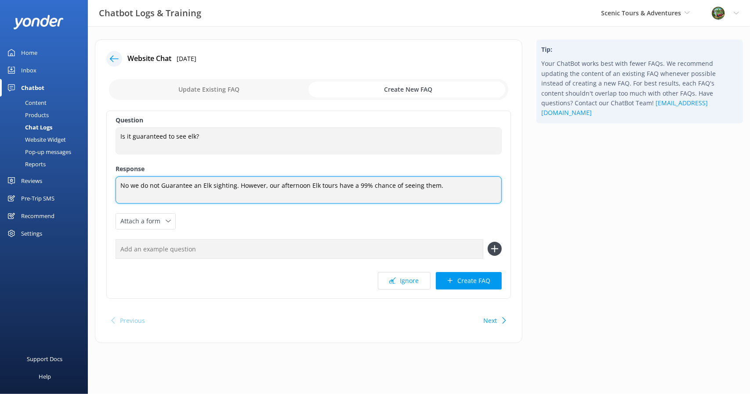
click at [164, 185] on textarea "No we do not Guarantee an Elk sighting. However, our afternoon Elk tours have a…" at bounding box center [308, 190] width 386 height 27
click at [127, 185] on textarea "No we do not guarantee an Elk sighting. However, our afternoon Elk tours have a…" at bounding box center [308, 190] width 386 height 27
click at [142, 185] on textarea "No, we do not guarantee an Elk sighting. However, our afternoon Elk tours have …" at bounding box center [308, 190] width 386 height 27
click at [152, 184] on textarea "No, we cannot guarantee an Elk sighting. However, our afternoon Elk tours have …" at bounding box center [308, 190] width 386 height 27
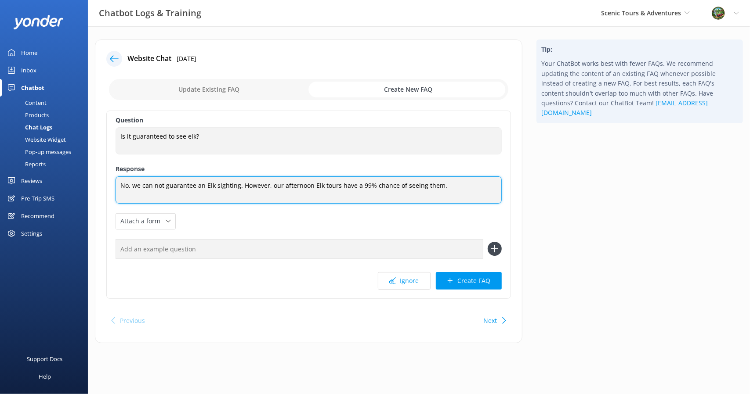
click at [237, 186] on textarea "No, we can not guarantee an Elk sighting. However, our afternoon Elk tours have…" at bounding box center [308, 190] width 386 height 27
type textarea "No, we can not guarantee an Elk sighting due to them being wild creatures. Howe…"
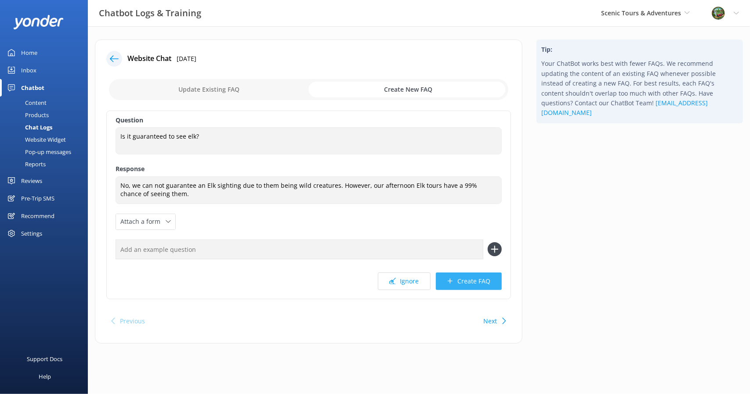
click at [446, 283] on button "Create FAQ" at bounding box center [469, 282] width 66 height 18
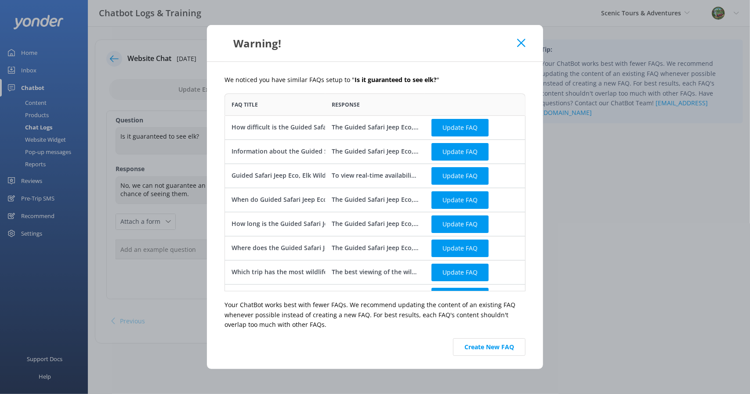
scroll to position [191, 294]
click at [494, 345] on button "Create New FAQ" at bounding box center [489, 348] width 72 height 18
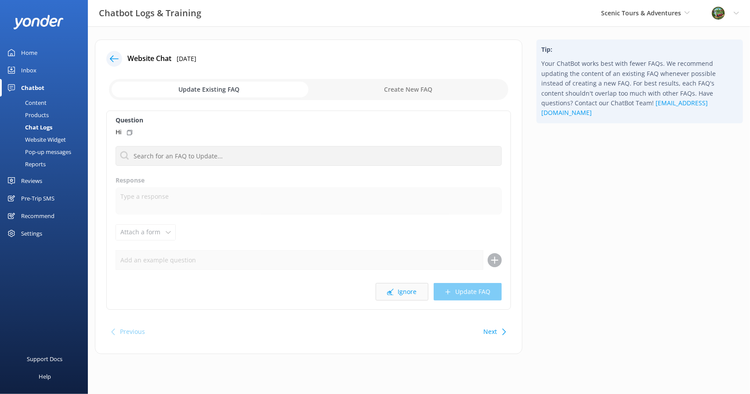
click at [400, 292] on button "Ignore" at bounding box center [401, 292] width 53 height 18
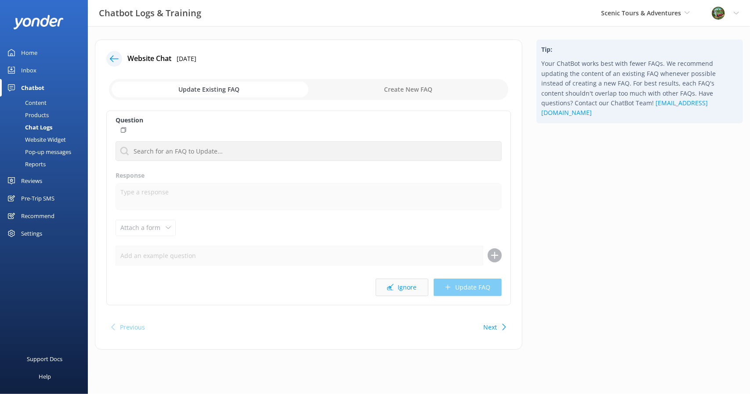
click at [400, 292] on button "Ignore" at bounding box center [401, 288] width 53 height 18
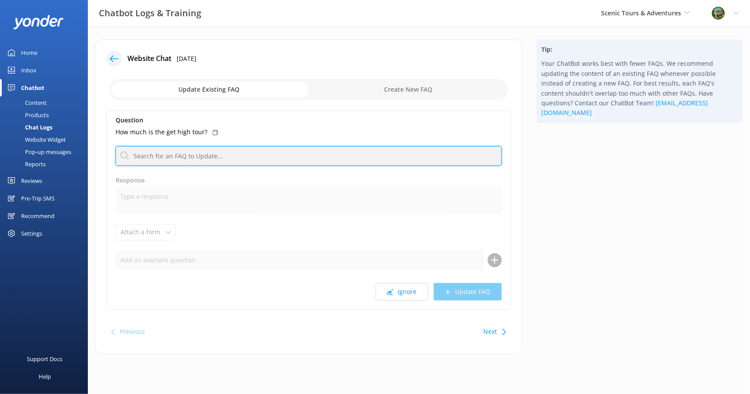
click at [215, 155] on input "text" at bounding box center [308, 156] width 386 height 20
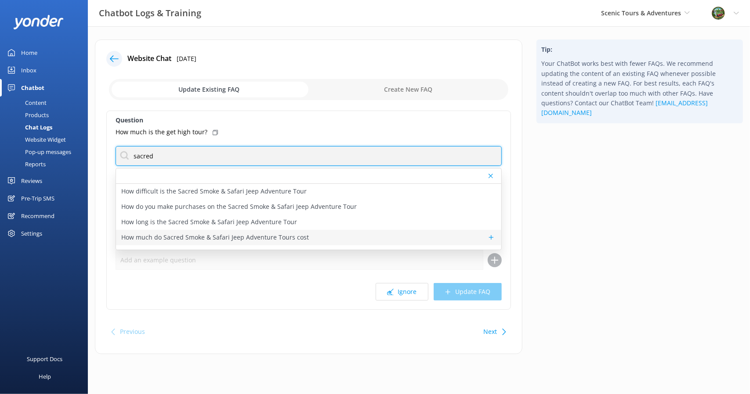
type input "sacred"
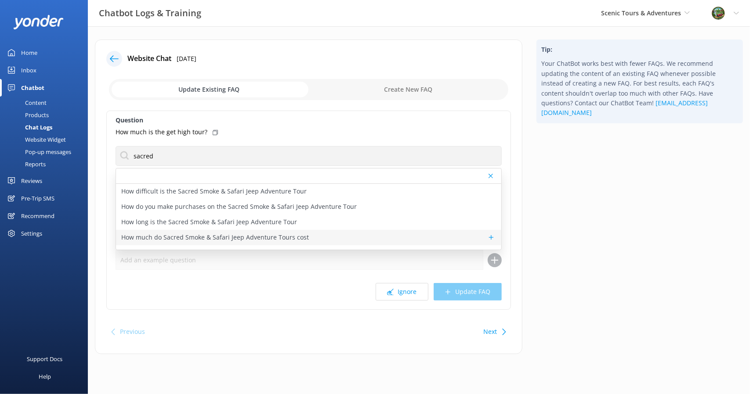
click at [302, 238] on p "How much do Sacred Smoke & Safari Jeep Adventure Tours cost" at bounding box center [214, 238] width 187 height 10
type textarea "Sacred Smoke & Safari Jeep Adventure Tour prices are $139.99 per passenger or $…"
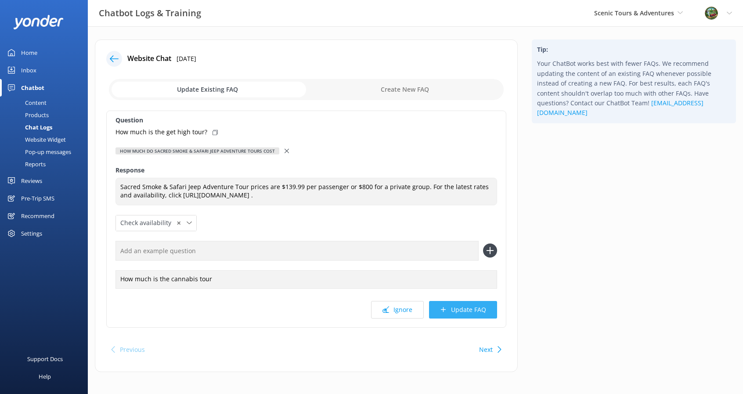
click at [445, 308] on icon at bounding box center [443, 309] width 7 height 7
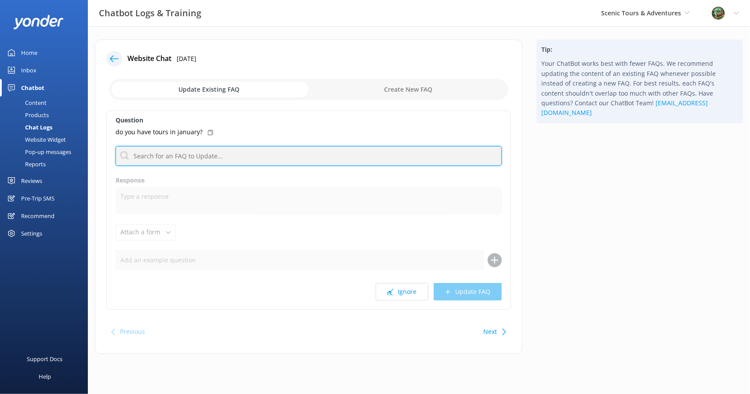
click at [162, 162] on input "text" at bounding box center [308, 156] width 386 height 20
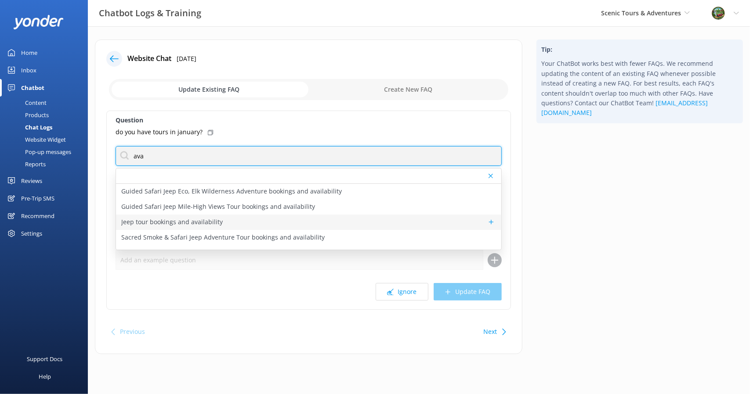
type input "ava"
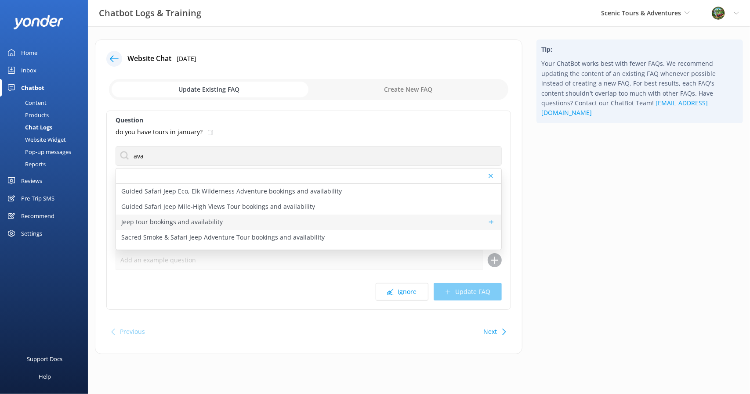
click at [175, 221] on p "Jeep tour bookings and availability" at bounding box center [171, 222] width 101 height 10
type textarea "You can check availability and book any of our Jeep tours using the links below…"
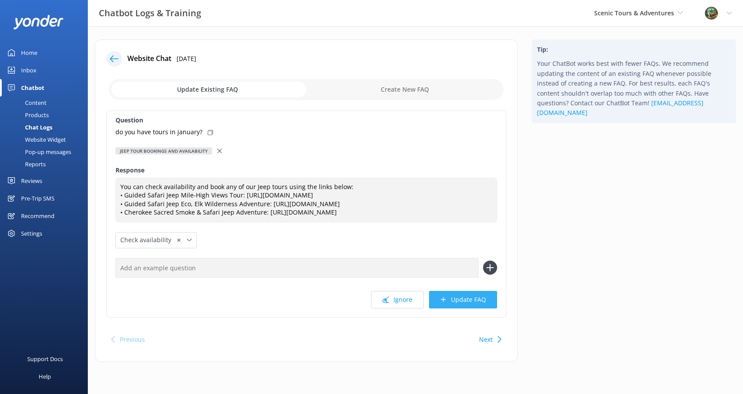
click at [470, 309] on button "Update FAQ" at bounding box center [463, 300] width 68 height 18
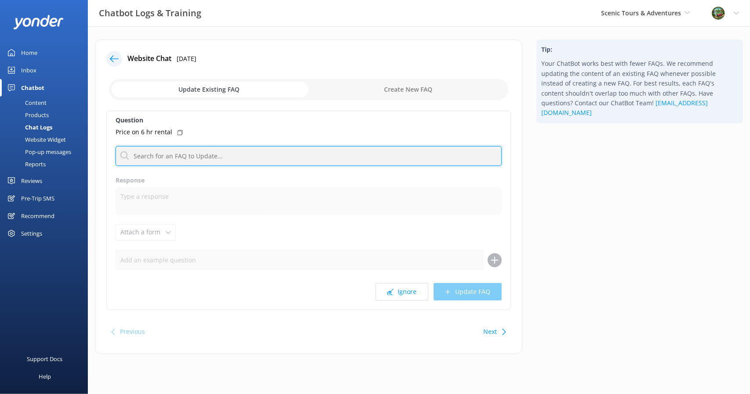
click at [201, 158] on input "text" at bounding box center [308, 156] width 386 height 20
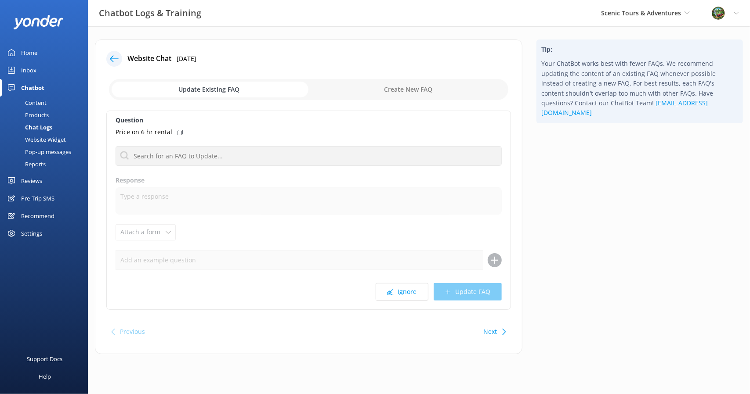
click at [410, 85] on input "checkbox" at bounding box center [308, 89] width 399 height 21
checkbox input "true"
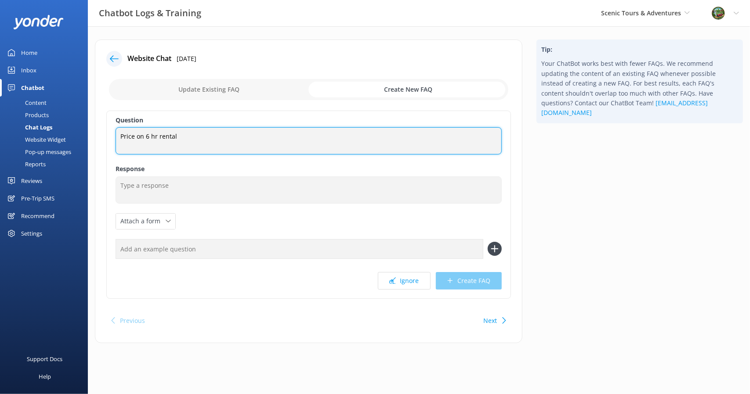
click at [253, 133] on textarea "Price on 6 hr rental" at bounding box center [308, 140] width 386 height 27
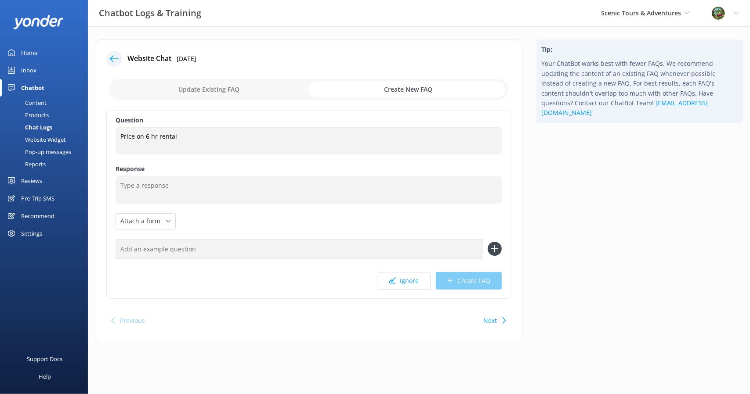
drag, startPoint x: 254, startPoint y: 170, endPoint x: 248, endPoint y: 194, distance: 24.0
click at [254, 174] on div "Question Price on 6 hr rental Price on 6 hr rental Response Attach a form Leave…" at bounding box center [308, 205] width 404 height 188
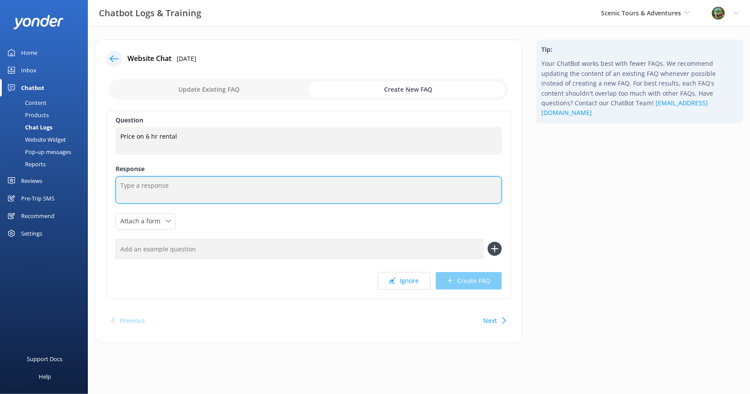
click at [249, 194] on textarea at bounding box center [308, 190] width 386 height 27
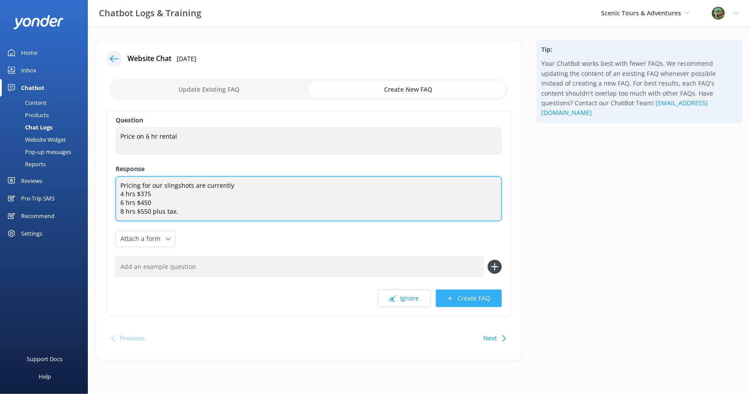
type textarea "Pricing for our slingshots are currently 4 hrs $375 6 hrs $450 8 hrs $550 plus …"
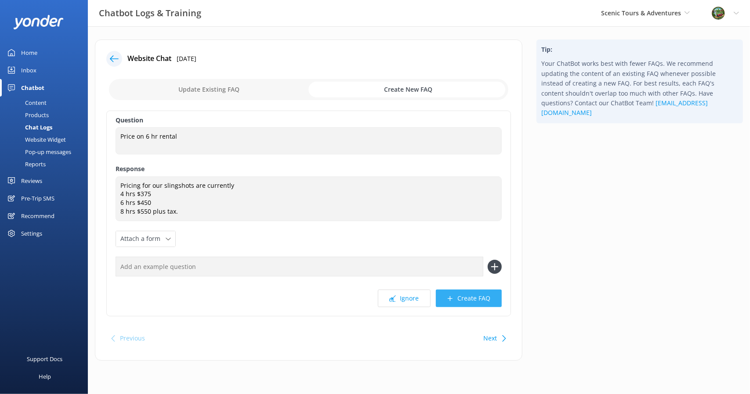
click at [465, 300] on button "Create FAQ" at bounding box center [469, 299] width 66 height 18
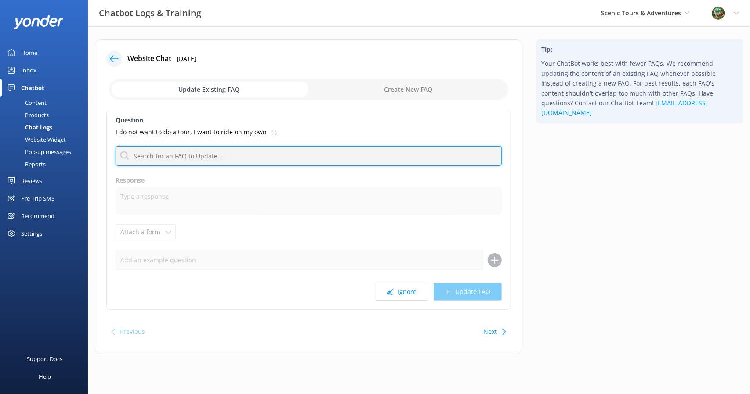
click at [194, 159] on input "text" at bounding box center [308, 156] width 386 height 20
type input "S"
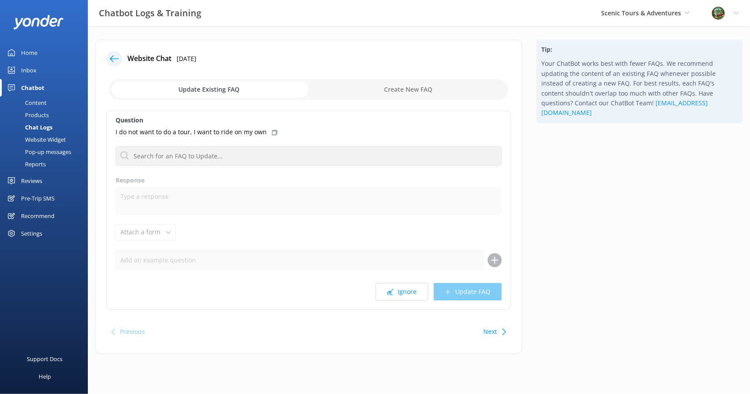
click at [419, 87] on input "checkbox" at bounding box center [308, 89] width 399 height 21
checkbox input "true"
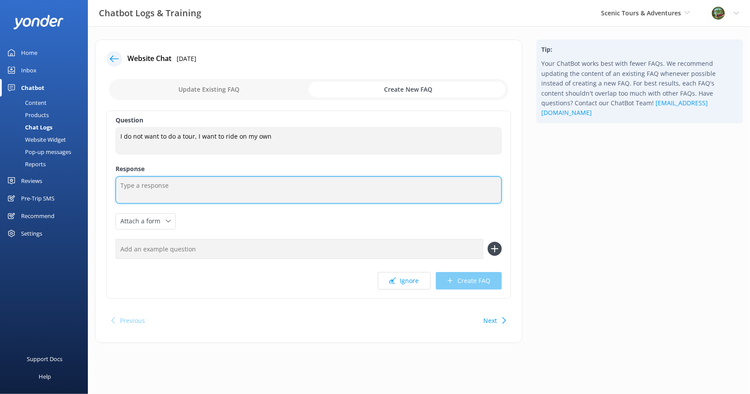
click at [203, 184] on textarea at bounding box center [308, 190] width 386 height 27
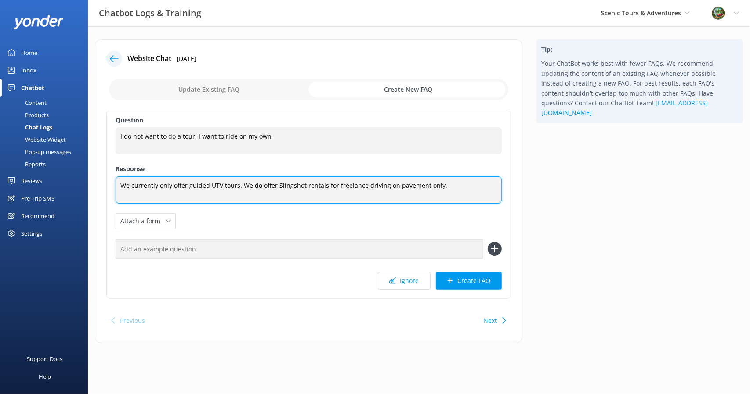
click at [213, 182] on textarea "We currently only offer guided UTV tours. We do offer Slingshot rentals for fre…" at bounding box center [308, 190] width 386 height 27
click at [236, 186] on textarea "We currently only offer guided UTV tours. We do offer Slingshot rentals for fre…" at bounding box center [308, 190] width 386 height 27
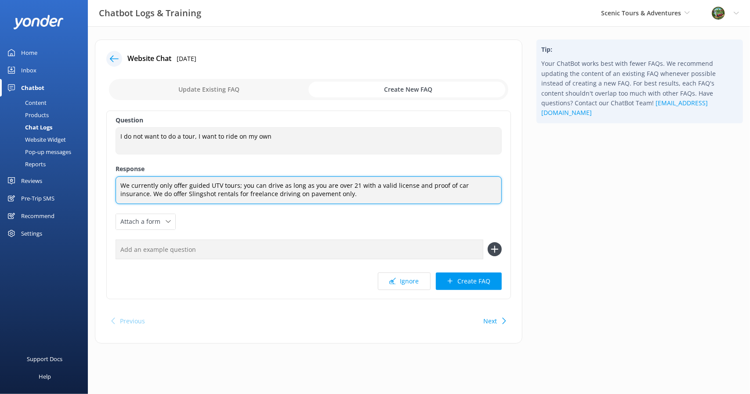
click at [326, 195] on textarea "We currently only offer guided UTV tours; you can drive as long as you are over…" at bounding box center [308, 191] width 386 height 28
type textarea "We currently only offer guided UTV tours; you can drive as long as you are over…"
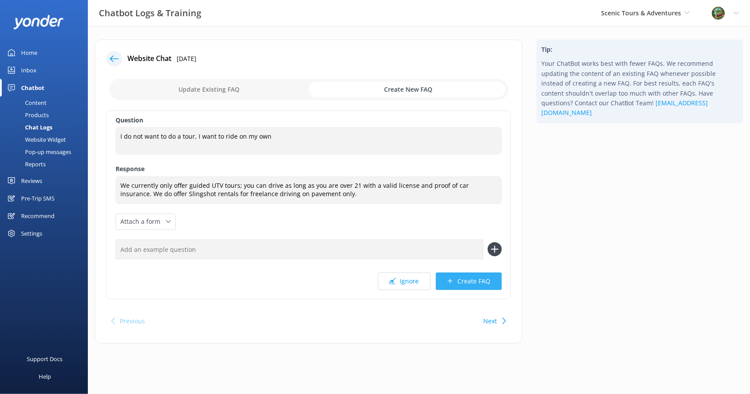
click at [468, 277] on button "Create FAQ" at bounding box center [469, 282] width 66 height 18
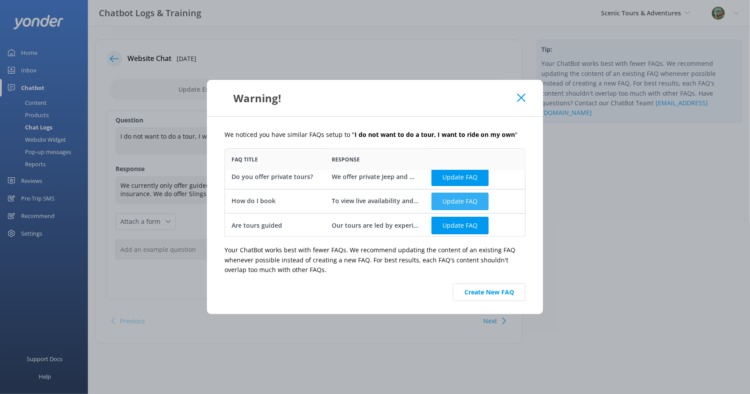
scroll to position [7, 0]
click at [499, 289] on button "Create New FAQ" at bounding box center [489, 293] width 72 height 18
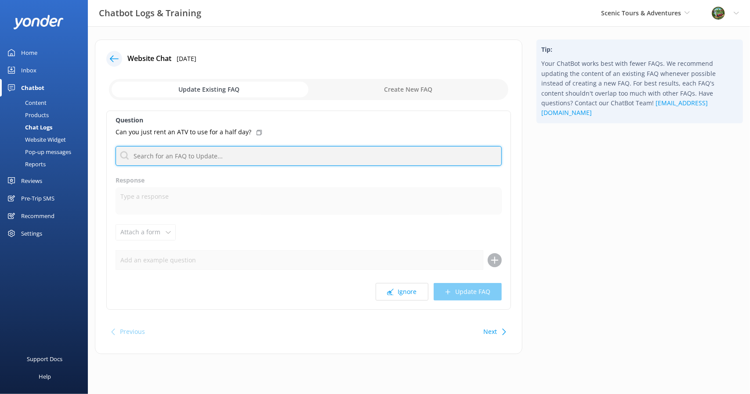
click at [187, 155] on input "text" at bounding box center [308, 156] width 386 height 20
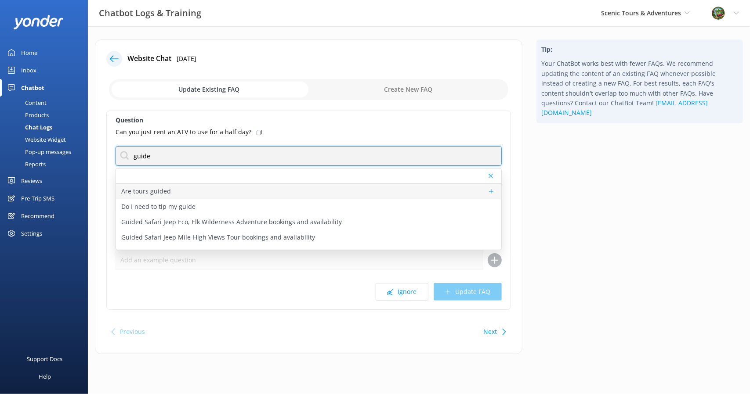
type input "guide"
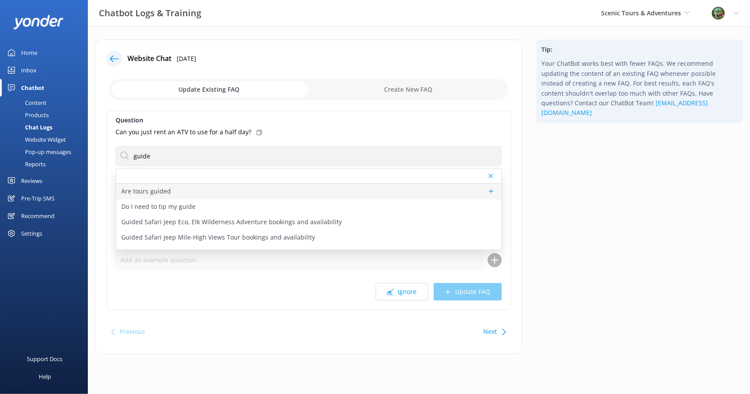
click at [319, 196] on div "Are tours guided" at bounding box center [308, 191] width 385 height 15
type textarea "Our tours are led by experienced guides like [PERSON_NAME], our founder, who br…"
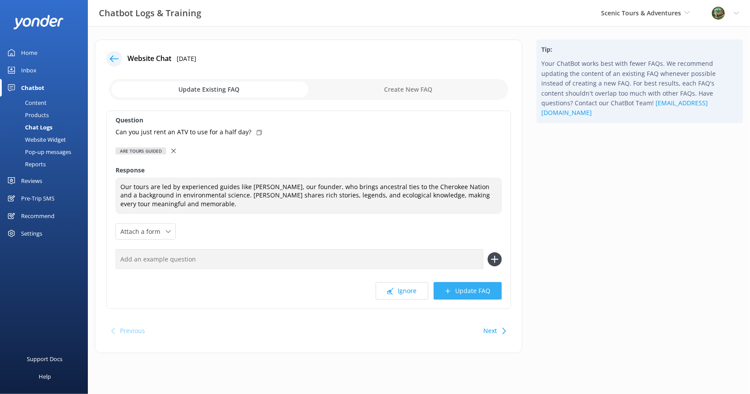
click at [461, 287] on button "Update FAQ" at bounding box center [467, 291] width 68 height 18
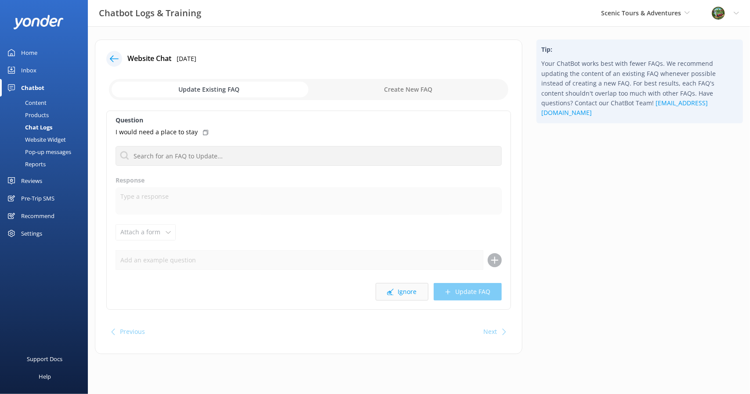
click at [411, 291] on button "Ignore" at bounding box center [401, 292] width 53 height 18
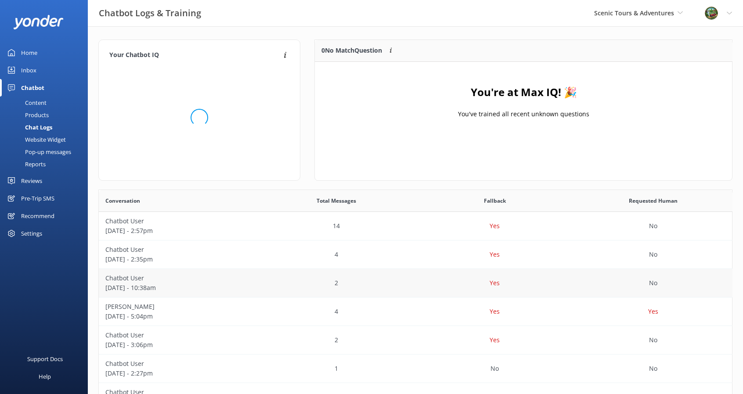
scroll to position [103, 411]
click at [40, 54] on link "Home" at bounding box center [44, 53] width 88 height 18
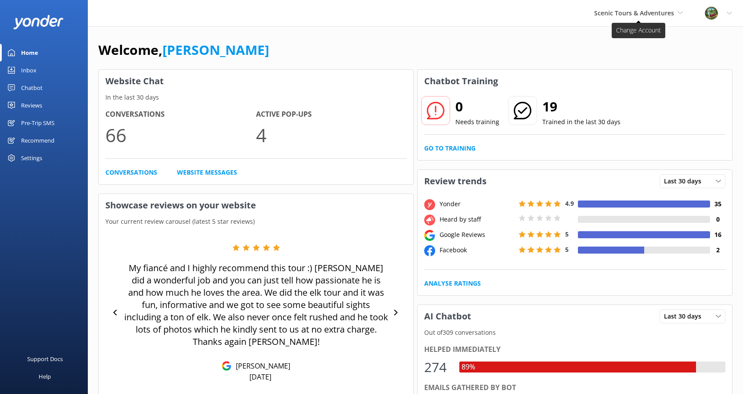
click at [663, 16] on span "Scenic Tours & Adventures" at bounding box center [634, 13] width 80 height 8
click at [643, 60] on link "Cherokee Cannabis Tours" at bounding box center [650, 58] width 88 height 21
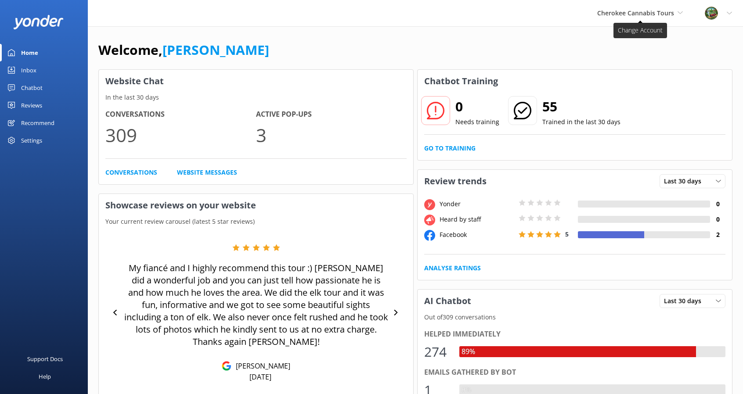
click at [631, 15] on span "Cherokee Cannabis Tours" at bounding box center [635, 13] width 77 height 8
click at [625, 59] on link "Cherokee Cannabis Tours" at bounding box center [650, 58] width 88 height 21
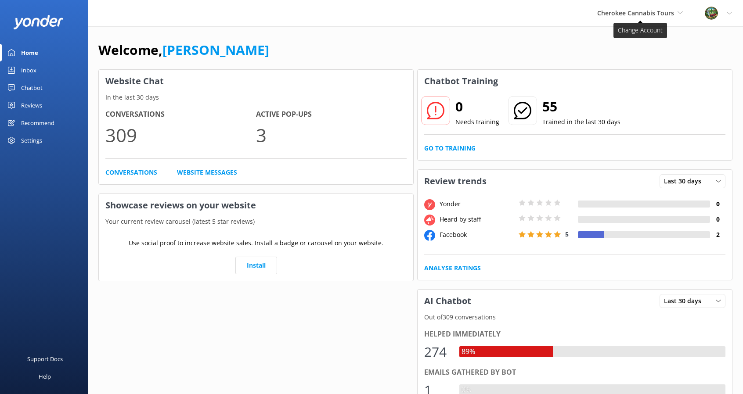
click at [619, 16] on span "Cherokee Cannabis Tours" at bounding box center [635, 13] width 77 height 8
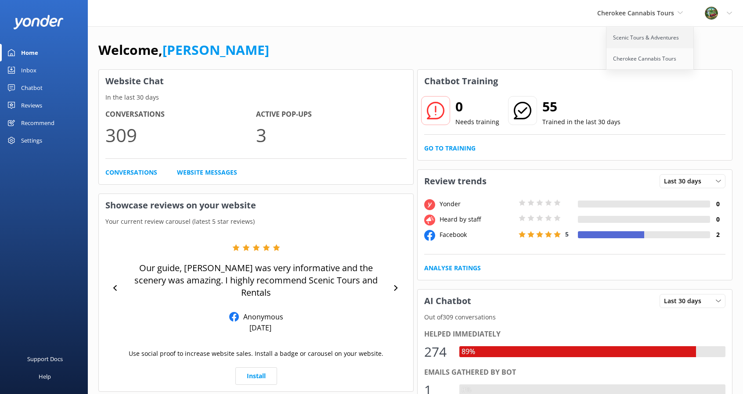
click at [618, 39] on link "Scenic Tours & Adventures" at bounding box center [650, 37] width 88 height 21
